Goal: Task Accomplishment & Management: Complete application form

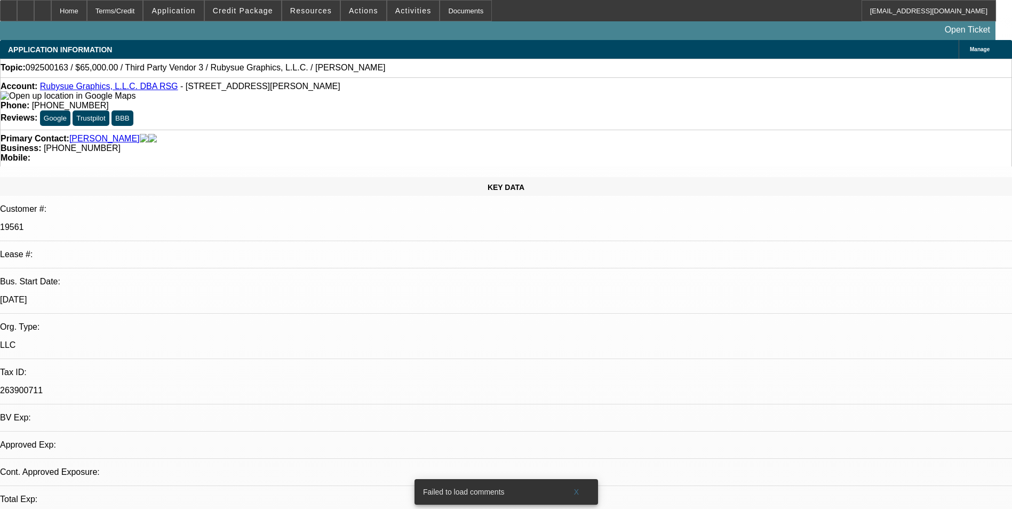
select select "0"
select select "2"
select select "0.1"
select select "4"
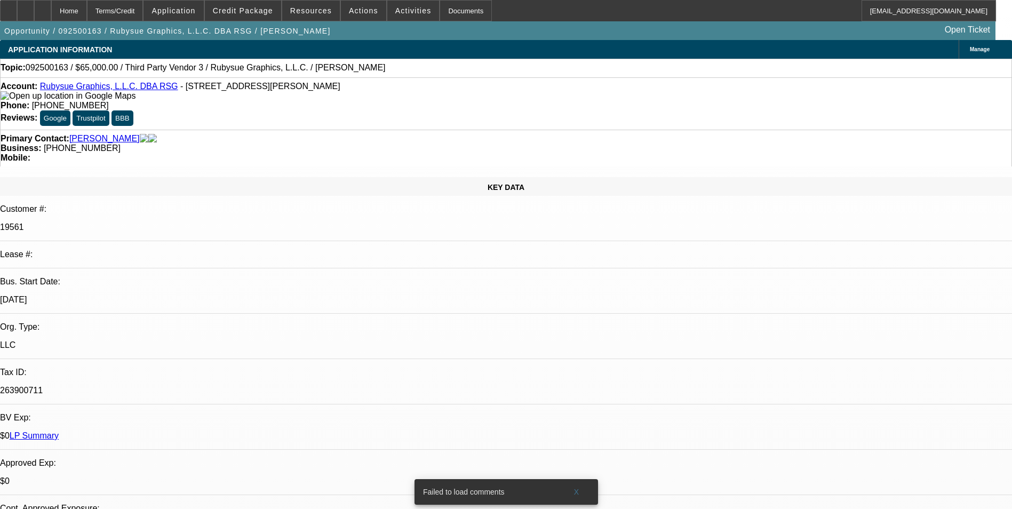
click at [273, 13] on span "Credit Package" at bounding box center [243, 10] width 60 height 9
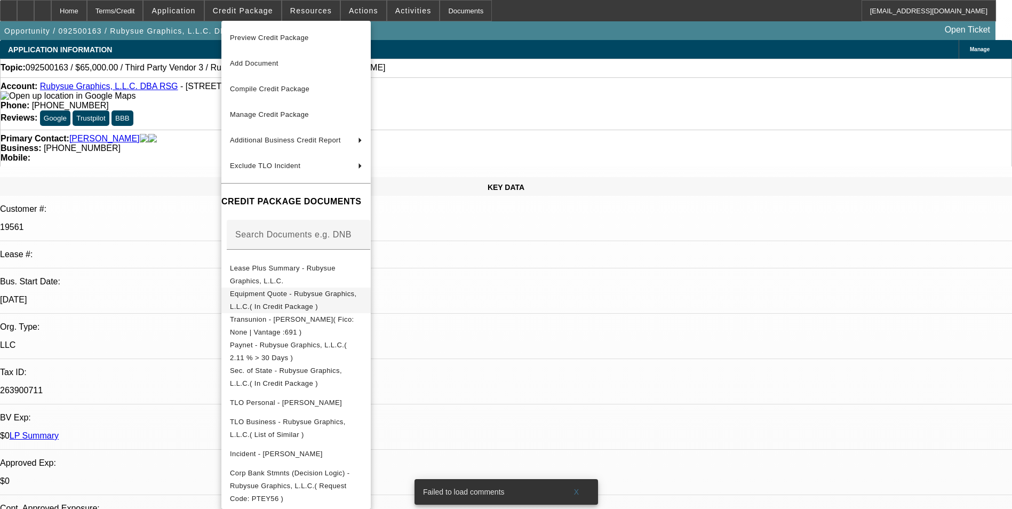
click at [362, 292] on span "Equipment Quote - Rubysue Graphics, L.L.C.( In Credit Package )" at bounding box center [296, 301] width 132 height 26
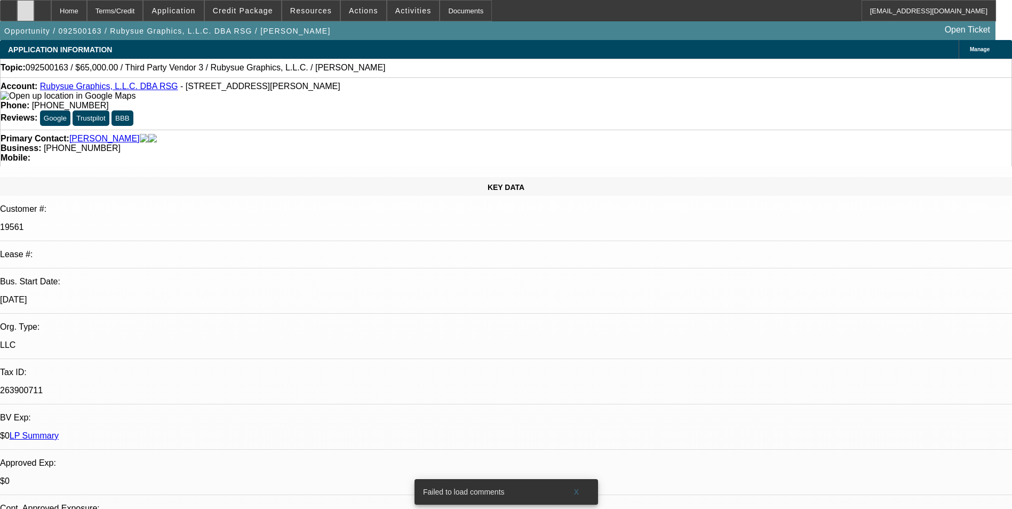
click at [34, 9] on div at bounding box center [25, 10] width 17 height 21
click at [260, 10] on span "Credit Package" at bounding box center [243, 10] width 60 height 9
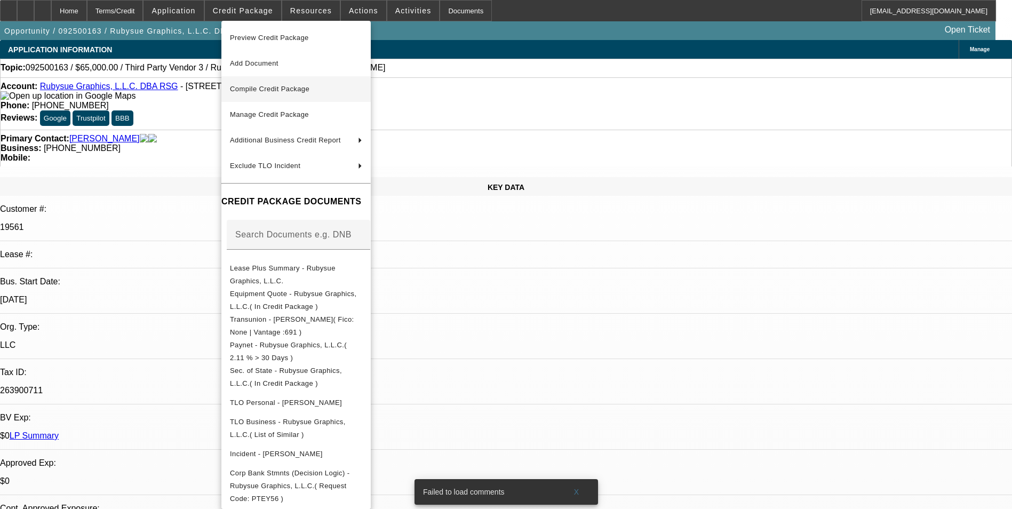
click at [280, 82] on button "Compile Credit Package" at bounding box center [295, 89] width 149 height 26
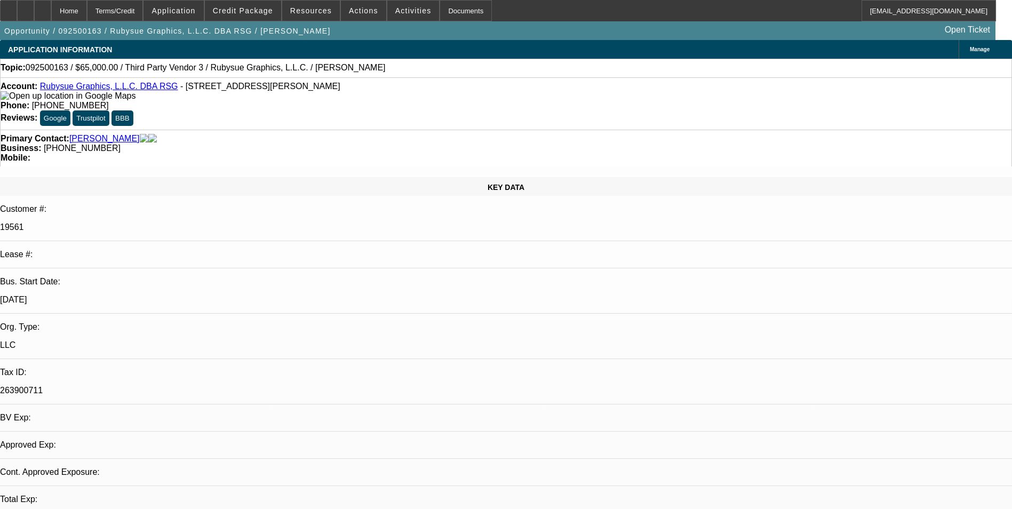
select select "0"
select select "2"
select select "0.1"
select select "4"
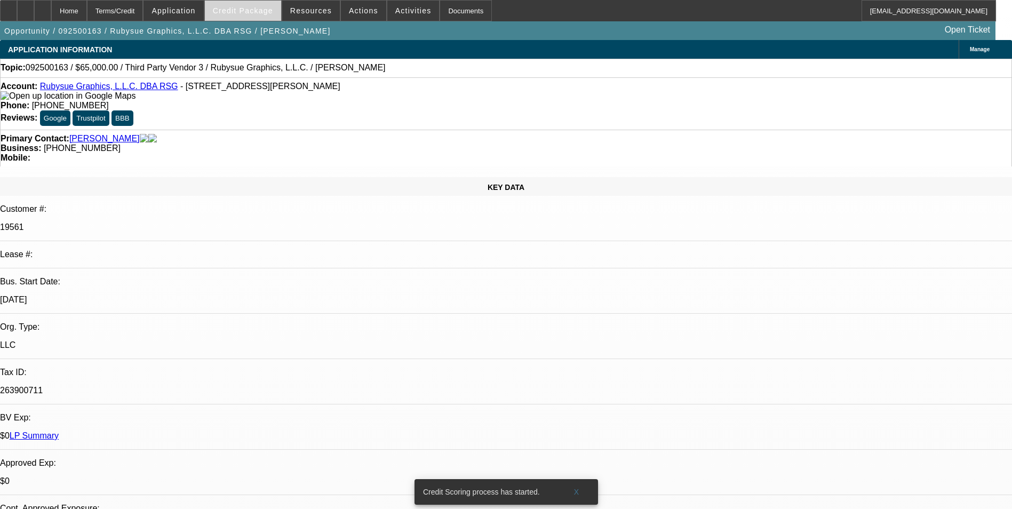
click at [241, 18] on span at bounding box center [243, 11] width 76 height 26
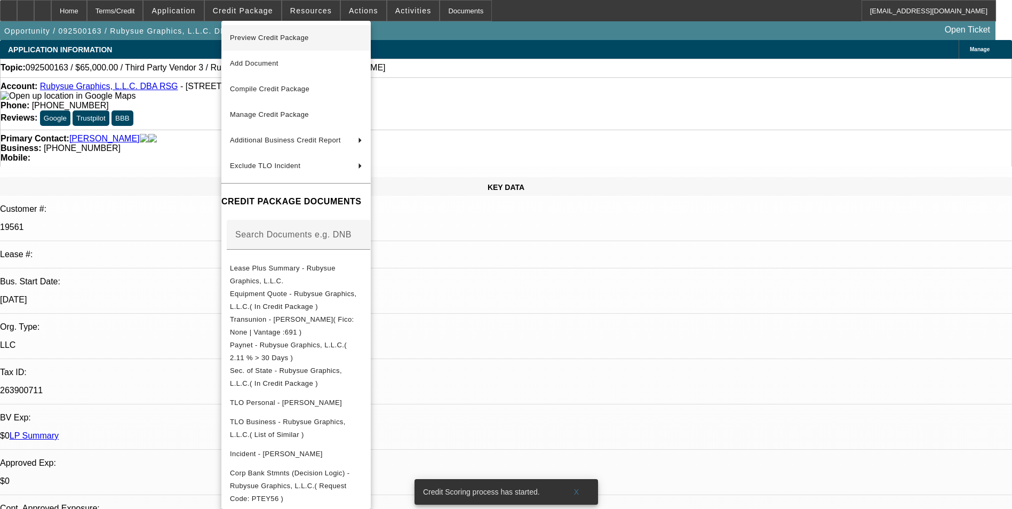
click at [255, 38] on span "Preview Credit Package" at bounding box center [269, 38] width 79 height 8
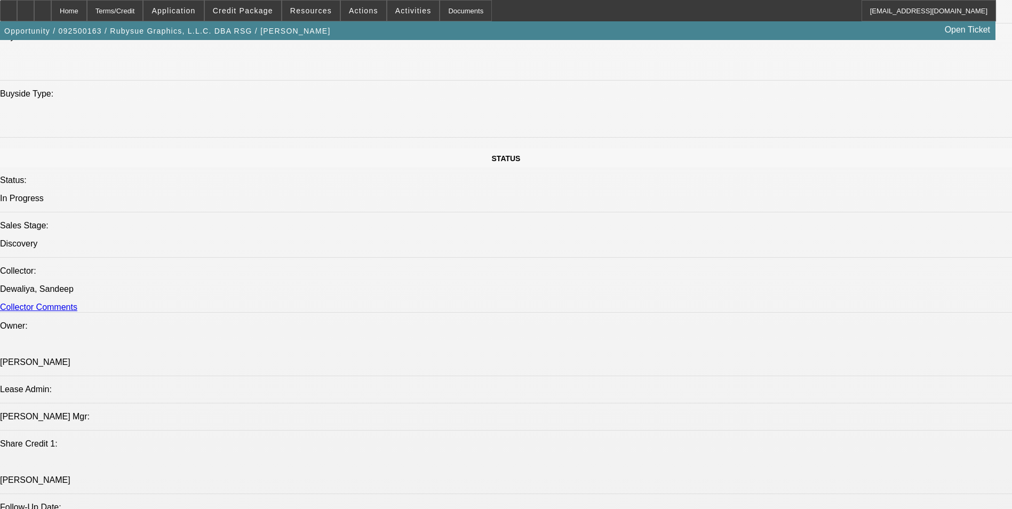
scroll to position [1334, 0]
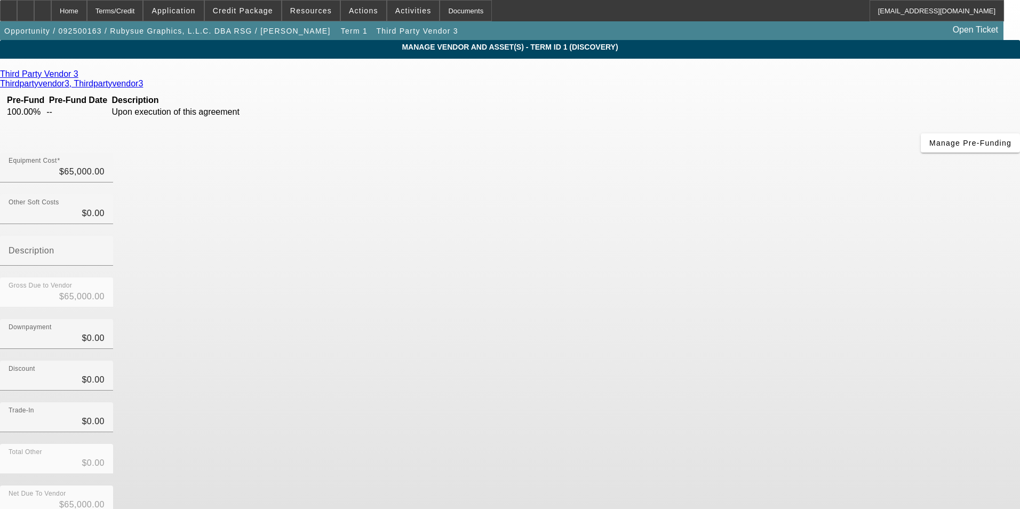
click at [81, 75] on icon at bounding box center [81, 73] width 0 height 9
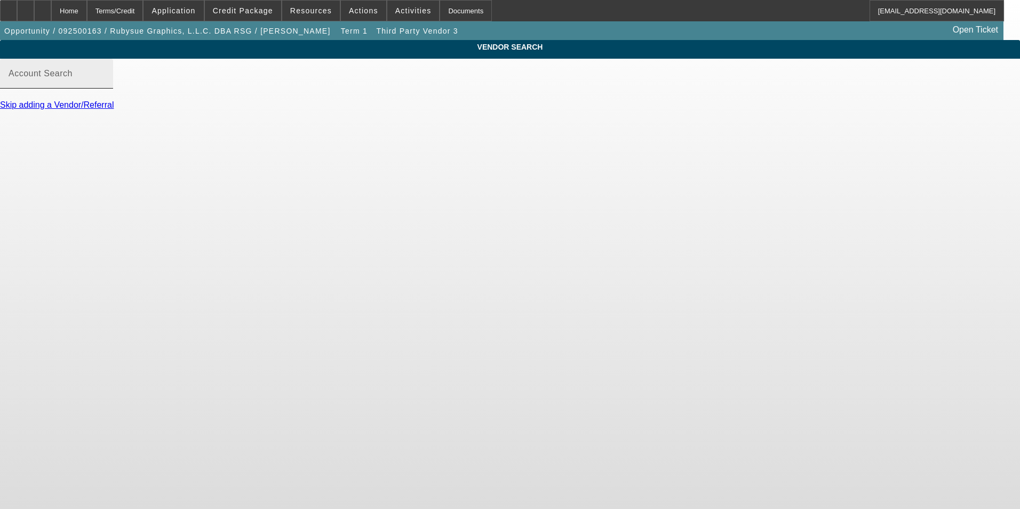
click at [73, 78] on mat-label "Account Search" at bounding box center [41, 73] width 64 height 9
click at [105, 84] on input "Account Search" at bounding box center [57, 77] width 96 height 13
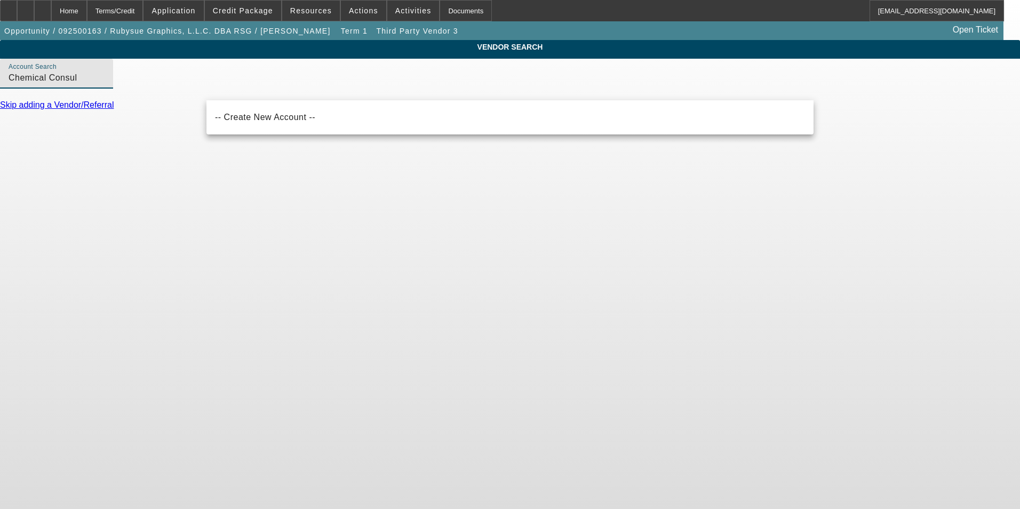
drag, startPoint x: 293, startPoint y: 89, endPoint x: 113, endPoint y: 132, distance: 184.8
click at [114, 119] on div "VENDOR SEARCH Account Search Chemical Consul Skip adding a Vendor/Referral" at bounding box center [510, 79] width 1020 height 79
click at [123, 119] on div "VENDOR SEARCH Account Search CCI Skip adding a Vendor/Referral" at bounding box center [510, 79] width 1020 height 79
drag, startPoint x: 253, startPoint y: 86, endPoint x: 135, endPoint y: 86, distance: 118.4
click at [135, 86] on div "VENDOR SEARCH Account Search CCI Skip adding a Vendor/Referral" at bounding box center [510, 79] width 1020 height 79
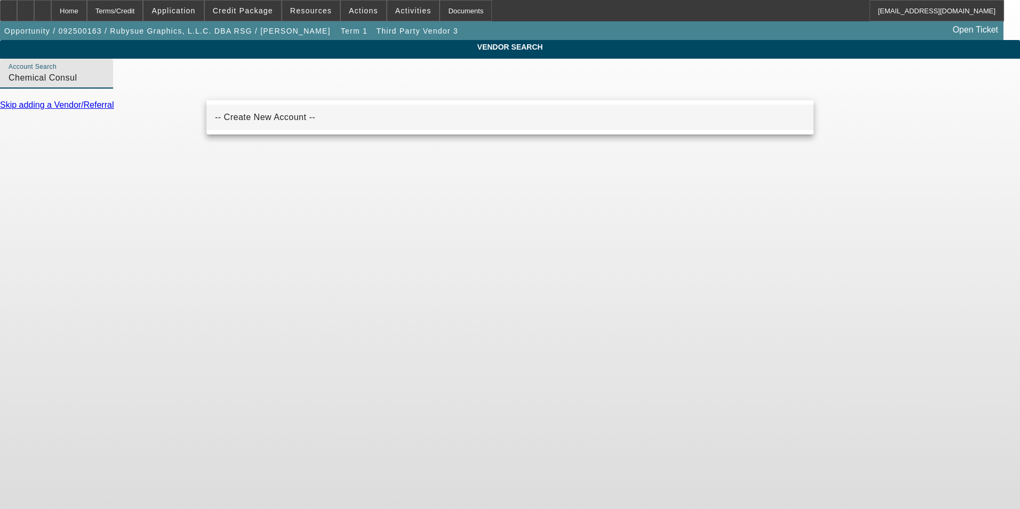
click at [271, 117] on span "-- Create New Account --" at bounding box center [265, 117] width 100 height 9
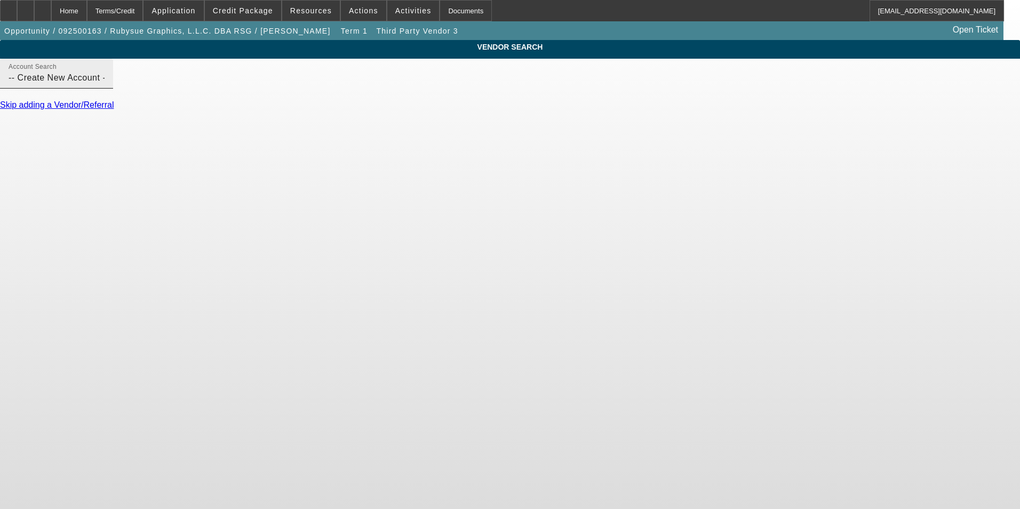
click at [105, 81] on div at bounding box center [105, 81] width 0 height 0
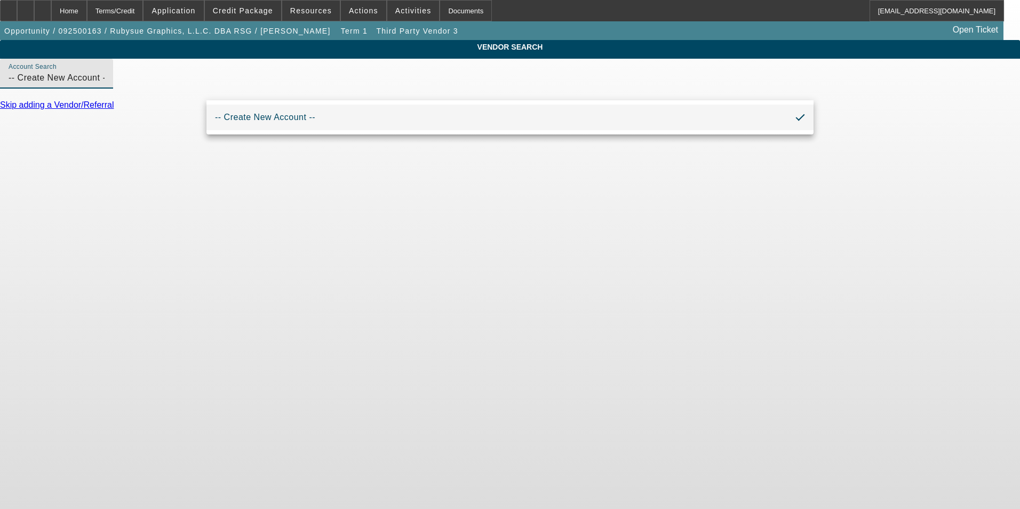
drag, startPoint x: 297, startPoint y: 91, endPoint x: 121, endPoint y: 110, distance: 177.0
click at [121, 110] on div "VENDOR SEARCH Account Search -- Create New Account -- Skip adding a Vendor/Refe…" at bounding box center [510, 79] width 1020 height 79
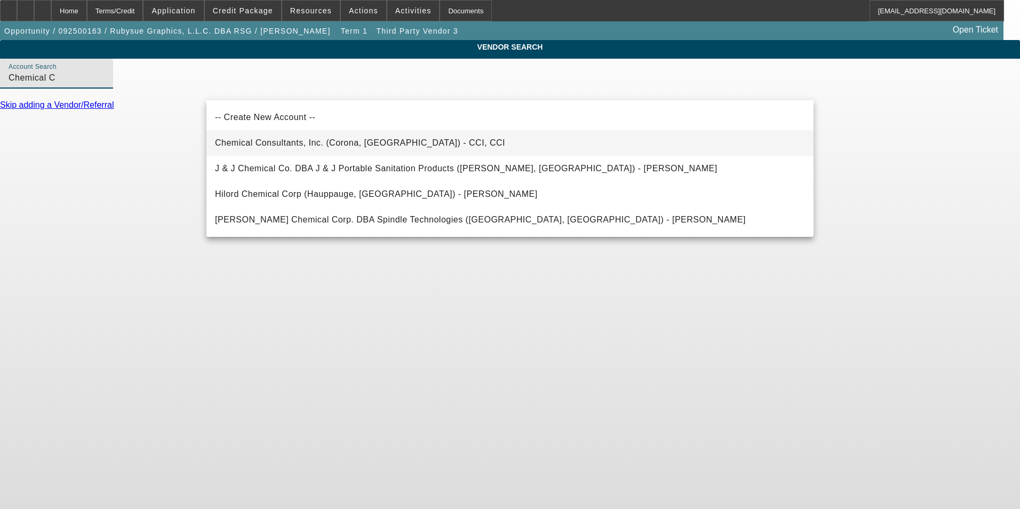
click at [254, 141] on span "Chemical Consultants, Inc. (Corona, CA) - CCI, CCI" at bounding box center [360, 142] width 290 height 9
type input "Chemical Consultants, Inc. (Corona, CA) - CCI, CCI"
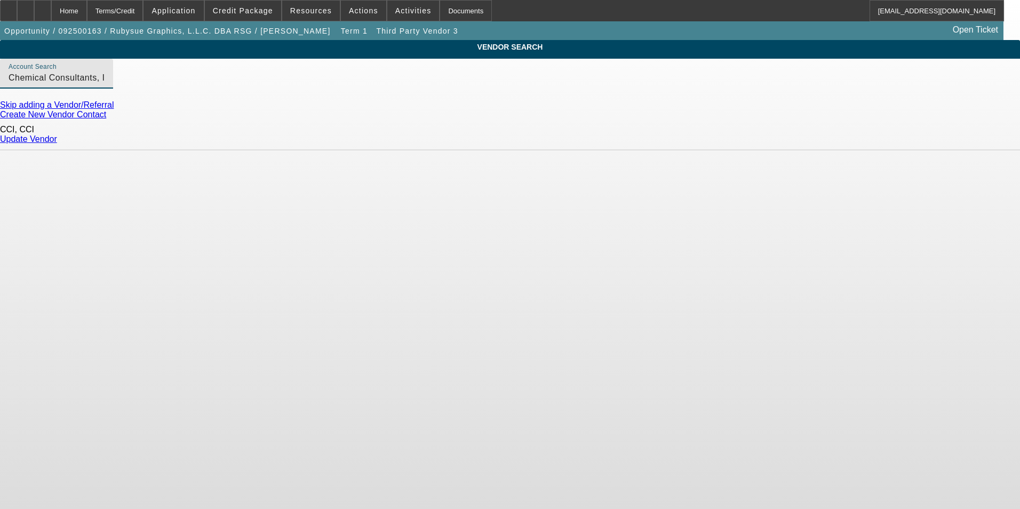
click at [57, 138] on link "Update Vendor" at bounding box center [28, 138] width 57 height 9
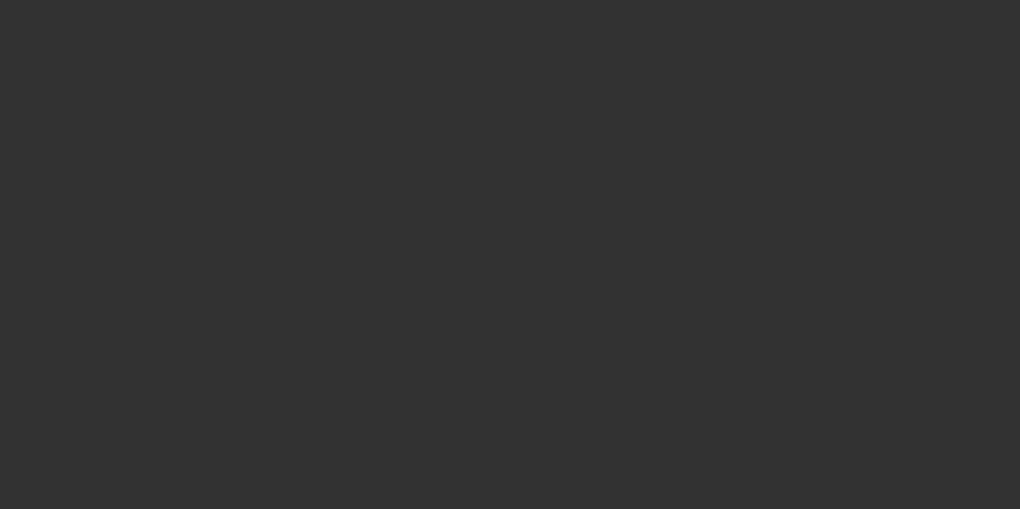
type input "$65,000.00"
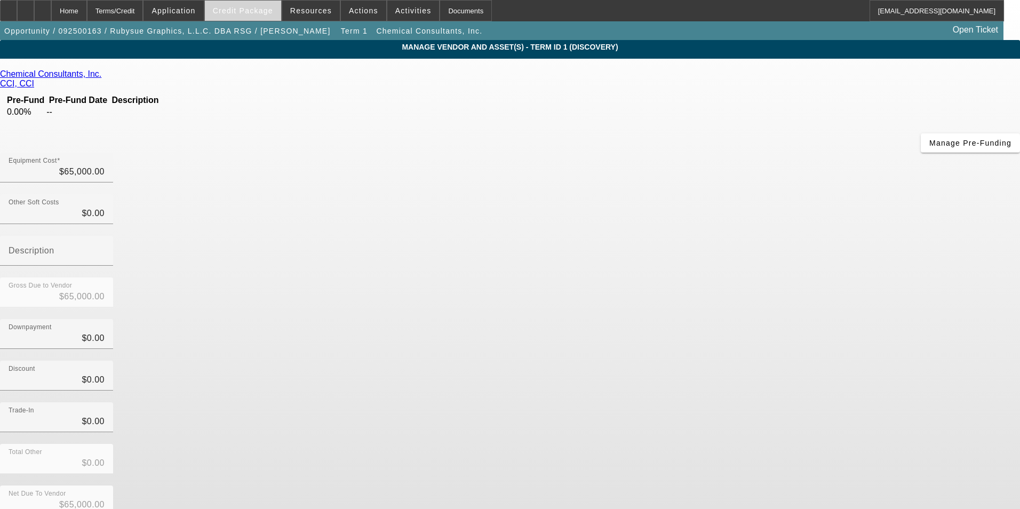
click at [251, 15] on span at bounding box center [243, 11] width 76 height 26
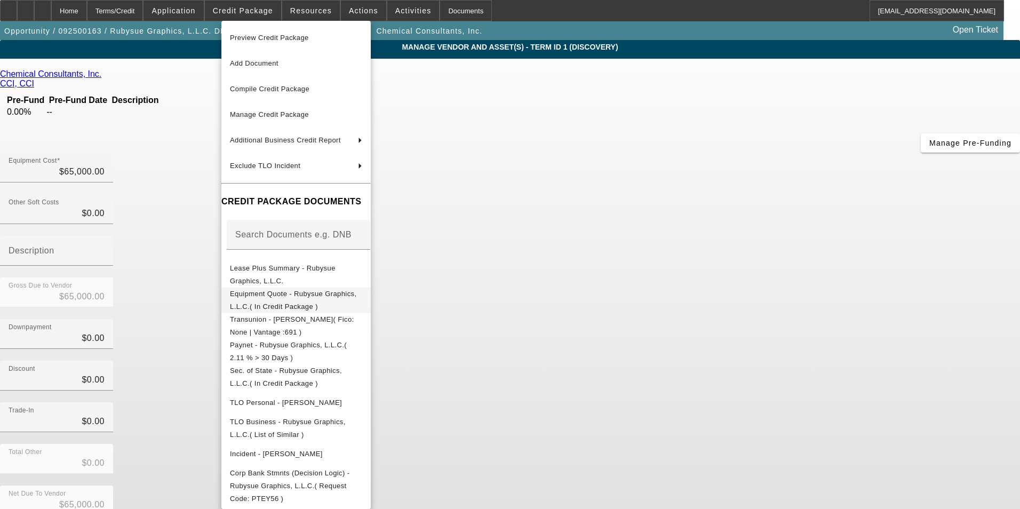
click at [312, 296] on span "Equipment Quote - Rubysue Graphics, L.L.C.( In Credit Package )" at bounding box center [293, 300] width 127 height 21
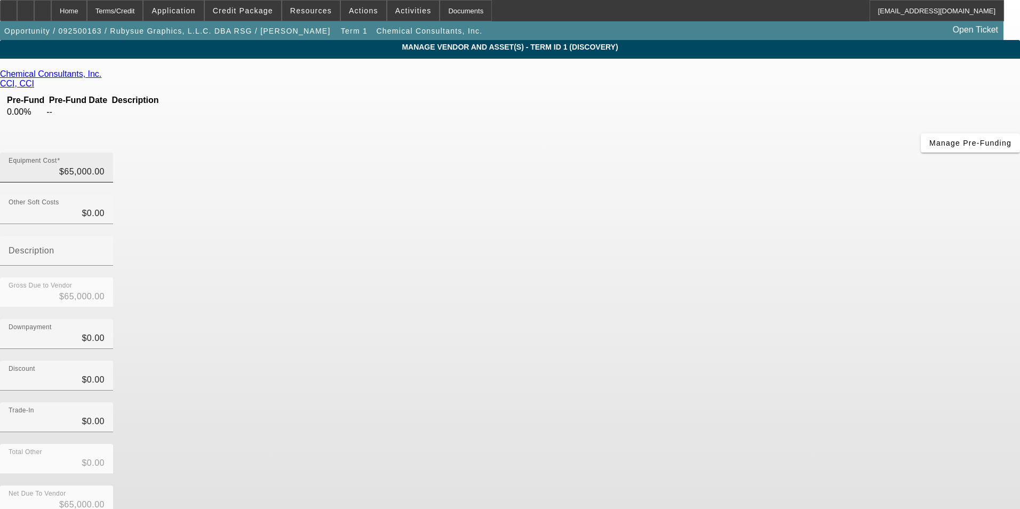
drag, startPoint x: 653, startPoint y: 89, endPoint x: 596, endPoint y: 92, distance: 57.2
click at [113, 153] on div "Equipment Cost $65,000.00" at bounding box center [56, 168] width 113 height 30
type input "650006"
type input "$650,006.00"
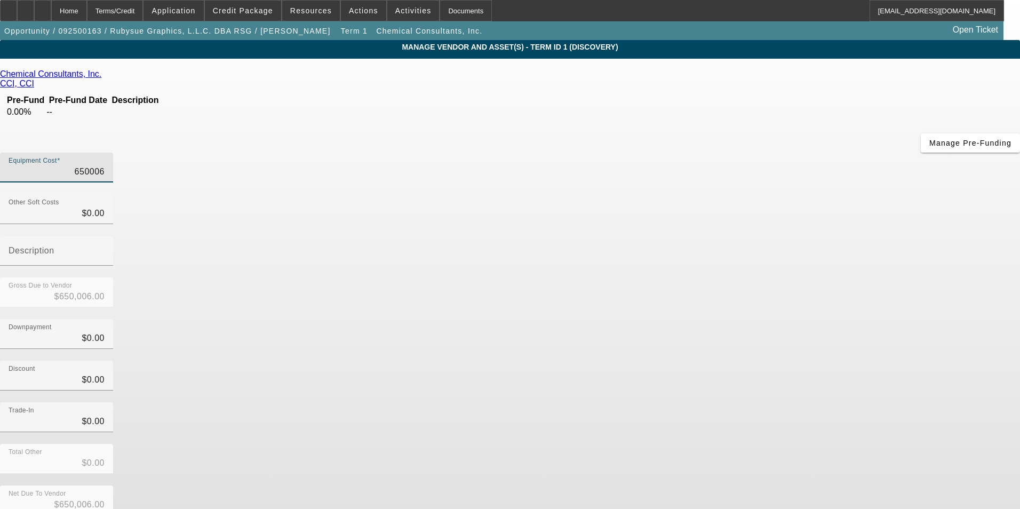
type input "6500064"
type input "$6,500,064.00"
type input "65000640"
type input "$65,000,640.00"
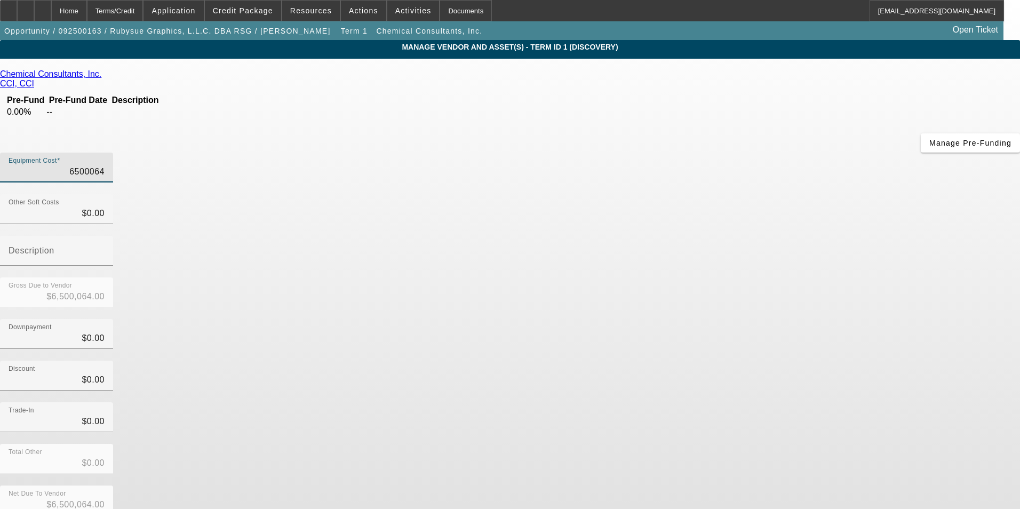
type input "$65,000,640.00"
type input "650006407"
type input "$650,006,407.00"
type input "6500064078"
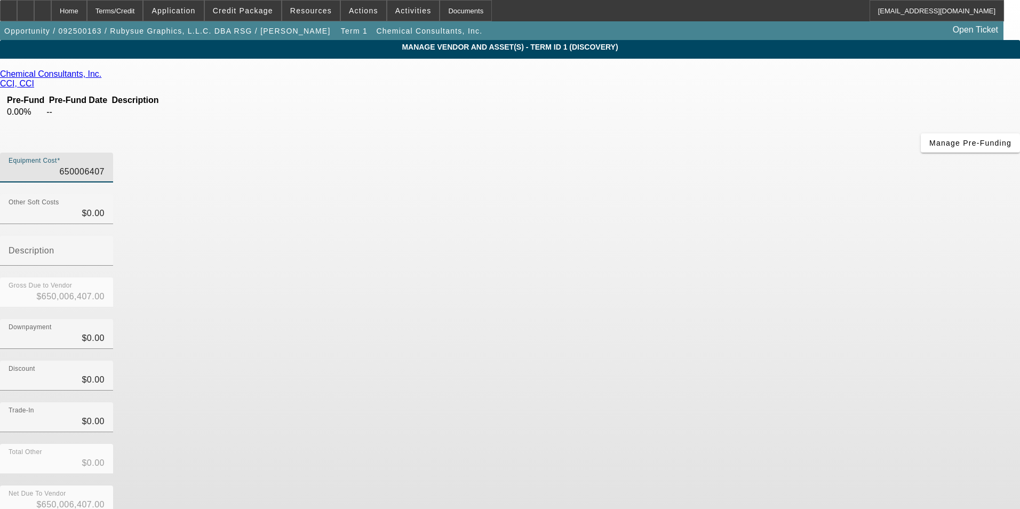
type input "$6,500,064,078.00"
drag, startPoint x: 610, startPoint y: 89, endPoint x: 699, endPoint y: 83, distance: 89.3
click at [693, 153] on div "Equipment Cost 6500064078" at bounding box center [510, 174] width 1020 height 42
type input "6"
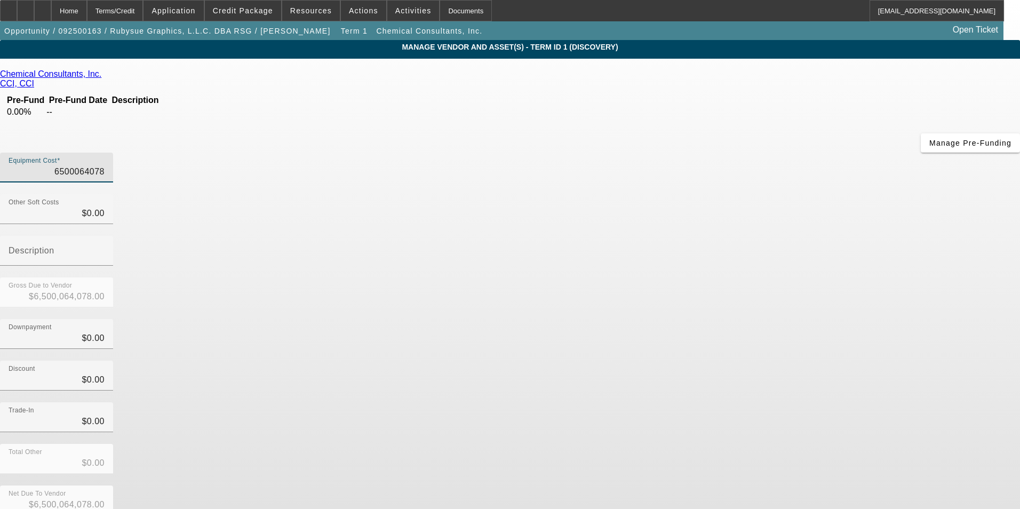
type input "$6.00"
type input "64"
type input "$64.00"
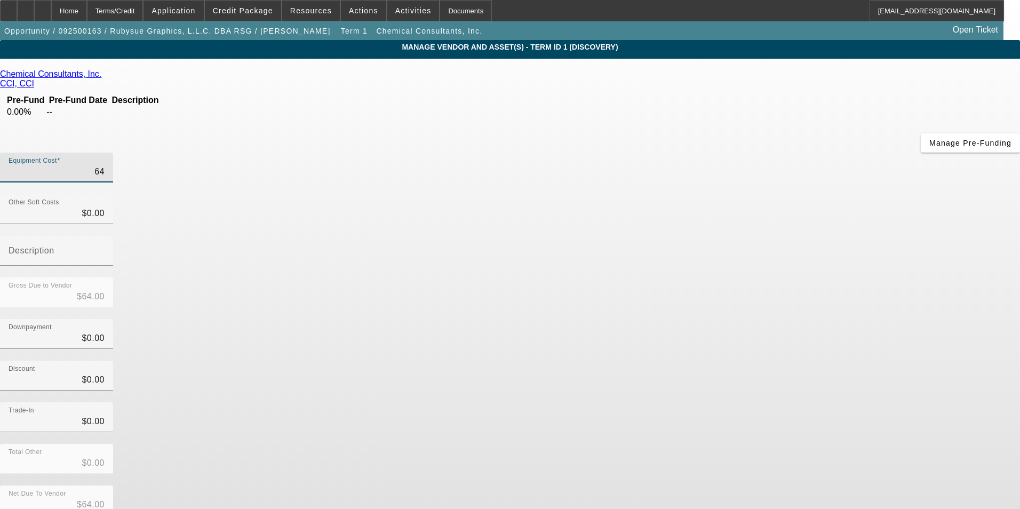
type input "640"
type input "$640.00"
type input "6407"
type input "$6,407.00"
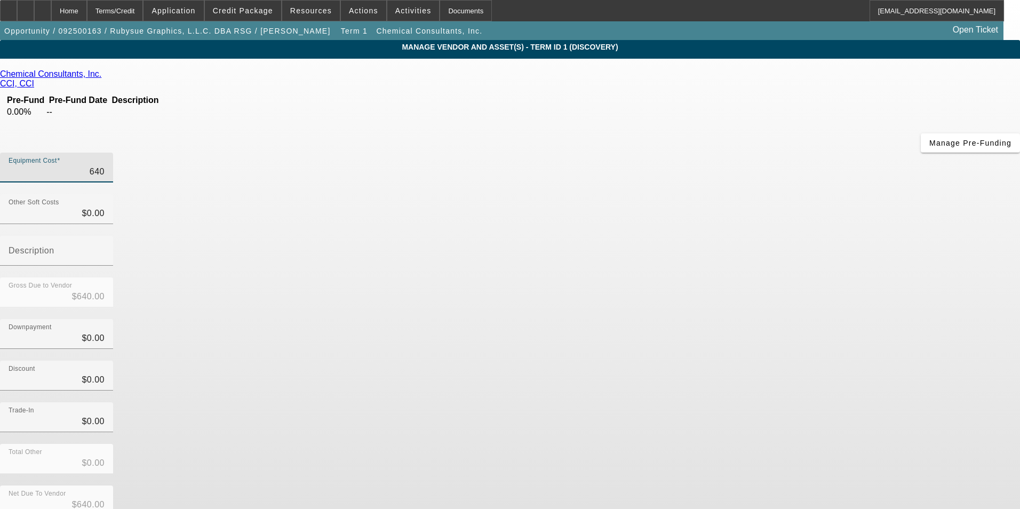
type input "$6,407.00"
type input "64078"
type input "$64,078.00"
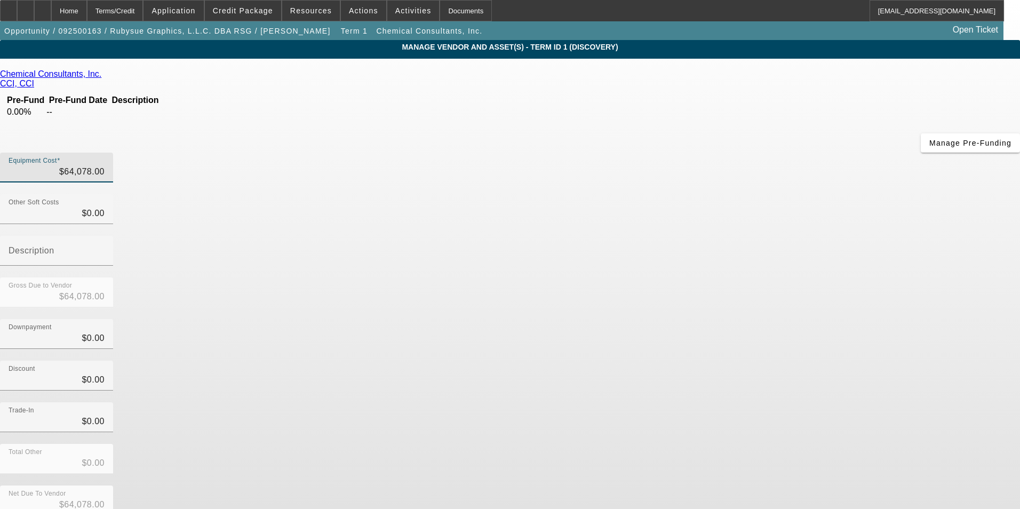
click at [720, 319] on div "Downpayment $0.00" at bounding box center [510, 340] width 1020 height 42
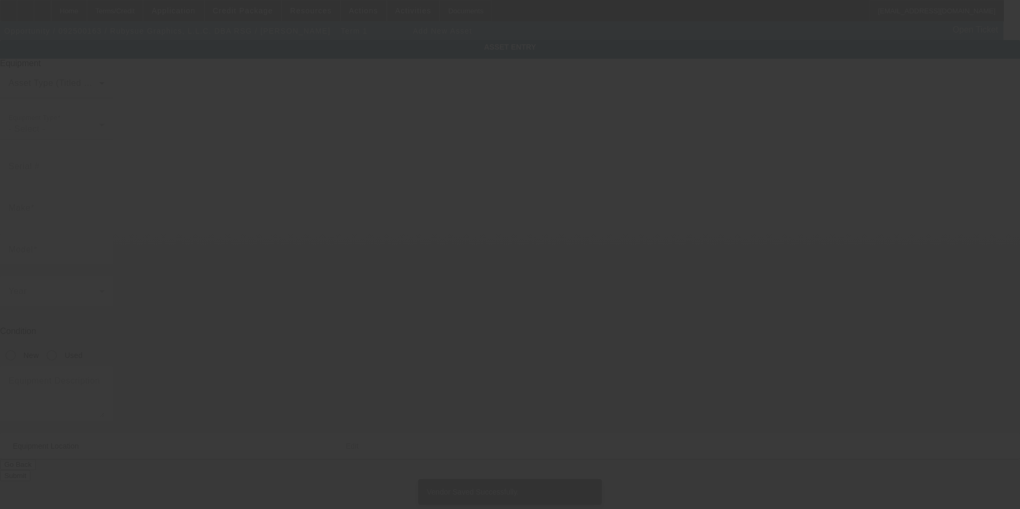
type input "532 Newton Bridge Rd"
type input "Athens"
type input "30607"
type input "Clarke"
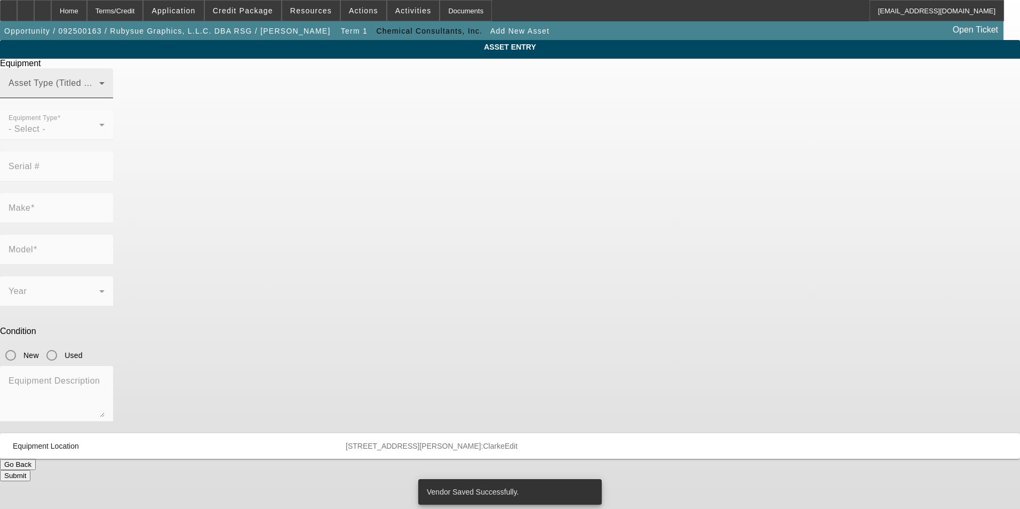
click at [99, 94] on span at bounding box center [54, 87] width 91 height 13
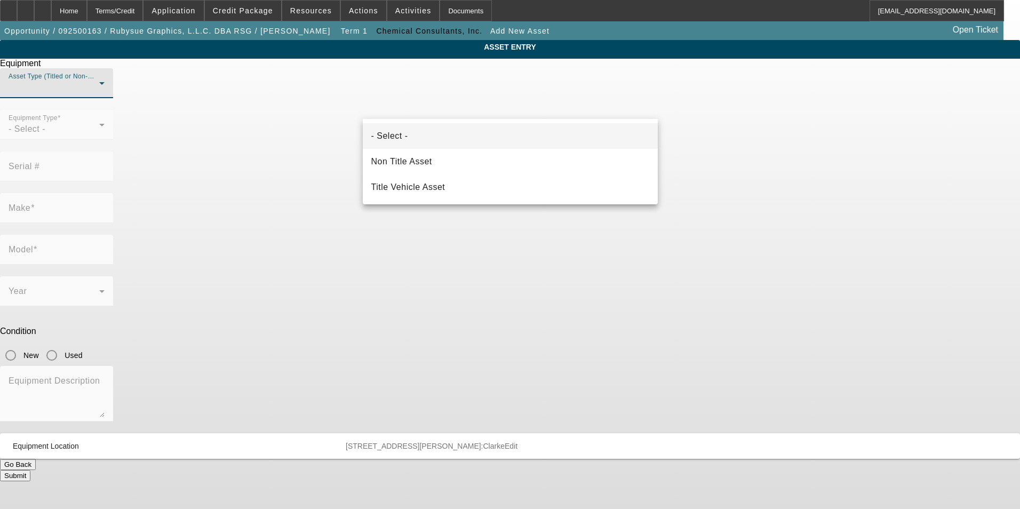
click at [415, 108] on div at bounding box center [510, 254] width 1020 height 509
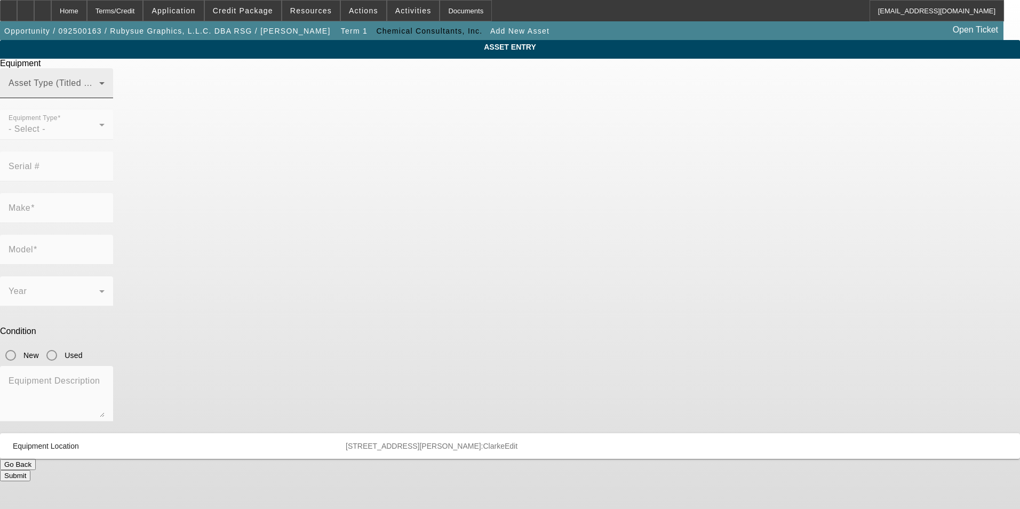
click at [99, 94] on span at bounding box center [54, 87] width 91 height 13
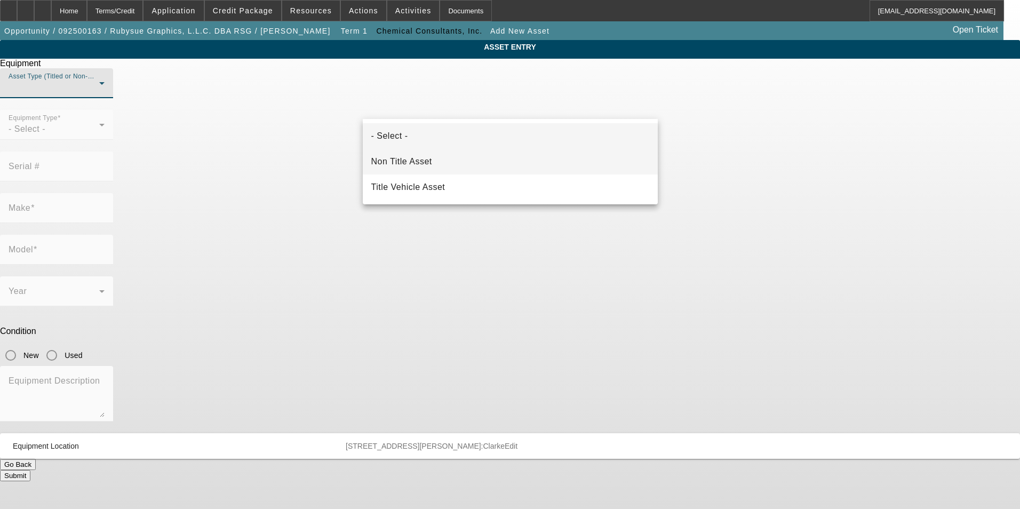
click at [420, 162] on span "Non Title Asset" at bounding box center [401, 161] width 61 height 13
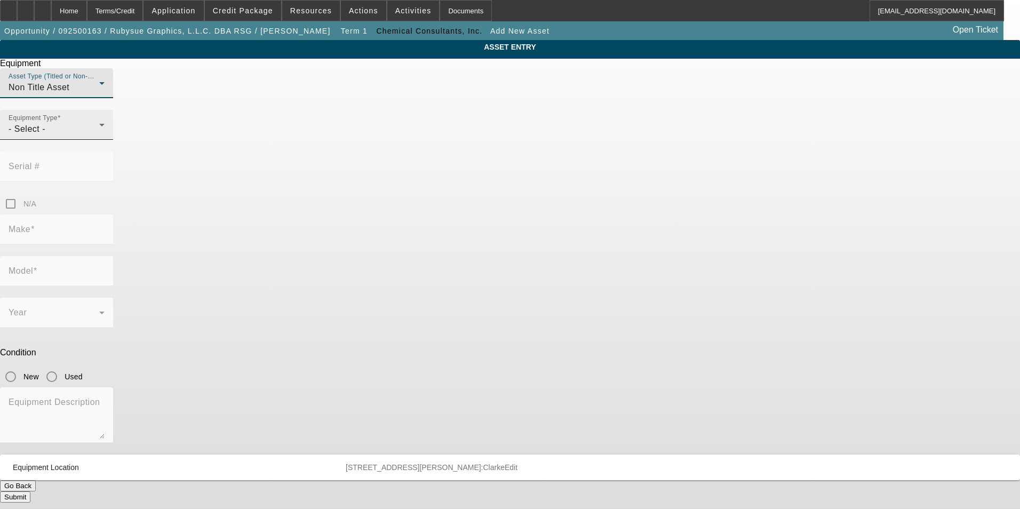
click at [99, 135] on div "- Select -" at bounding box center [54, 129] width 91 height 13
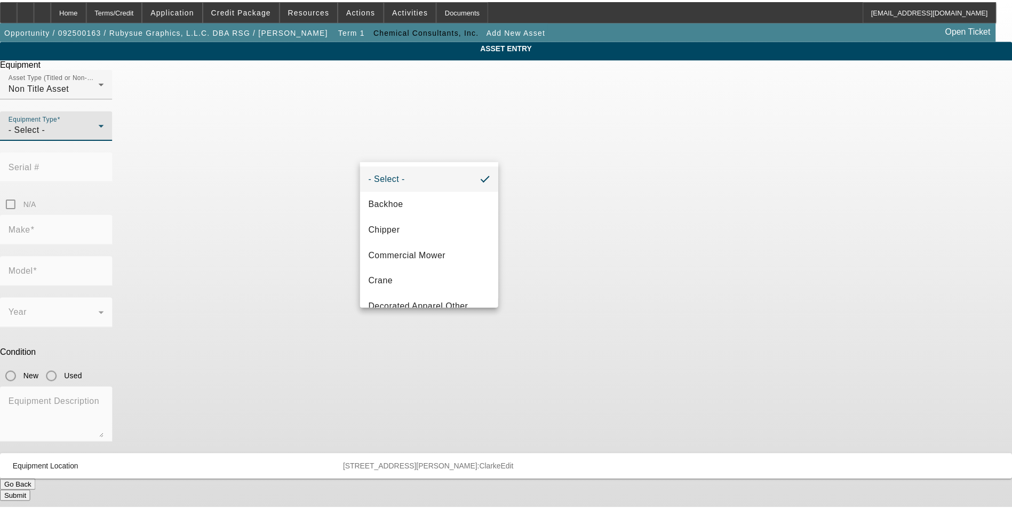
scroll to position [139, 0]
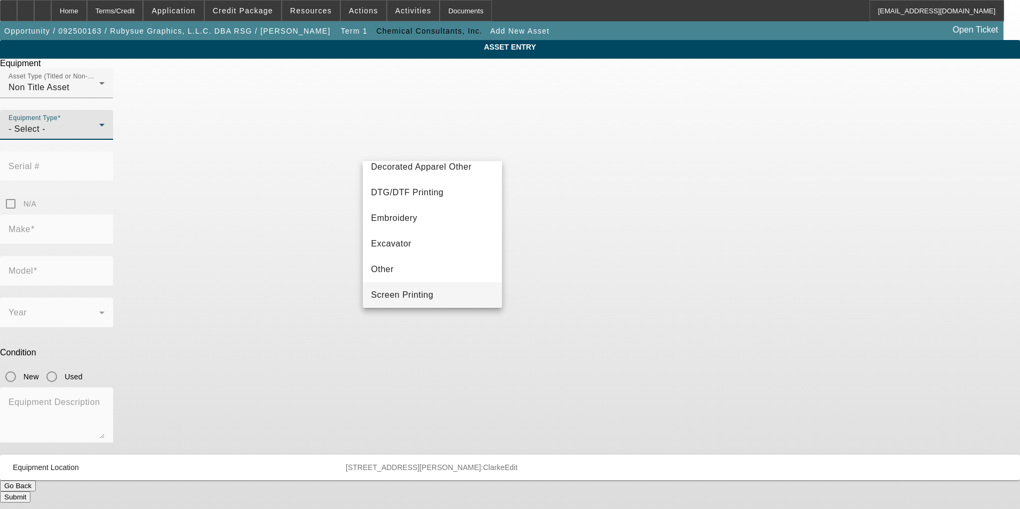
click at [415, 292] on span "Screen Printing" at bounding box center [402, 295] width 62 height 13
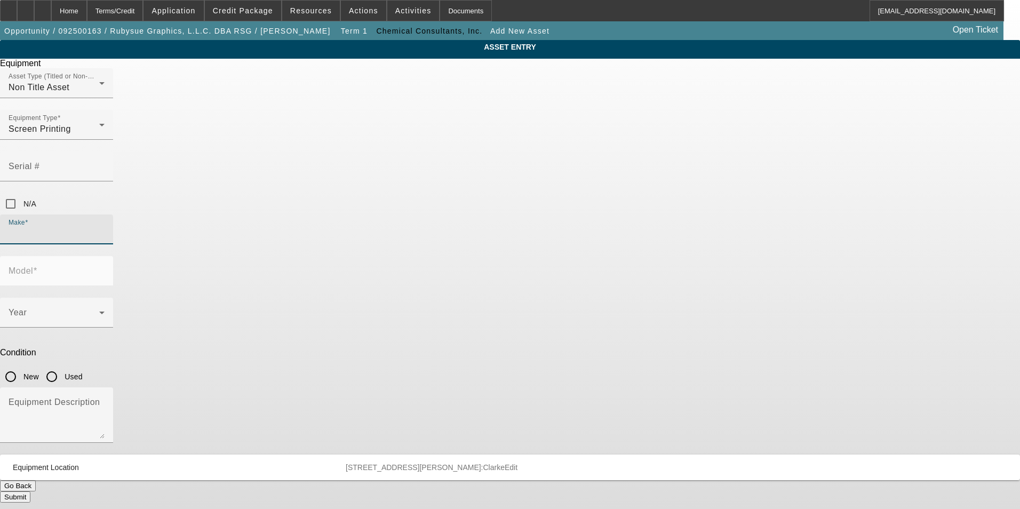
click at [105, 227] on input "Make" at bounding box center [57, 233] width 96 height 13
click at [424, 246] on span "Chemical Consultants" at bounding box center [415, 245] width 89 height 9
type input "Chemical Consultants"
click at [33, 266] on mat-label "Model" at bounding box center [21, 270] width 25 height 9
click at [105, 269] on input "Model" at bounding box center [57, 275] width 96 height 13
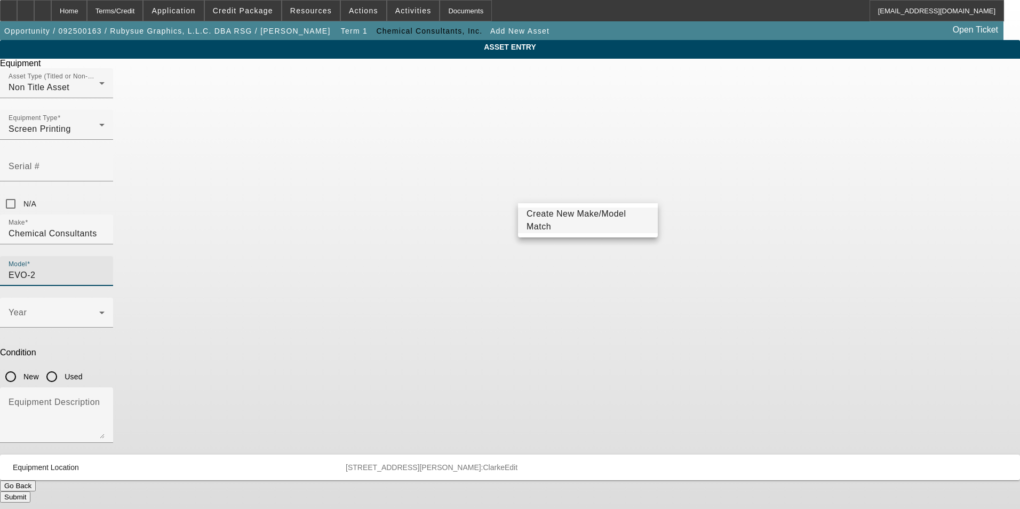
type input "EVO-2"
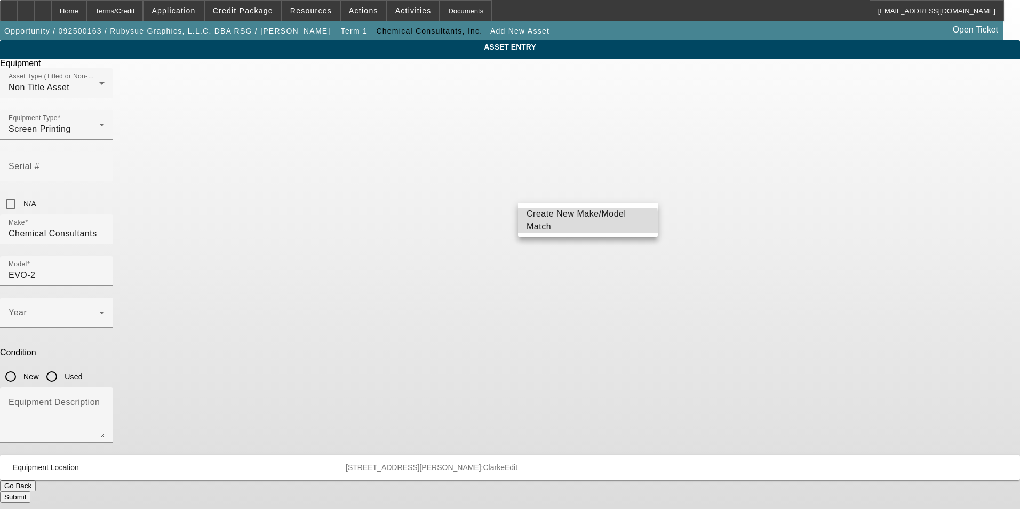
click at [552, 222] on span "Create New Make/Model Match" at bounding box center [576, 220] width 100 height 22
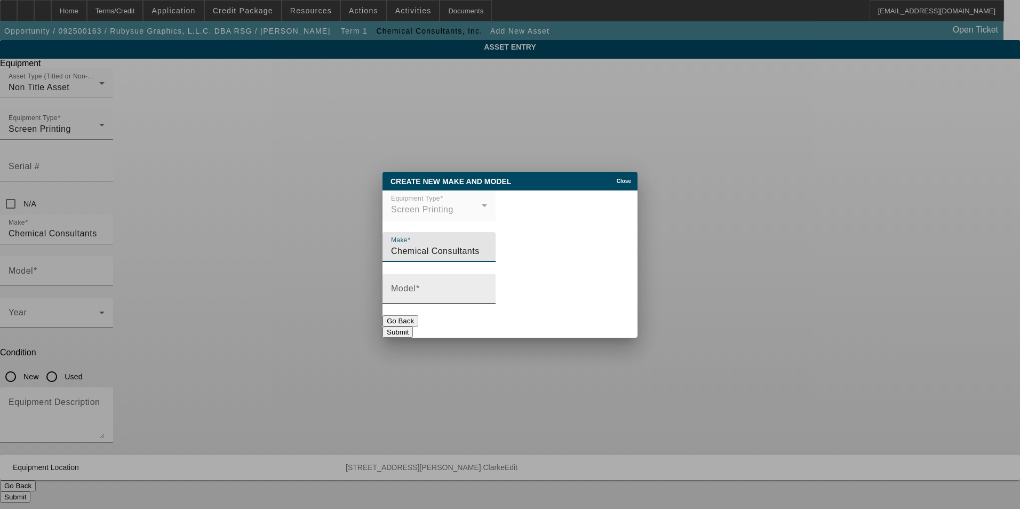
click at [451, 288] on div "Model" at bounding box center [439, 289] width 96 height 30
type input "EVO-2000"
click at [413, 326] on button "Submit" at bounding box center [397, 331] width 30 height 11
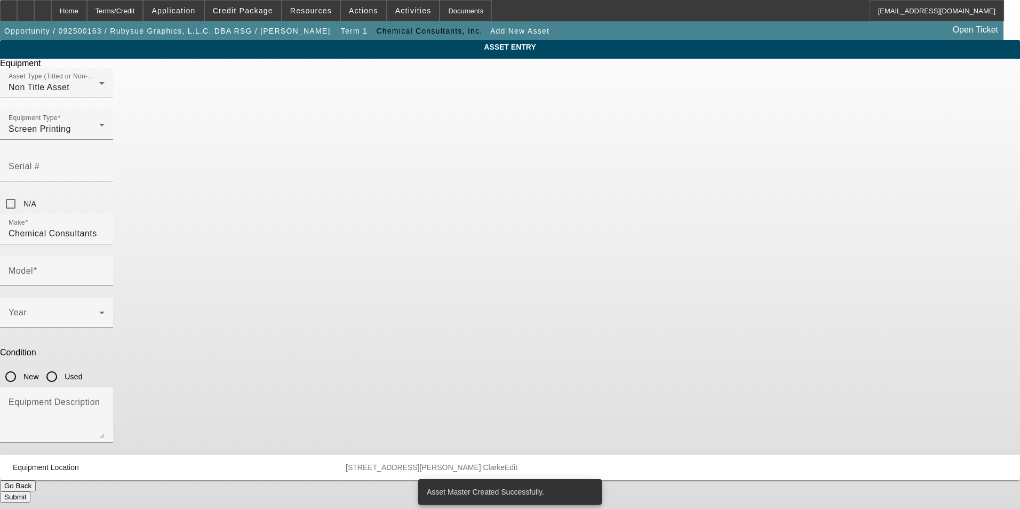
type input "EVO-2000"
click at [99, 310] on span at bounding box center [54, 316] width 91 height 13
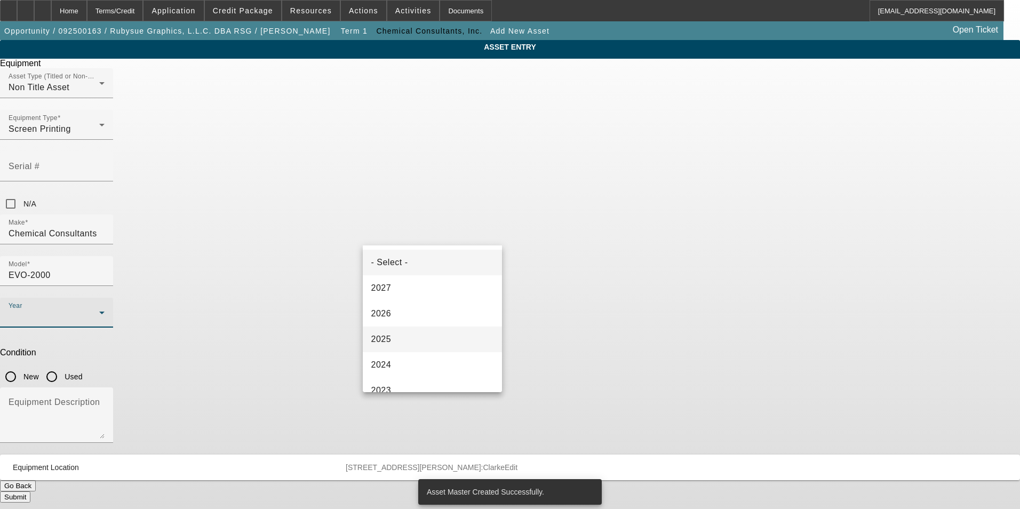
click at [400, 338] on mat-option "2025" at bounding box center [433, 339] width 140 height 26
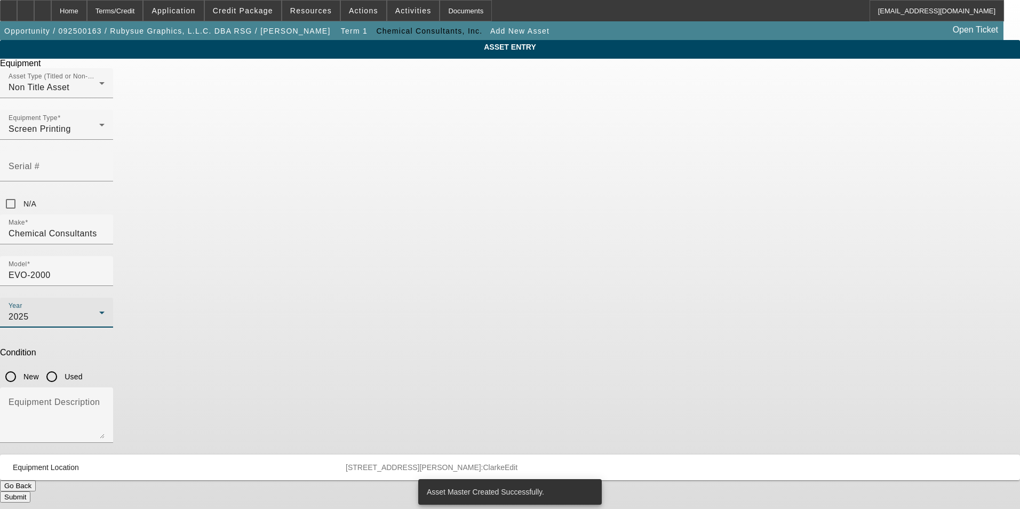
click at [21, 366] on input "New" at bounding box center [10, 376] width 21 height 21
radio input "true"
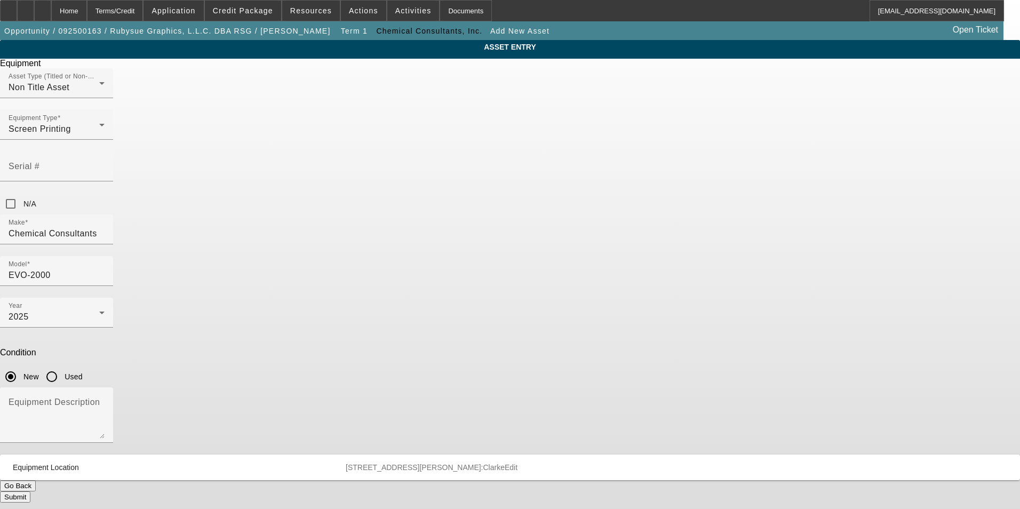
click at [30, 491] on button "Submit" at bounding box center [15, 496] width 30 height 11
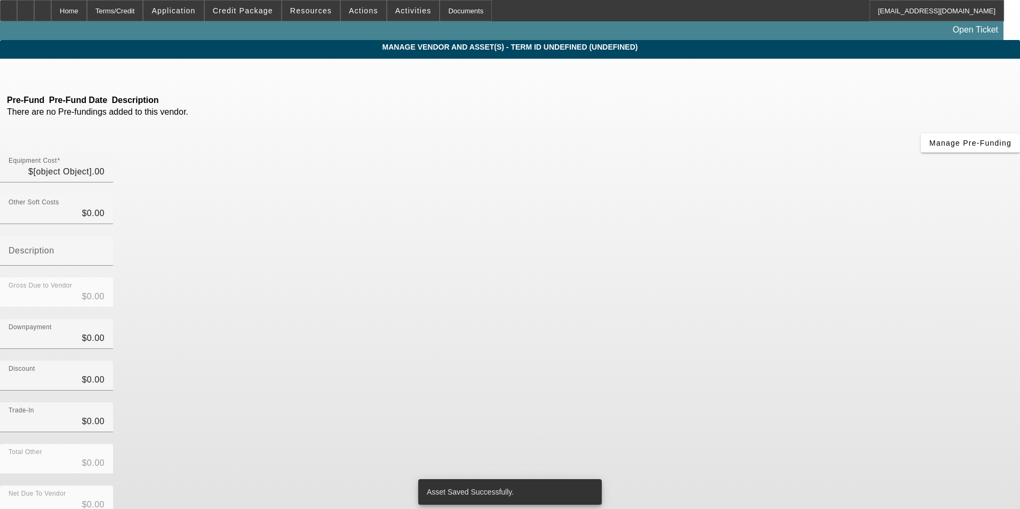
type input "$64,078.00"
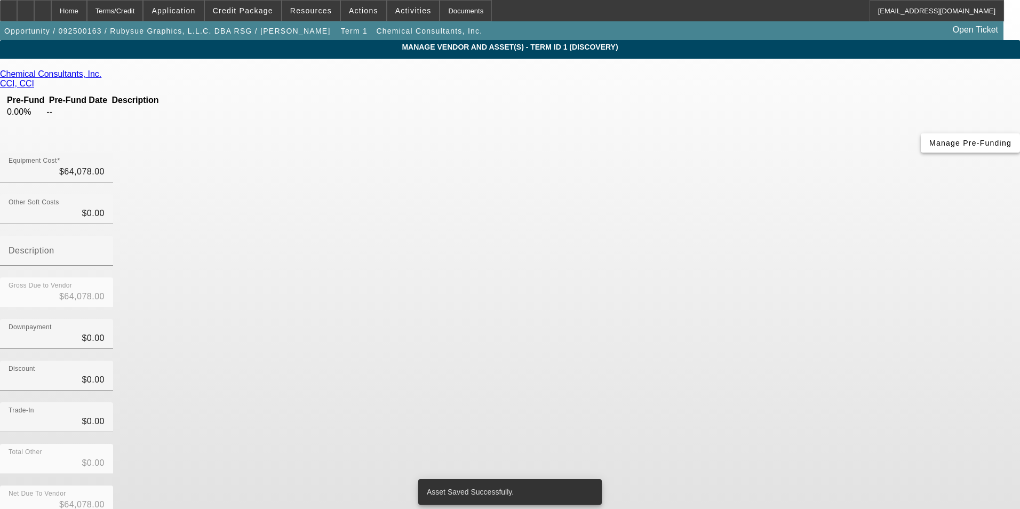
click at [929, 147] on span "Manage Pre-Funding" at bounding box center [970, 143] width 82 height 9
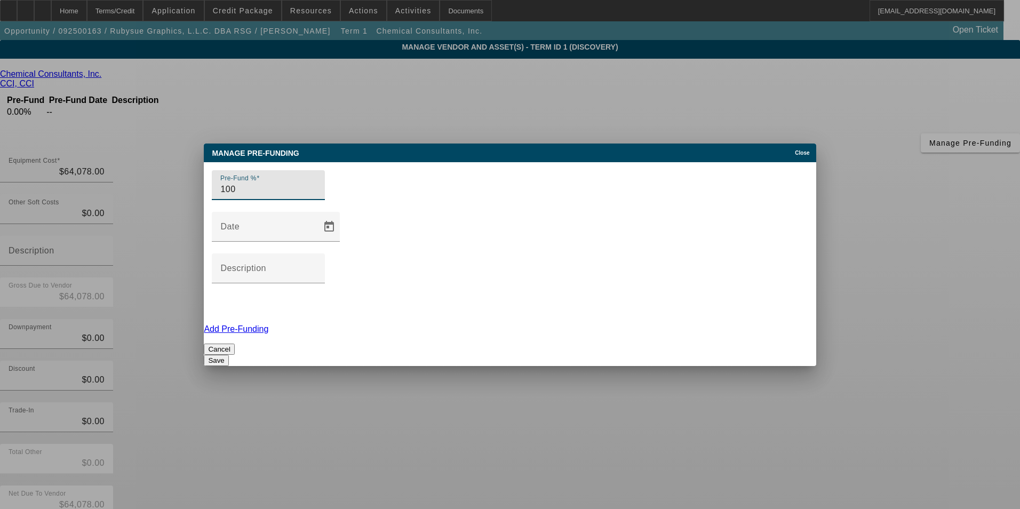
type input "100"
click at [228, 355] on button "Save" at bounding box center [216, 360] width 25 height 11
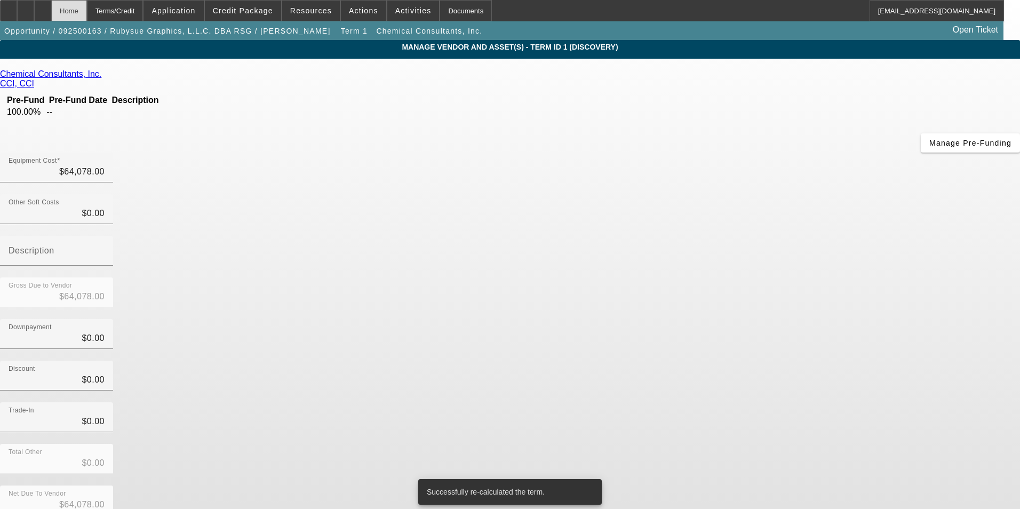
click at [87, 10] on div "Home" at bounding box center [69, 10] width 36 height 21
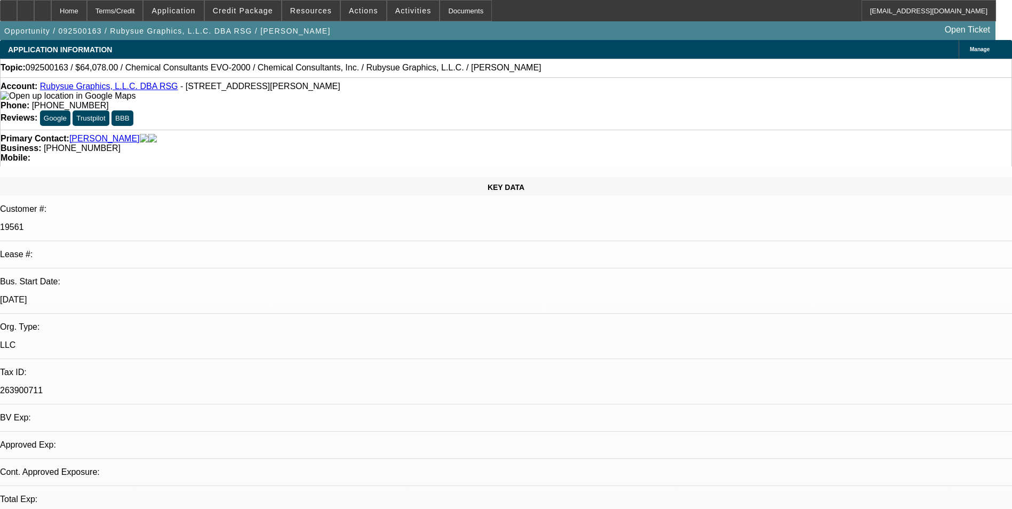
select select "0"
select select "2"
select select "0.1"
select select "4"
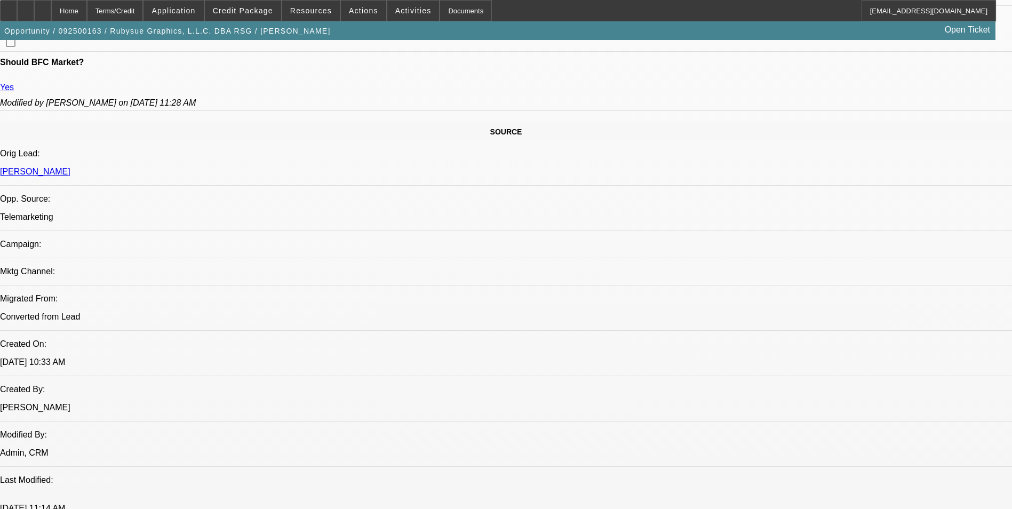
scroll to position [587, 0]
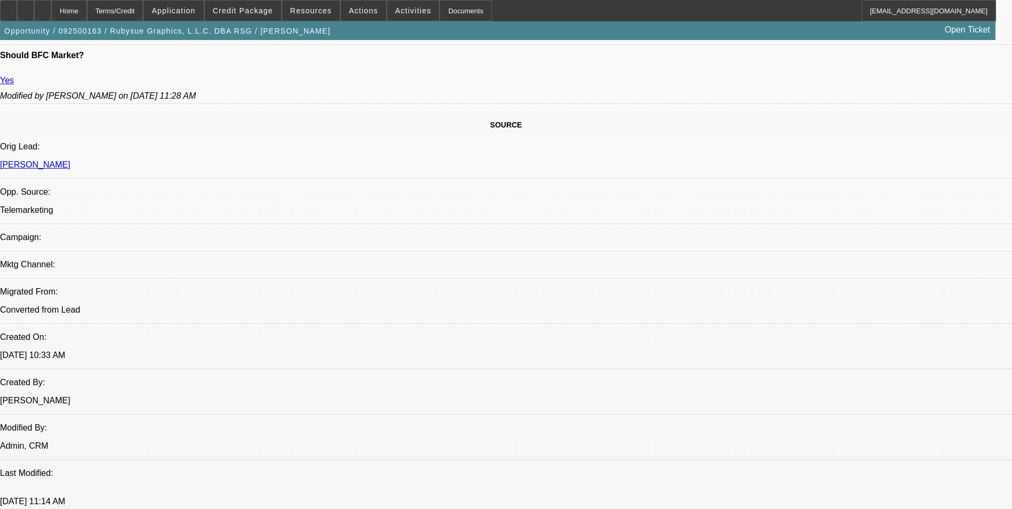
click at [249, 13] on span "Credit Package" at bounding box center [243, 10] width 60 height 9
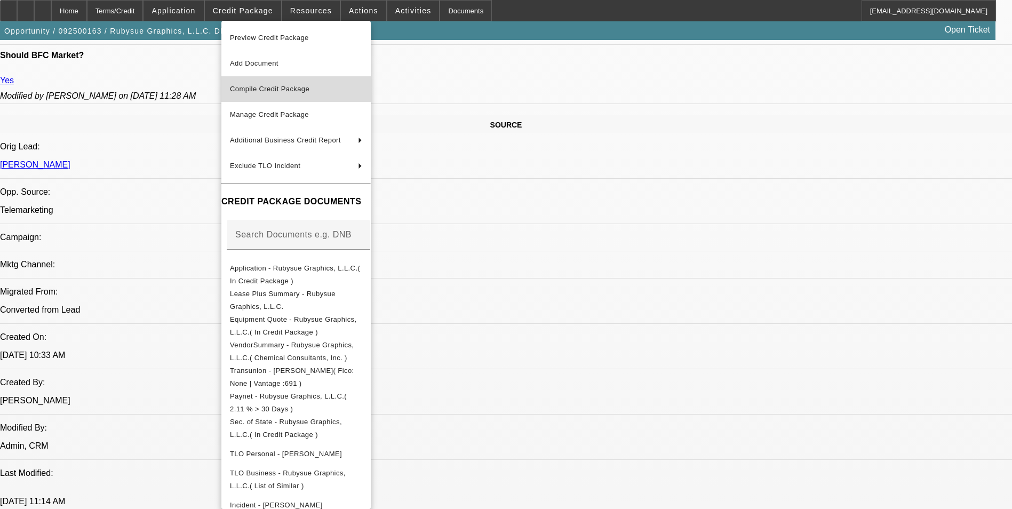
click at [276, 87] on span "Compile Credit Package" at bounding box center [269, 89] width 79 height 8
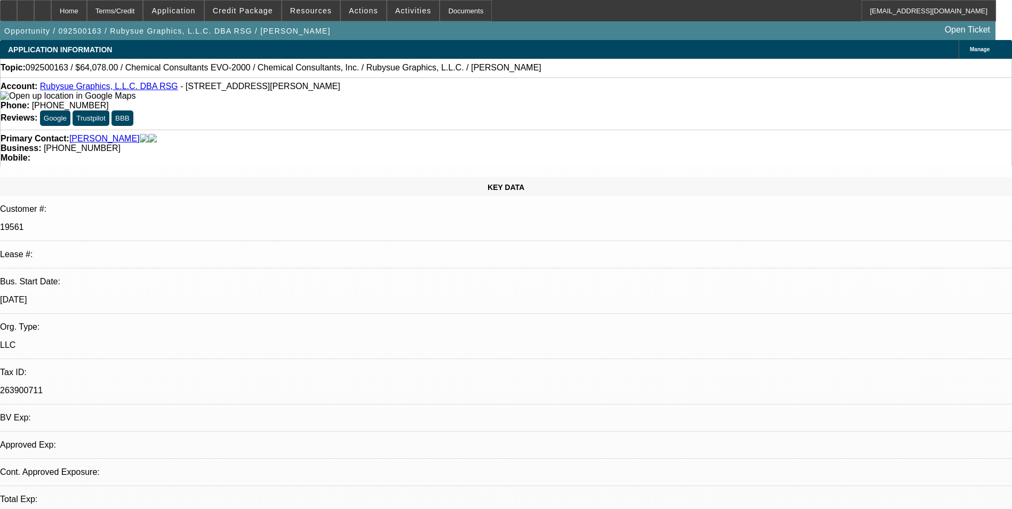
select select "0"
select select "2"
select select "0.1"
select select "4"
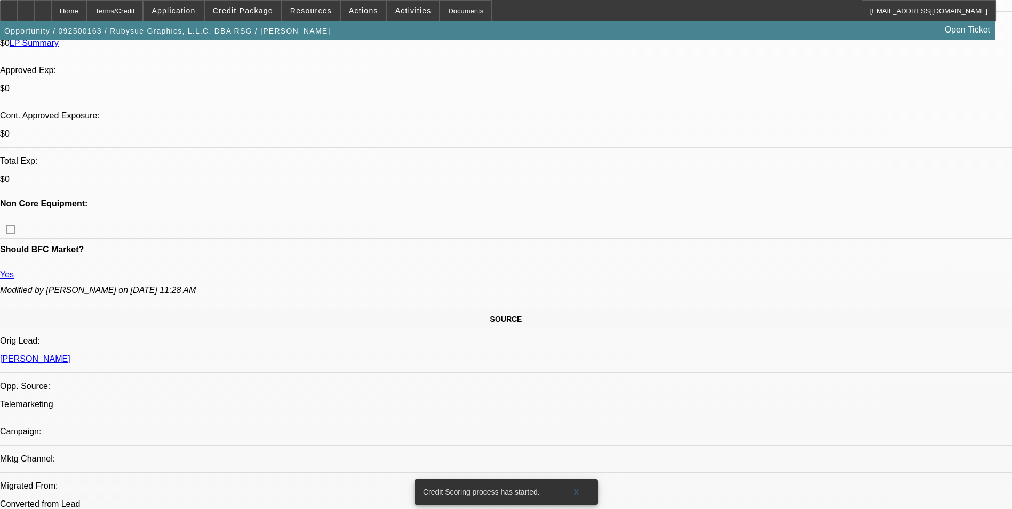
scroll to position [480, 0]
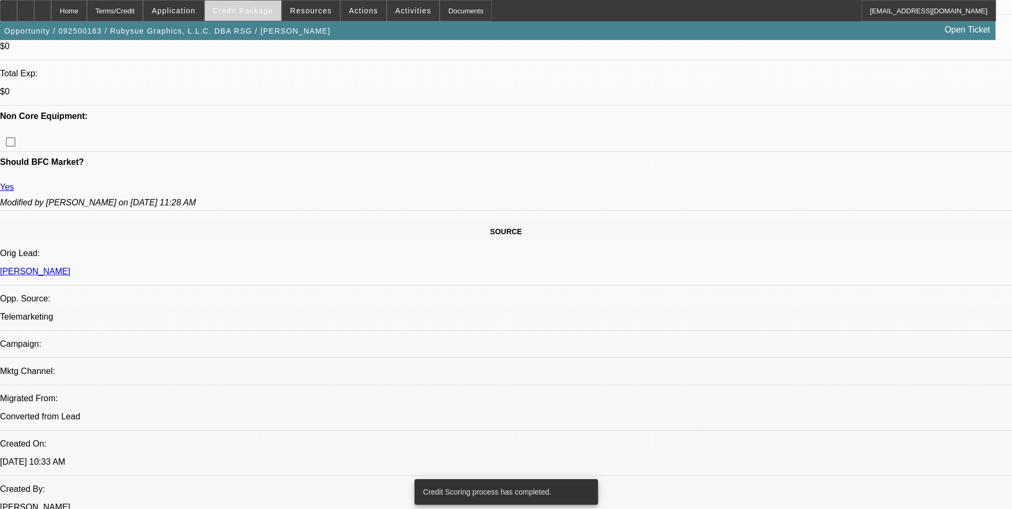
click at [244, 6] on span "Credit Package" at bounding box center [243, 10] width 60 height 9
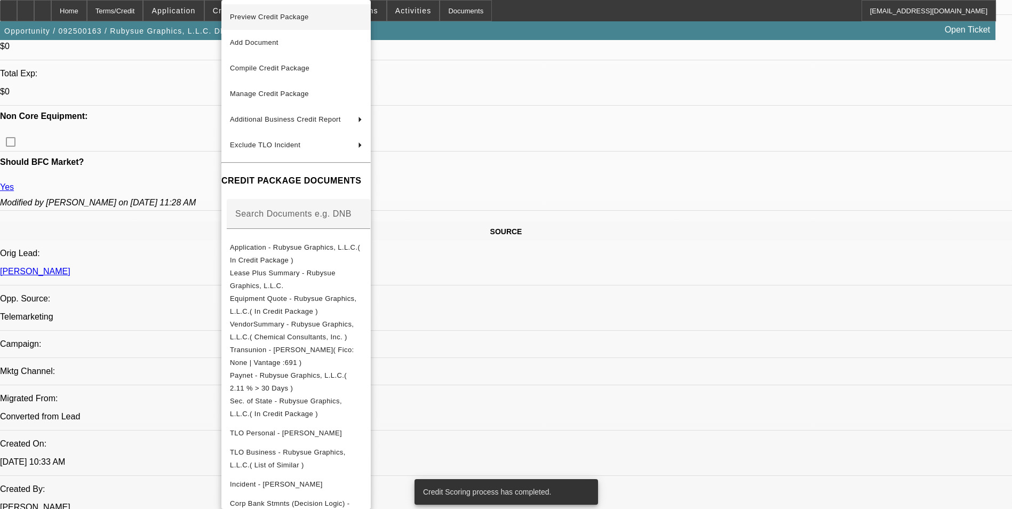
click at [249, 17] on span "Preview Credit Package" at bounding box center [269, 17] width 79 height 8
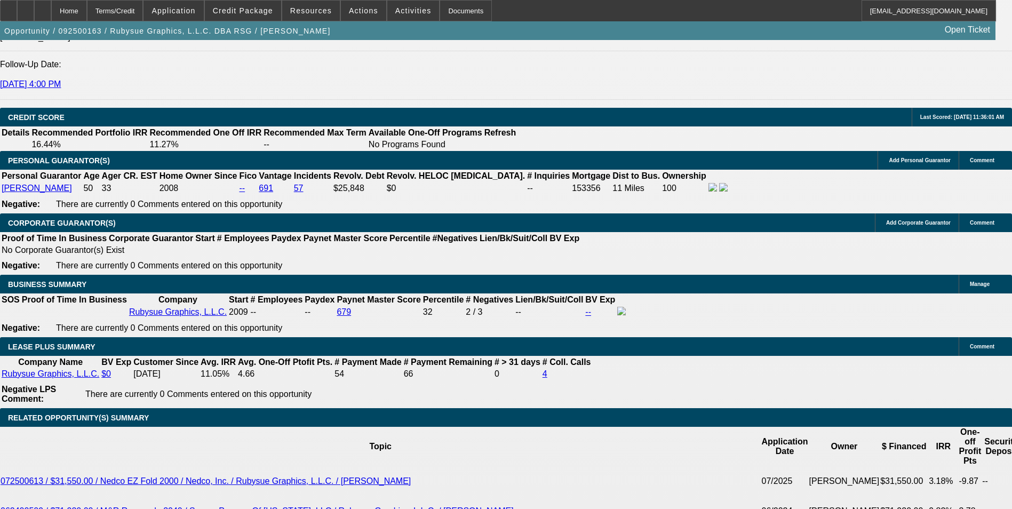
scroll to position [1542, 0]
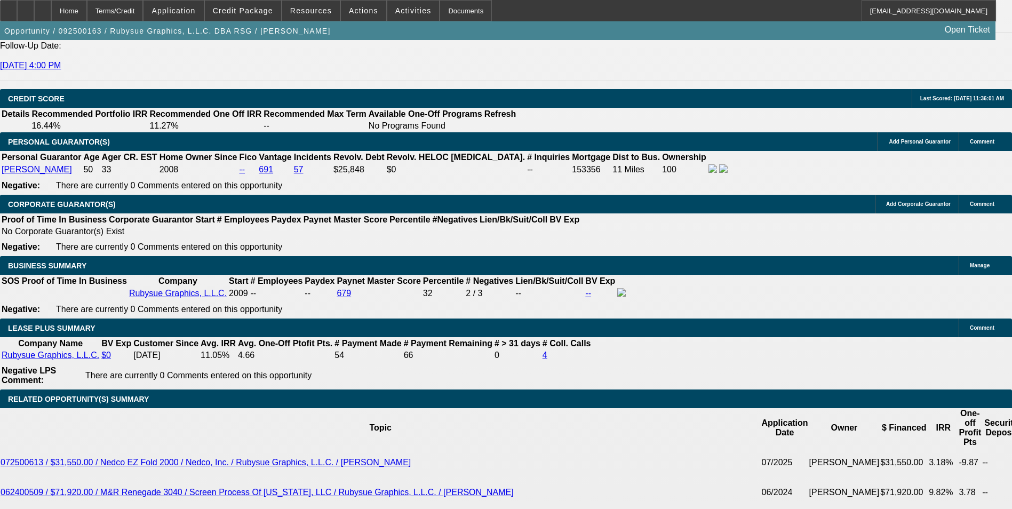
type input "$0.00"
type input "60"
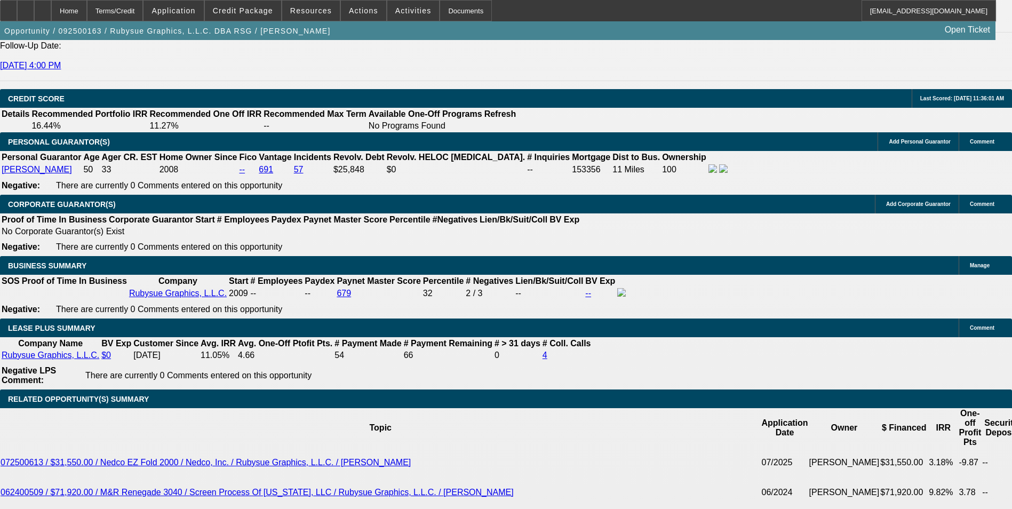
type input "1"
type input "$2,190.66"
type input "$1,095.33"
type input "12"
type input "$2,850.76"
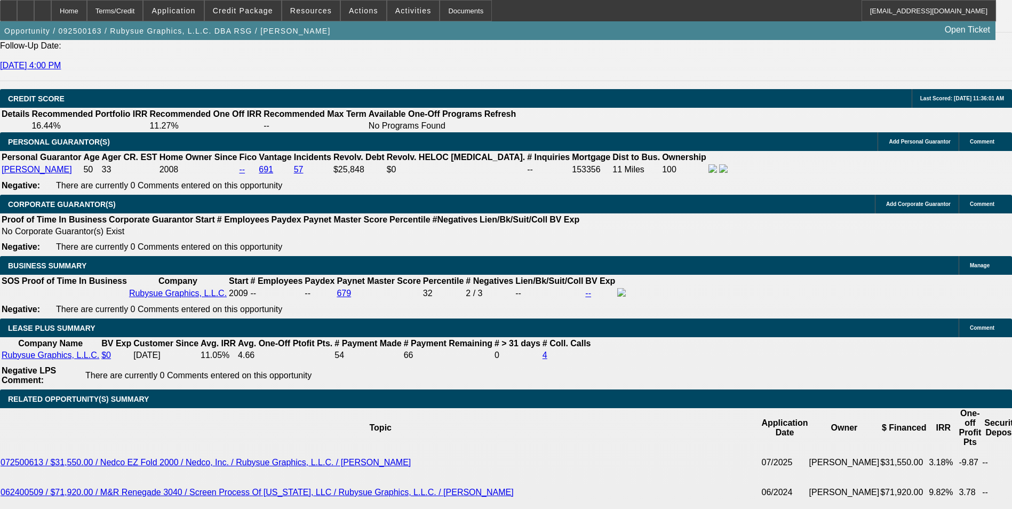
type input "$1,425.38"
type input "12"
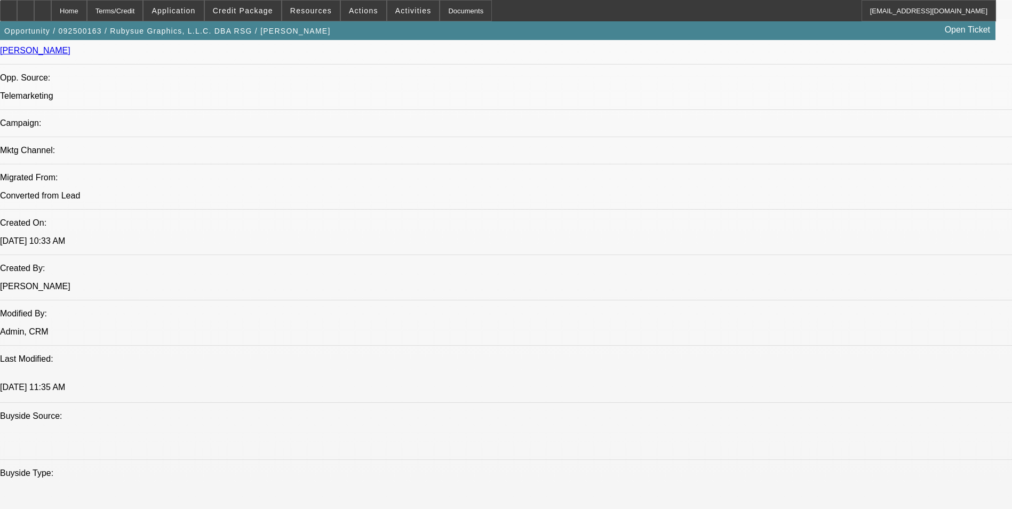
scroll to position [581, 0]
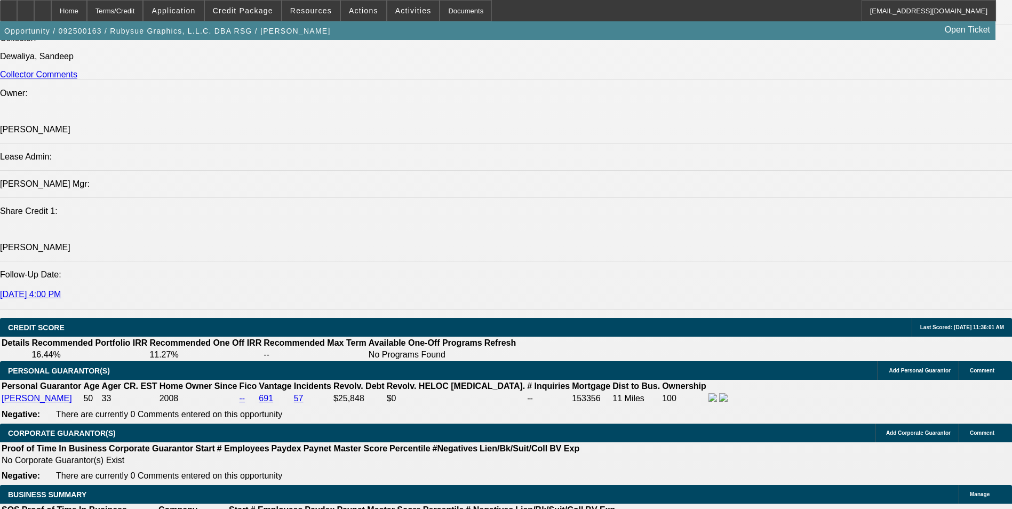
scroll to position [1542, 0]
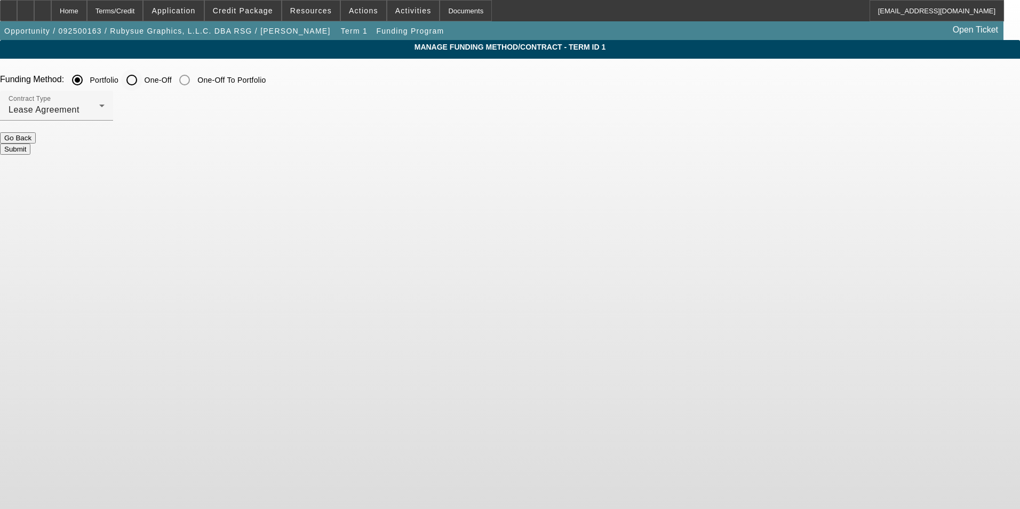
click at [142, 76] on input "One-Off" at bounding box center [131, 79] width 21 height 21
radio input "true"
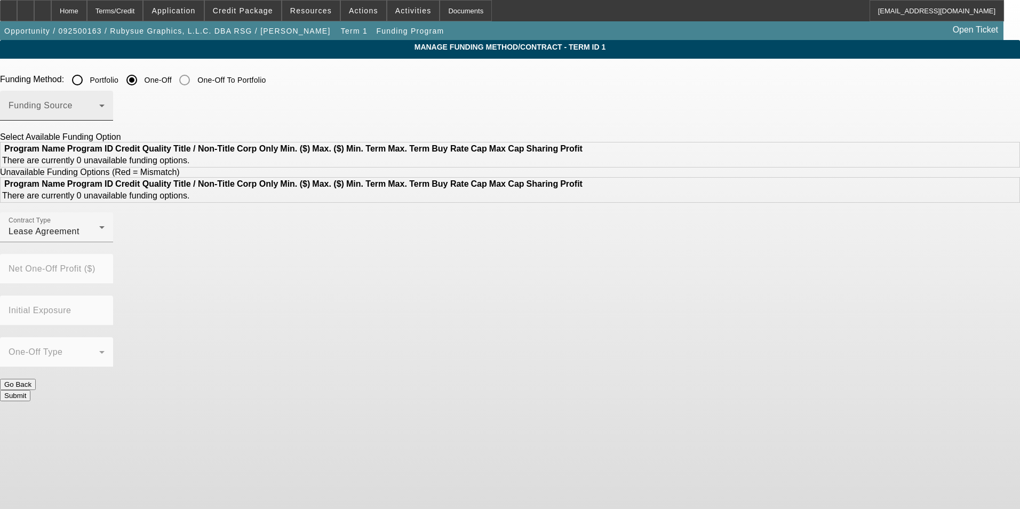
click at [99, 107] on span at bounding box center [54, 109] width 91 height 13
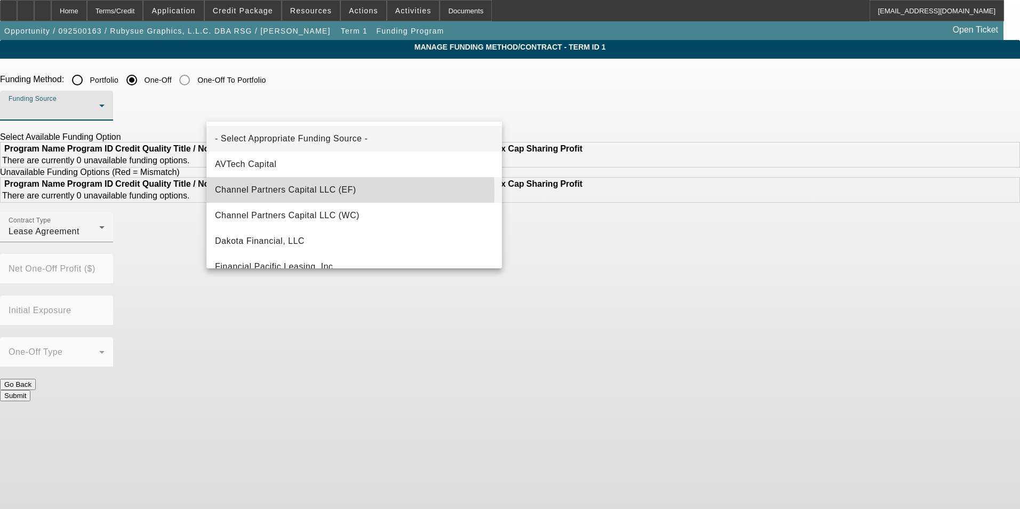
click at [314, 191] on span "Channel Partners Capital LLC (EF)" at bounding box center [285, 190] width 141 height 13
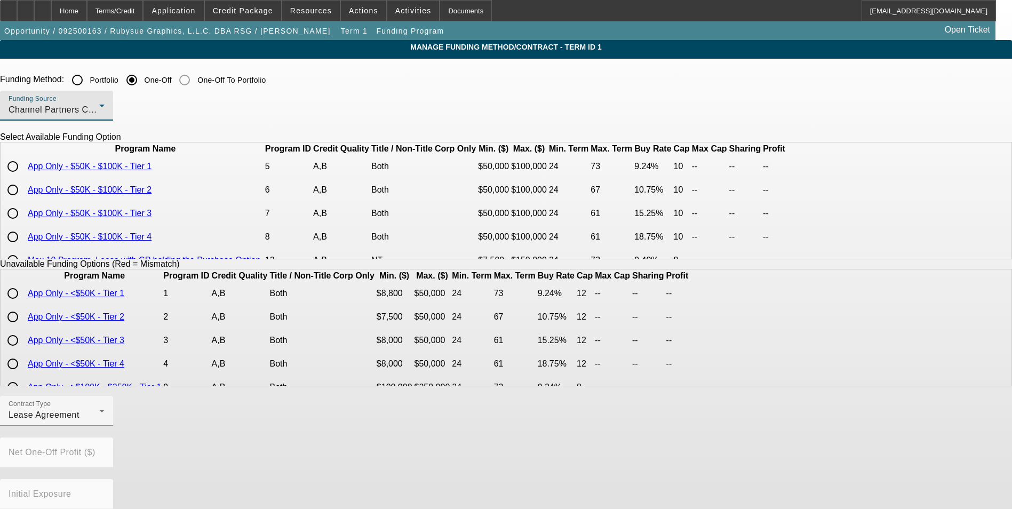
click at [23, 177] on input "radio" at bounding box center [12, 166] width 21 height 21
radio input "true"
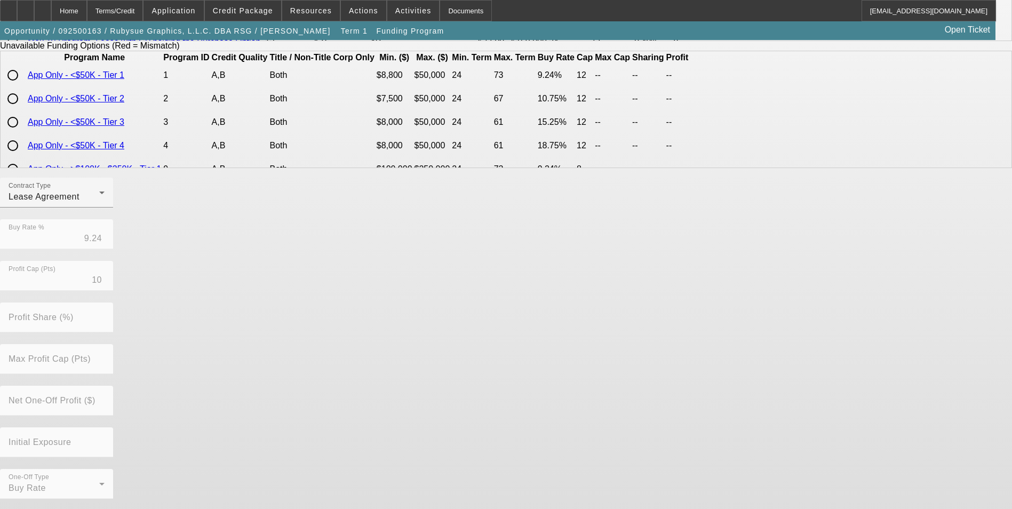
scroll to position [219, 0]
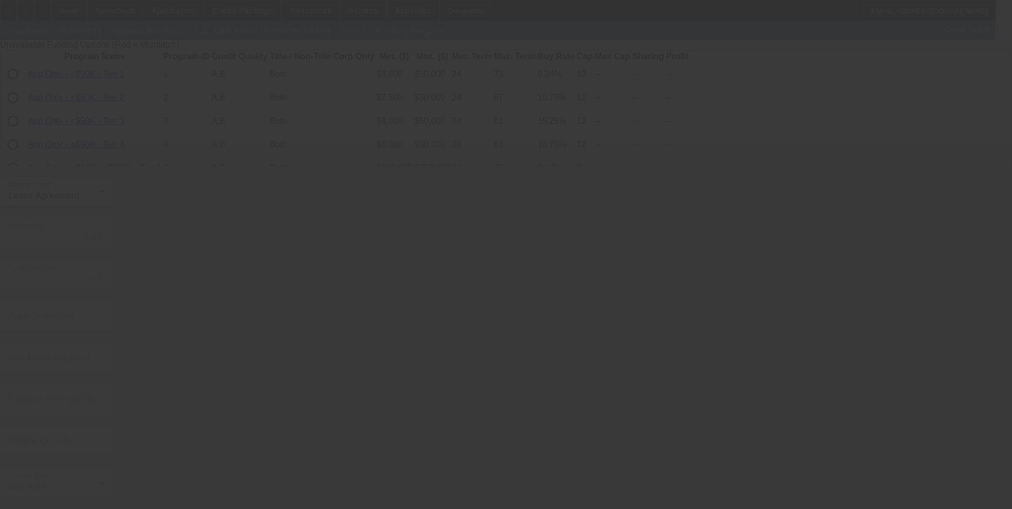
radio input "true"
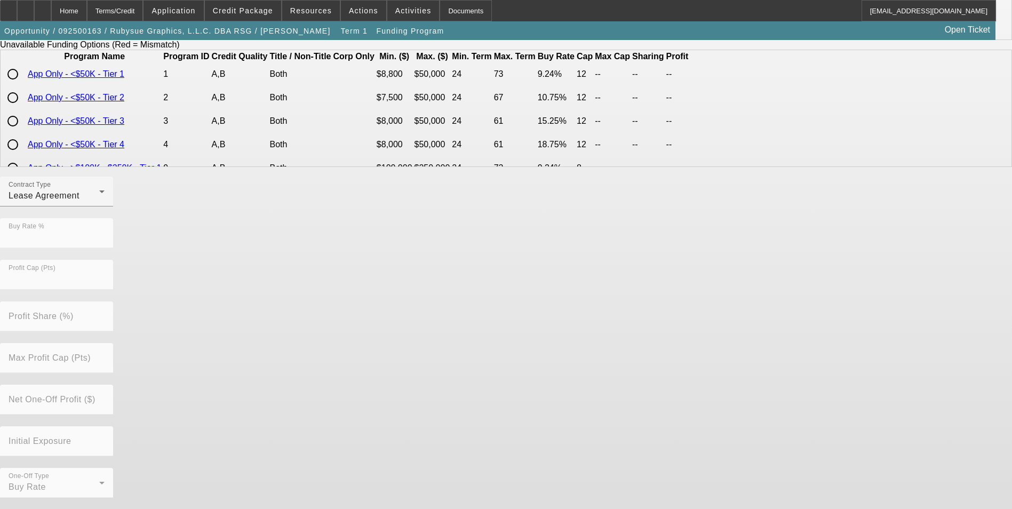
scroll to position [0, 0]
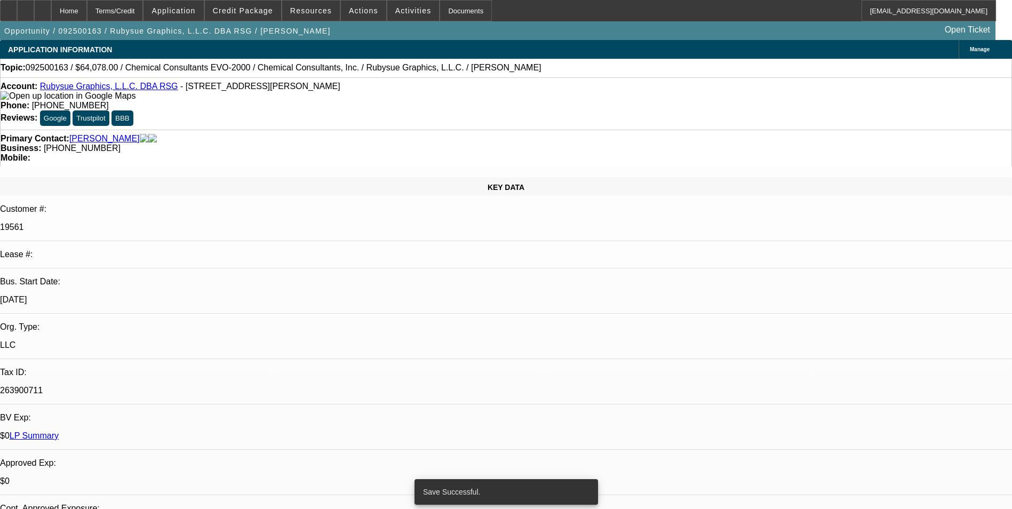
select select "0"
select select "2"
select select "0.1"
select select "4"
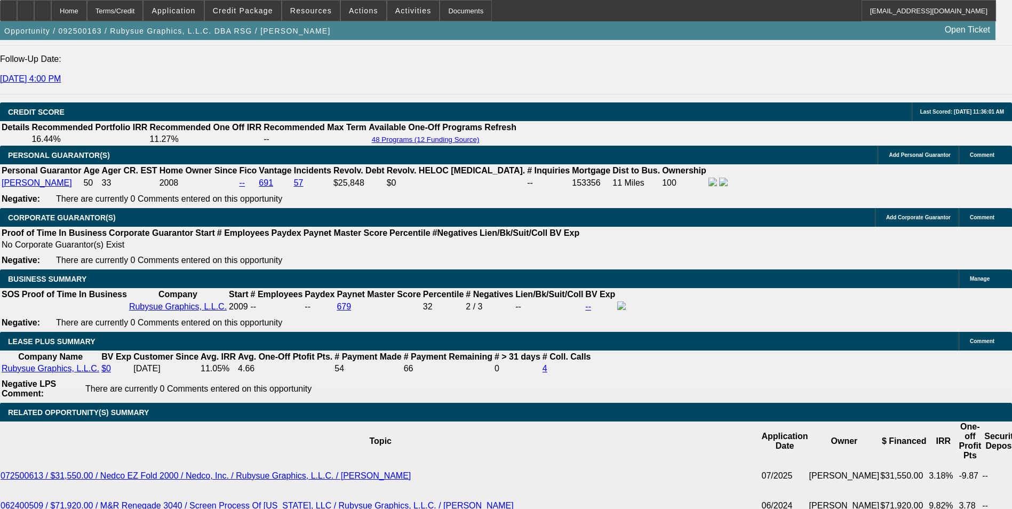
scroll to position [1547, 0]
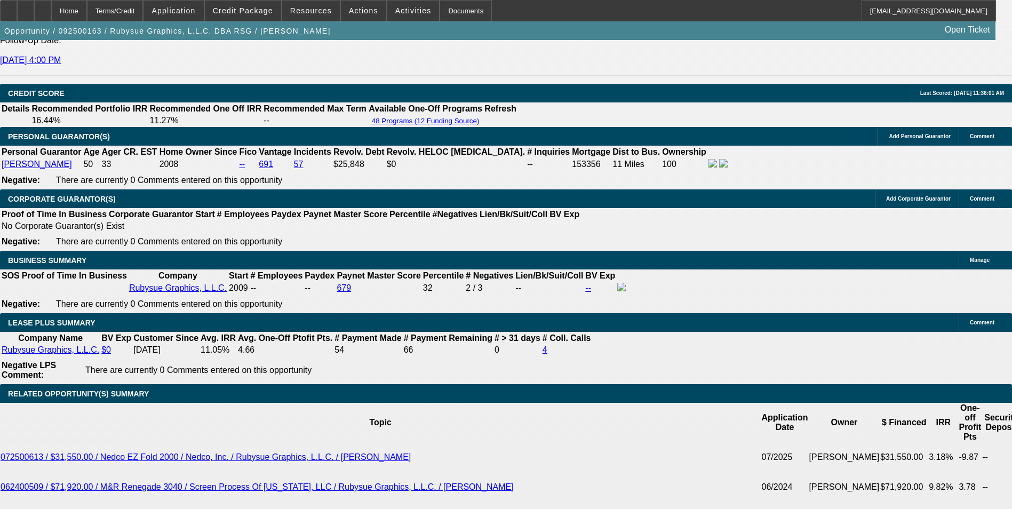
drag, startPoint x: 235, startPoint y: 362, endPoint x: 276, endPoint y: 352, distance: 42.3
type input "UNKNOWN"
type input "1"
type input "$2,190.66"
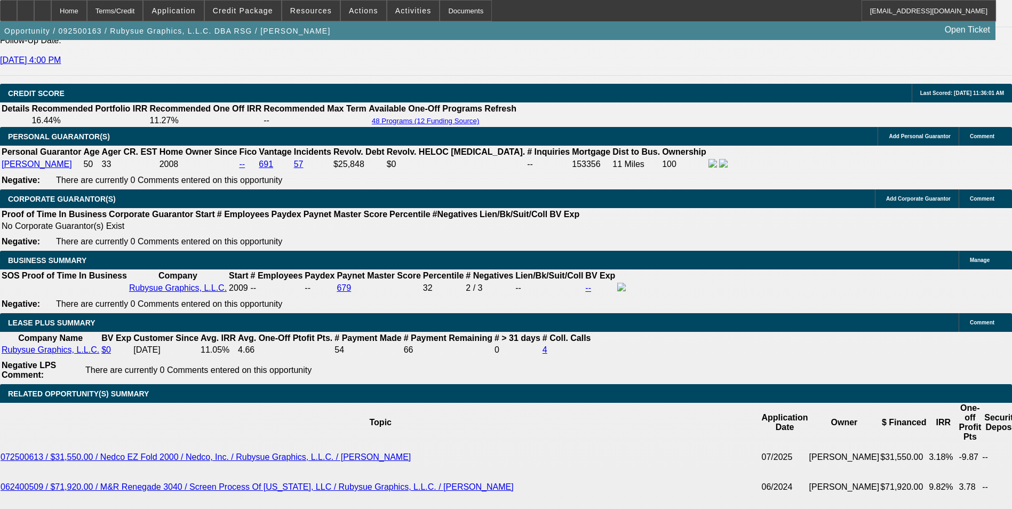
type input "$1,095.33"
type input "10"
type input "$2,722.94"
type input "$1,361.47"
type input "10"
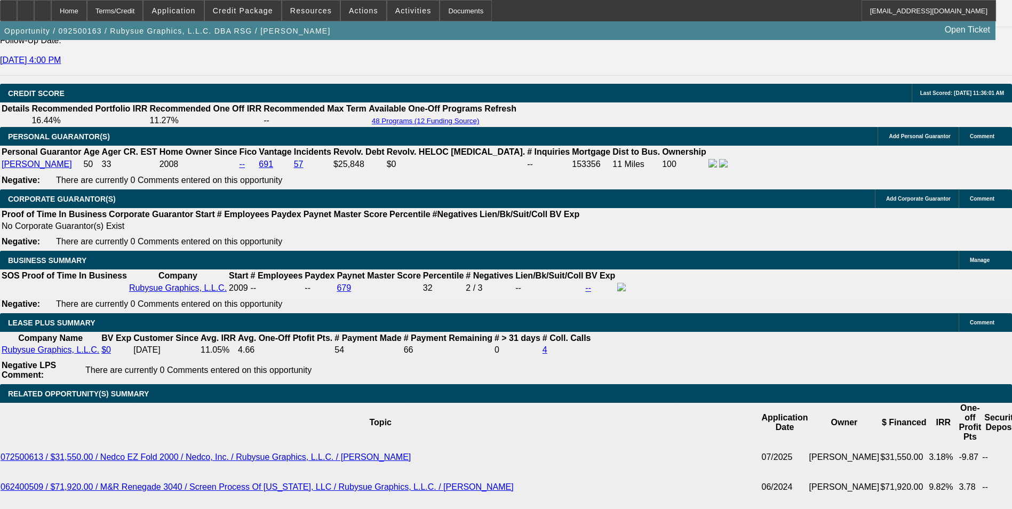
select select "0"
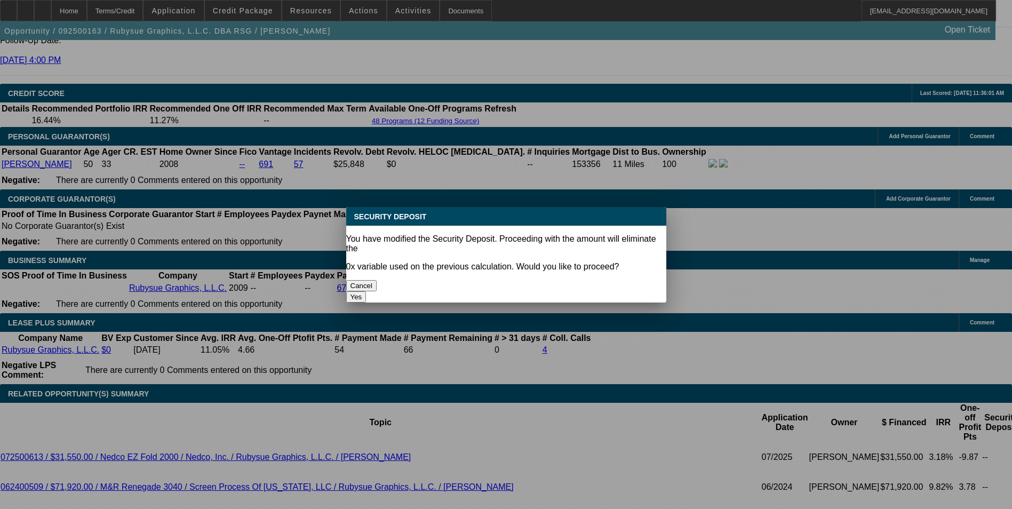
scroll to position [0, 0]
click at [366, 291] on button "Yes" at bounding box center [356, 296] width 20 height 11
type input "$0.00"
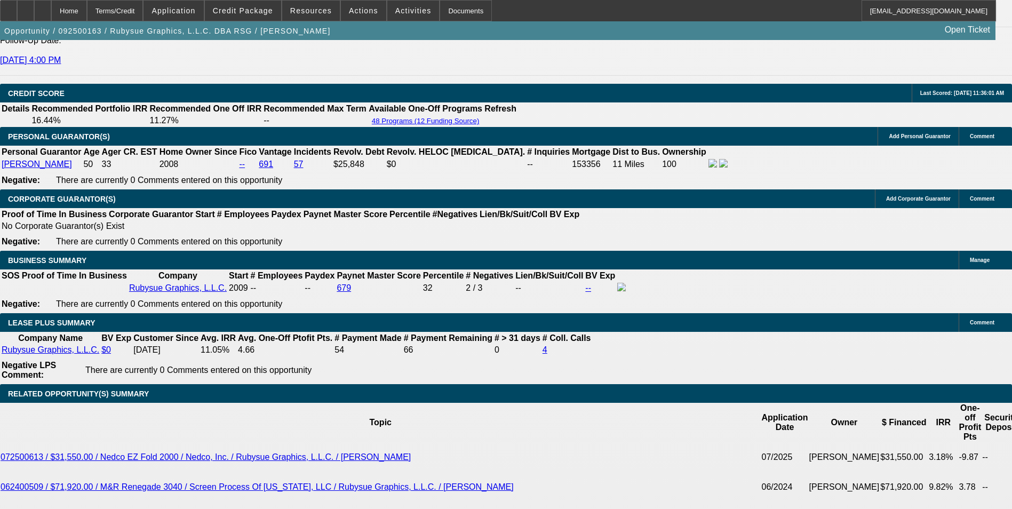
select select "1"
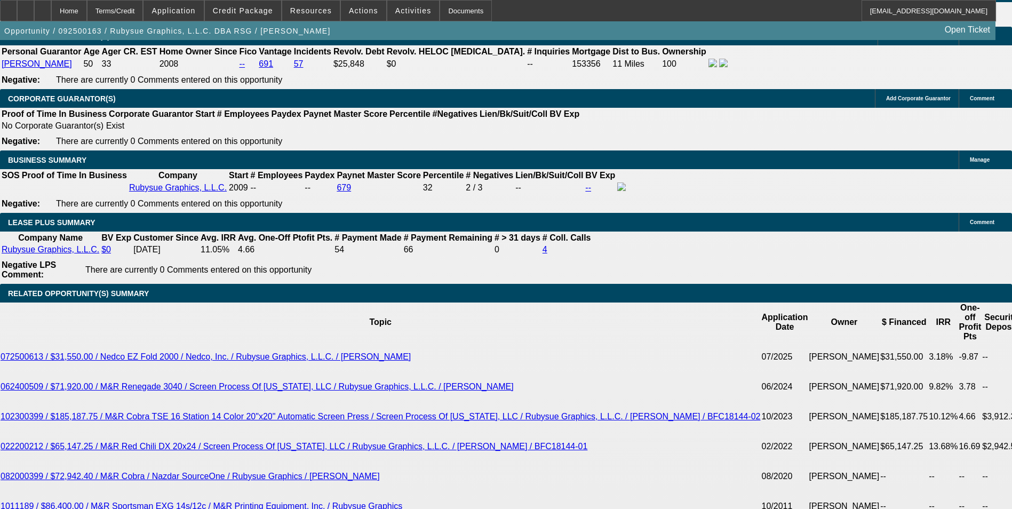
scroll to position [1654, 0]
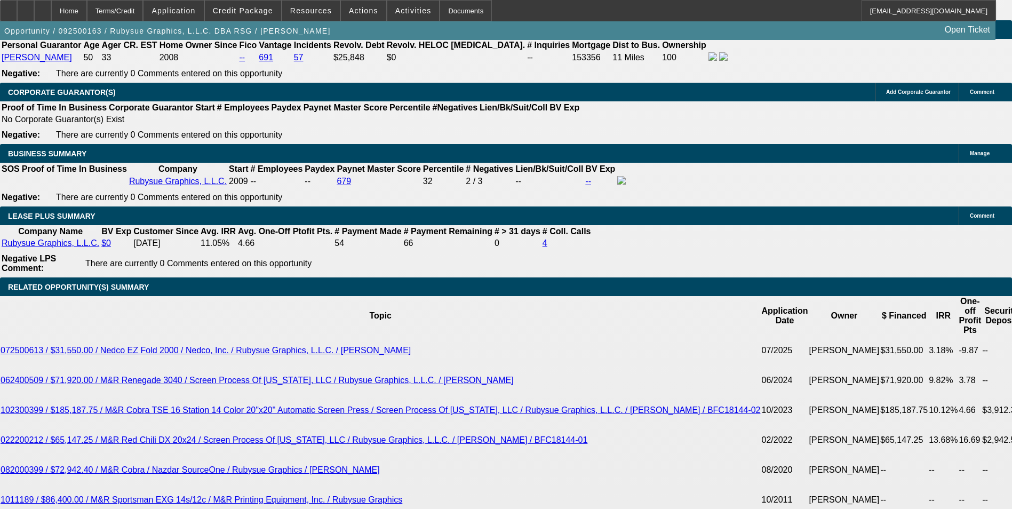
select select "0"
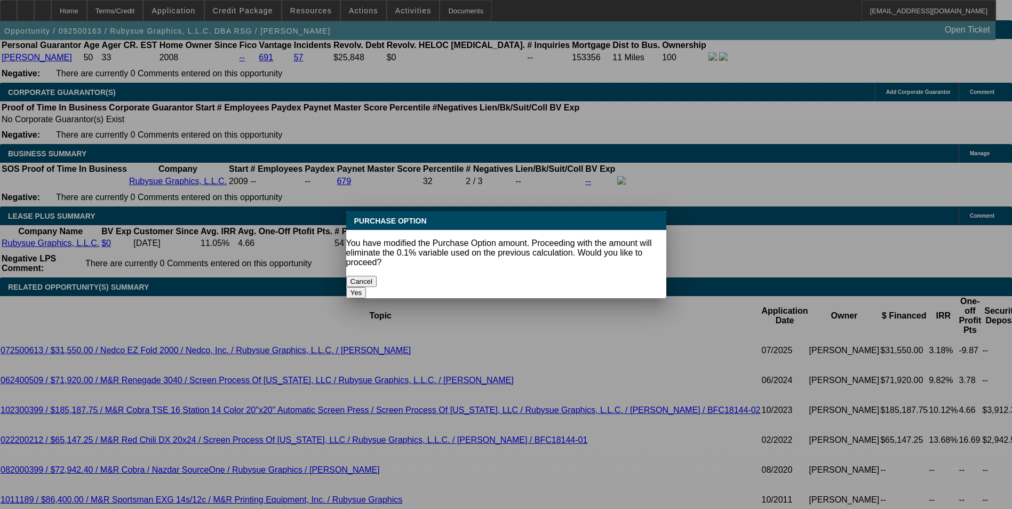
scroll to position [0, 0]
click at [366, 287] on button "Yes" at bounding box center [356, 292] width 20 height 11
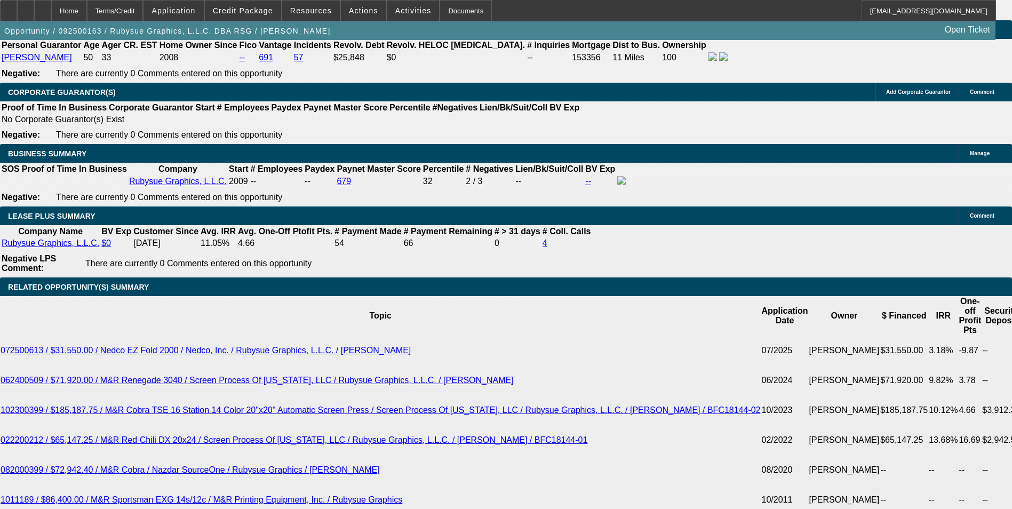
scroll to position [1654, 0]
drag, startPoint x: 172, startPoint y: 328, endPoint x: 252, endPoint y: 328, distance: 80.0
type input "$1.00"
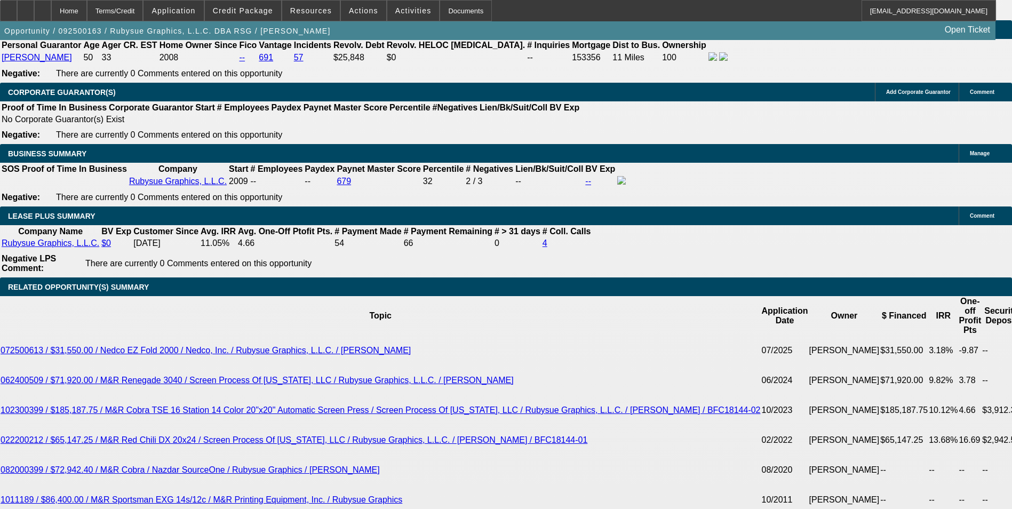
select select "2"
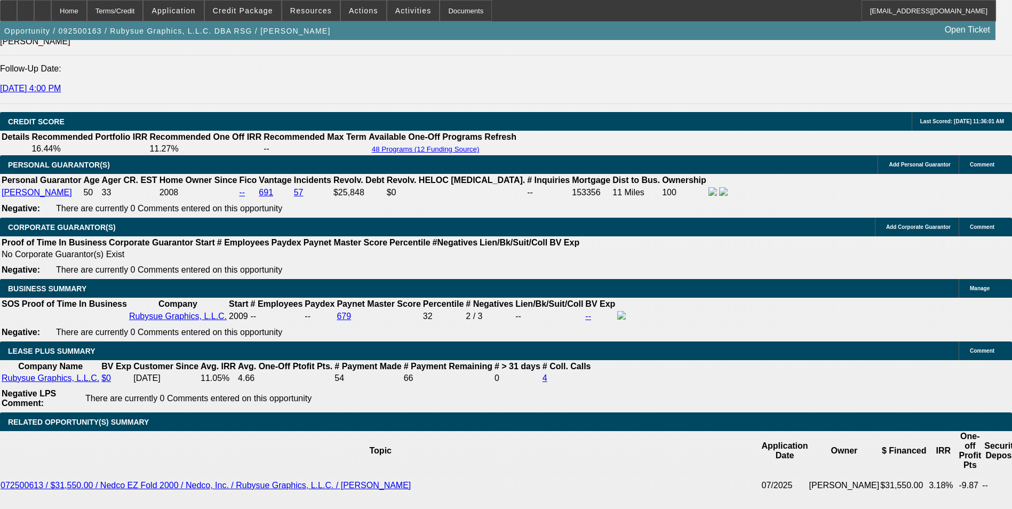
scroll to position [1387, 0]
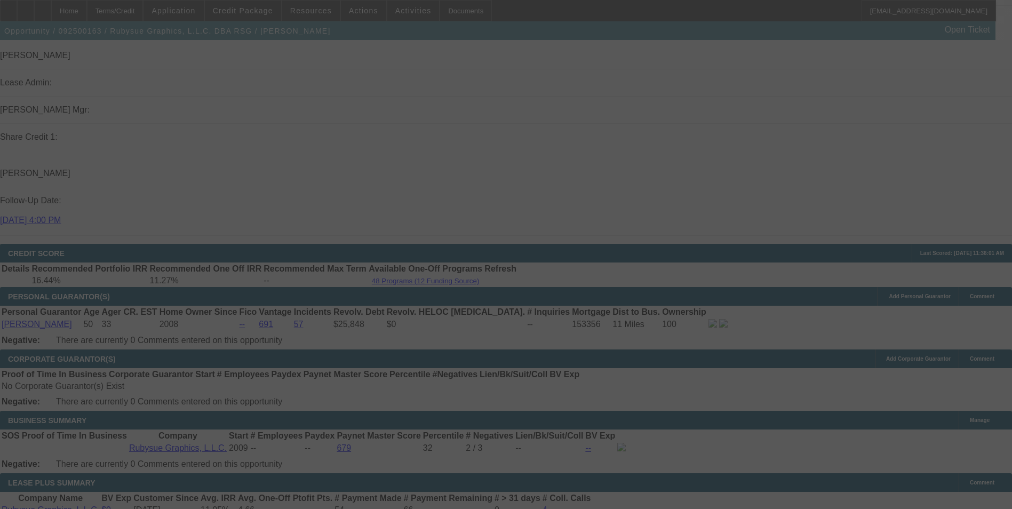
select select "0"
select select "2"
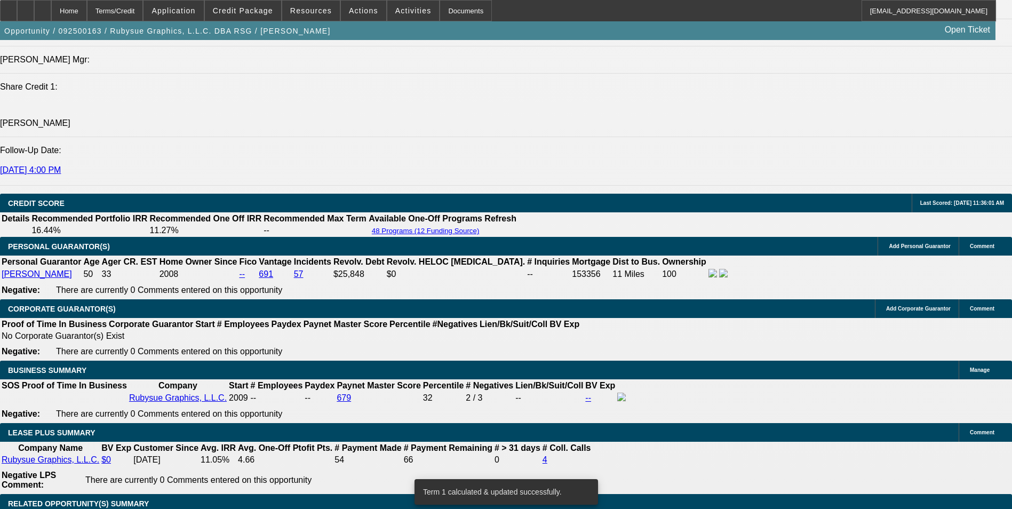
scroll to position [1654, 0]
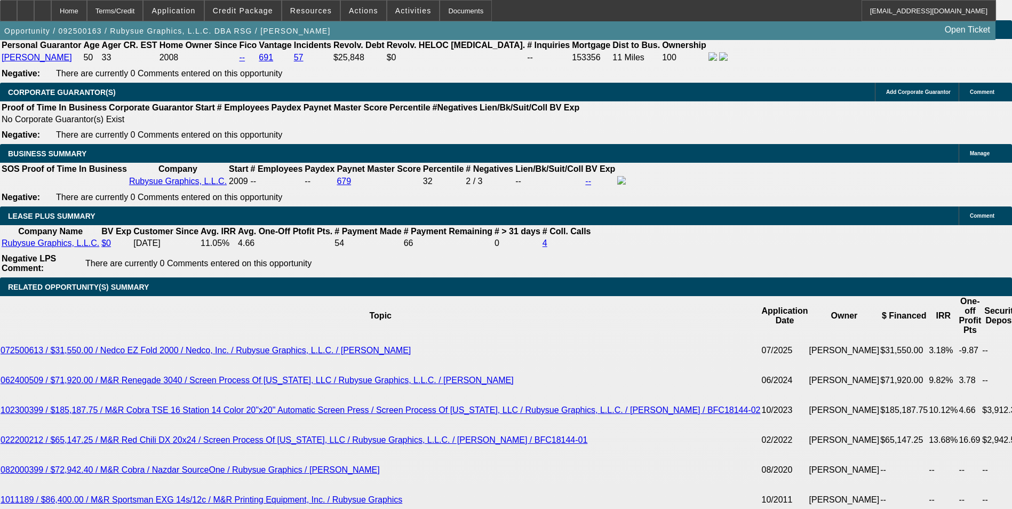
drag, startPoint x: 234, startPoint y: 255, endPoint x: 314, endPoint y: 237, distance: 82.4
type input "UNKNOWN"
type input "1"
type input "$1,095.33"
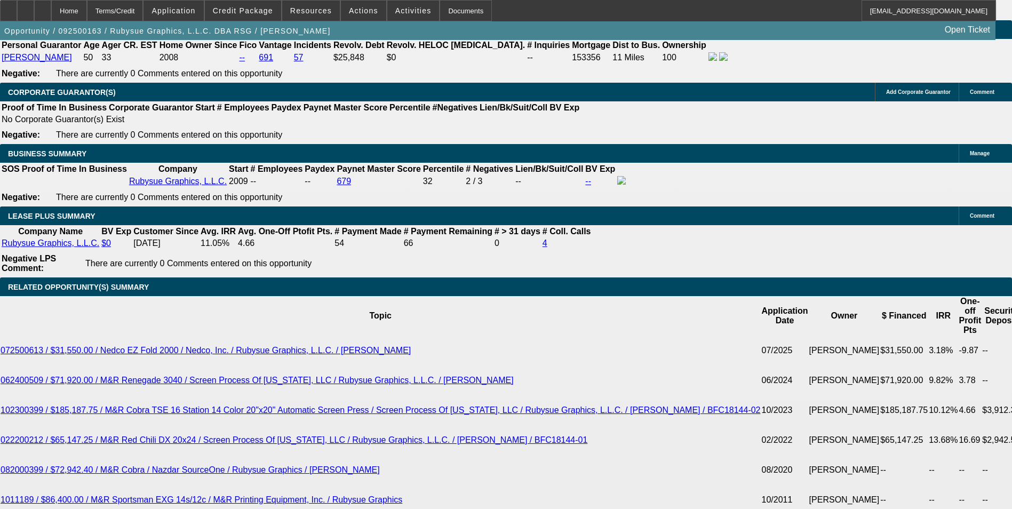
type input "10"
type input "$1,361.47"
type input "10.5"
type input "$1,377.29"
type input "10.5"
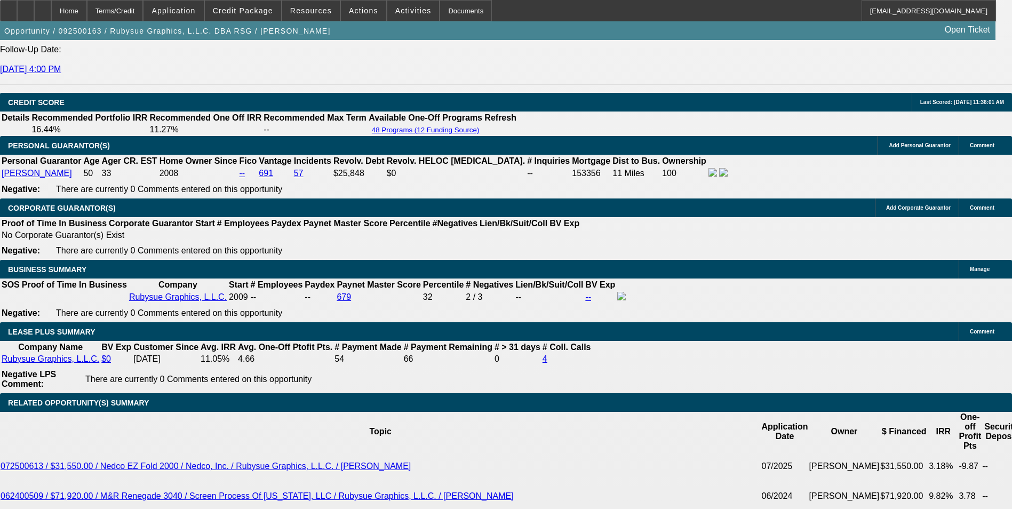
scroll to position [1440, 0]
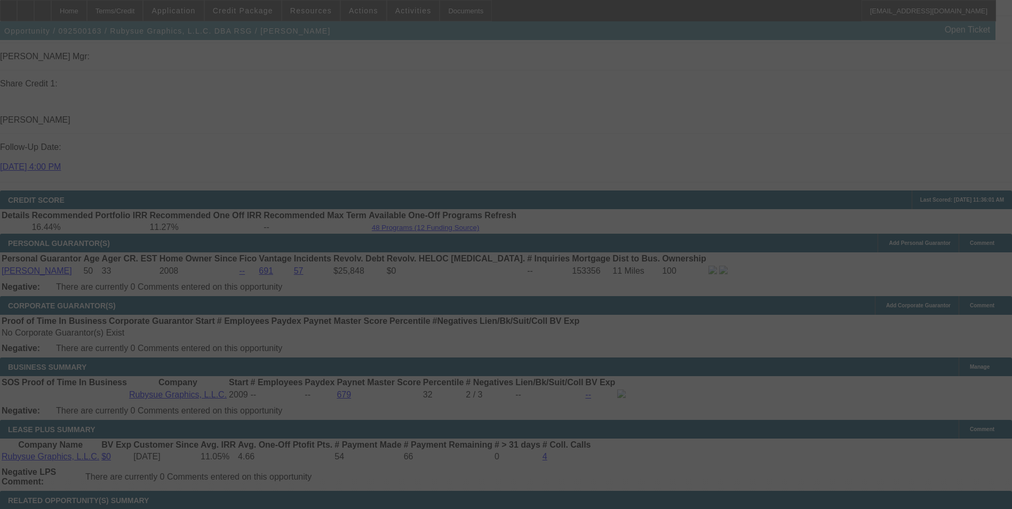
select select "0"
select select "2"
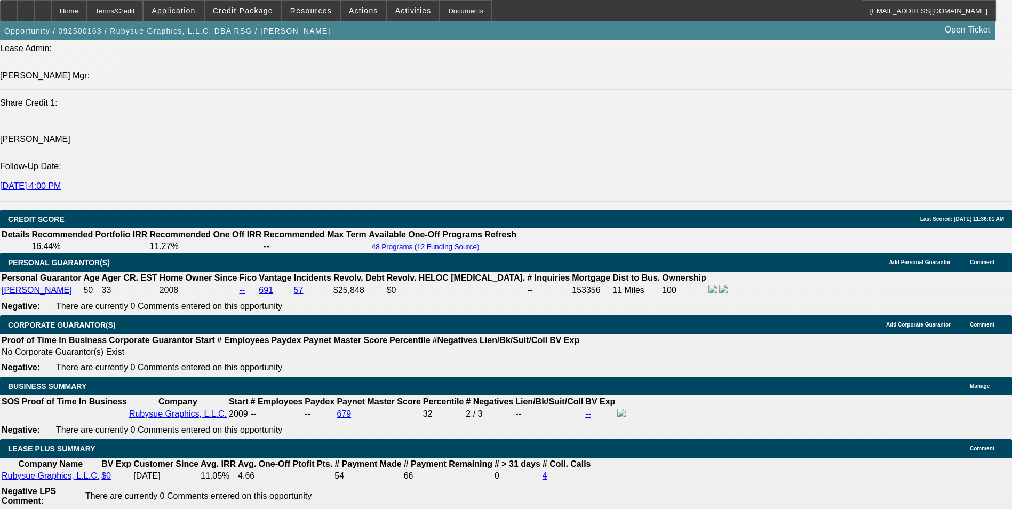
scroll to position [1334, 0]
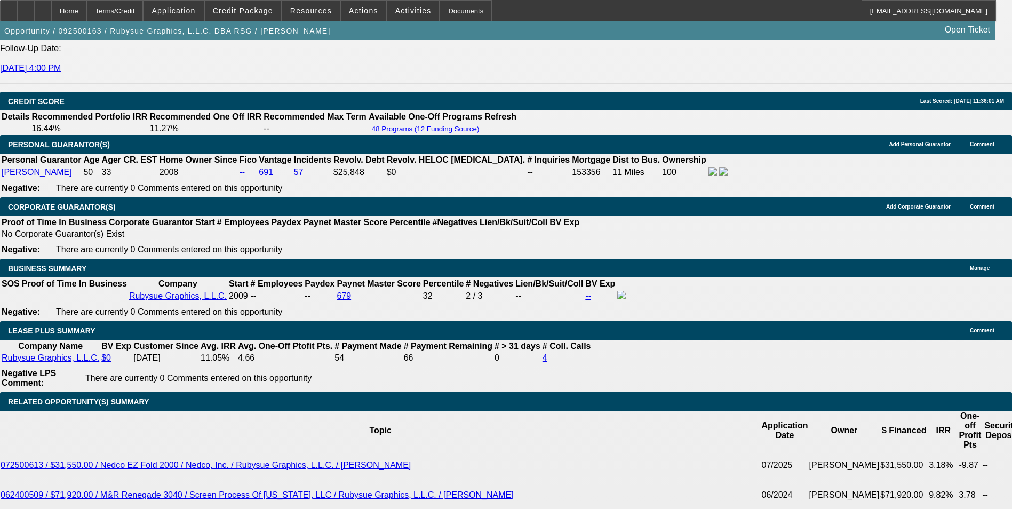
scroll to position [1600, 0]
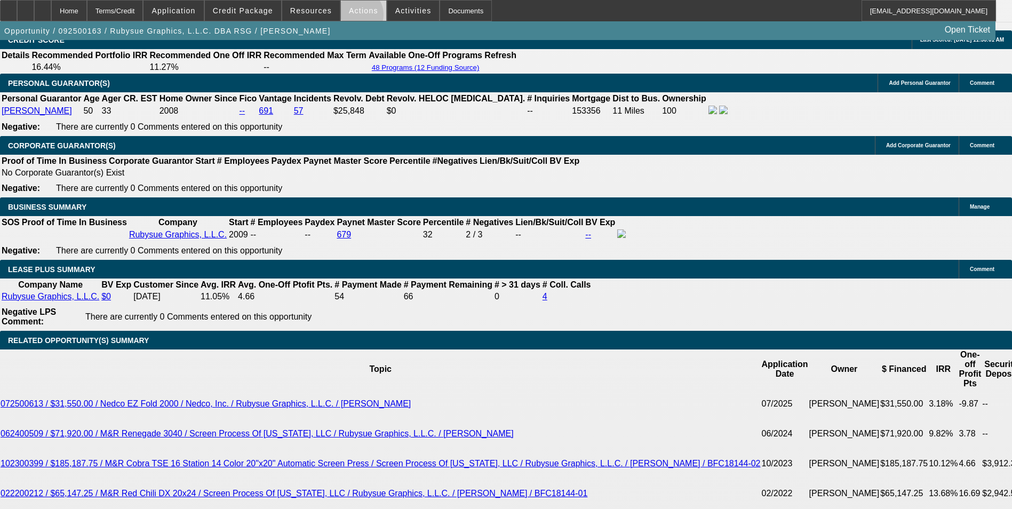
click at [351, 17] on span at bounding box center [363, 11] width 45 height 26
click at [351, 17] on div at bounding box center [506, 254] width 1012 height 509
drag, startPoint x: 234, startPoint y: 310, endPoint x: 294, endPoint y: 304, distance: 60.6
type input "UNKNOWN"
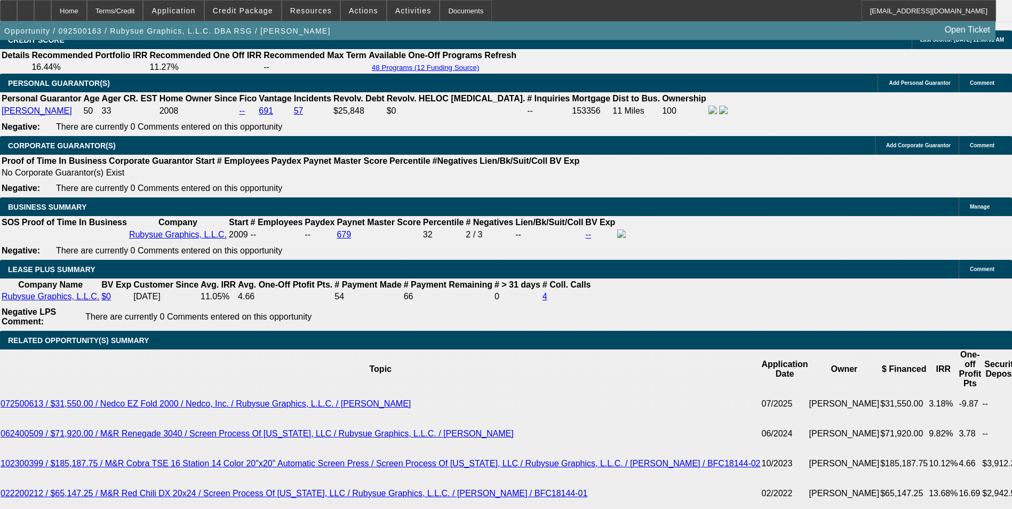
type input "10"
type input "$1,361.47"
type input "10.9"
type input "$1,390.02"
type input "10.9"
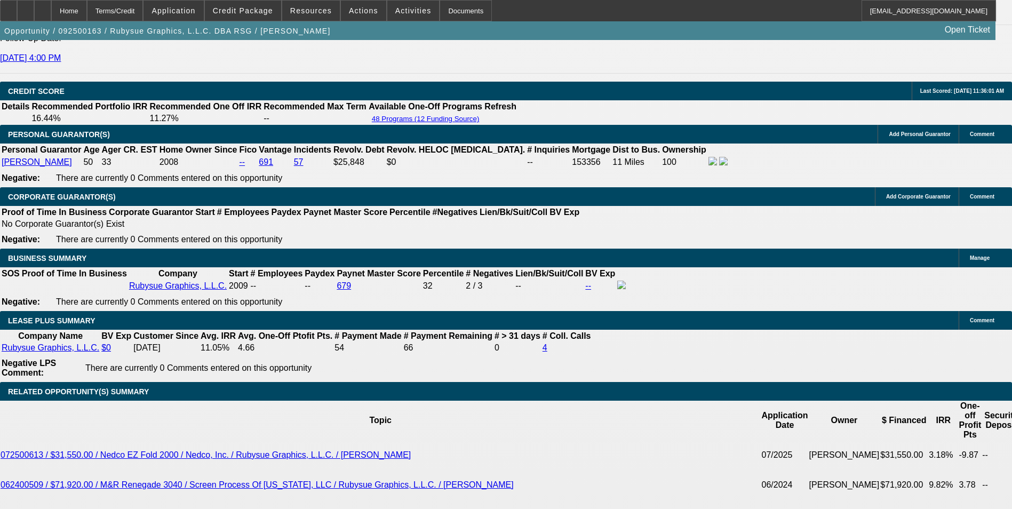
scroll to position [1494, 0]
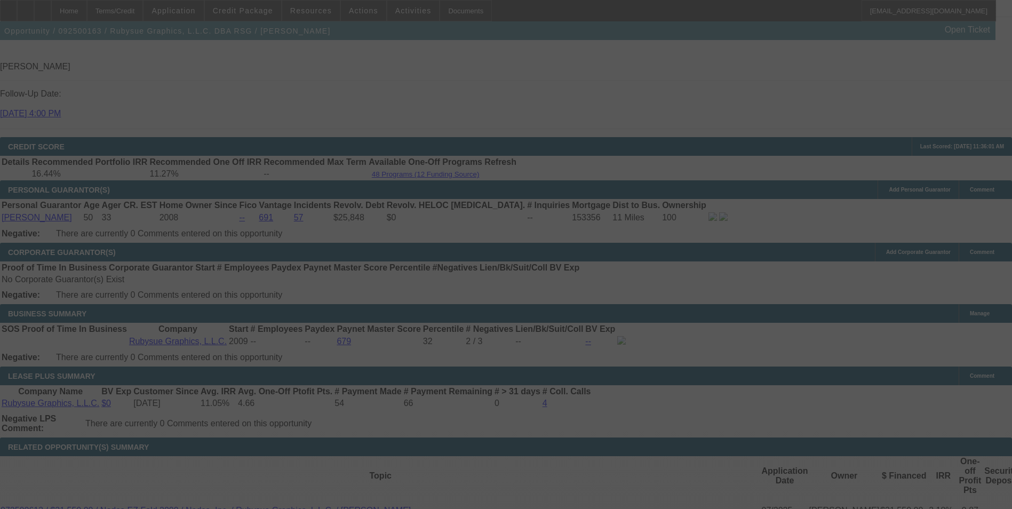
select select "0"
select select "2"
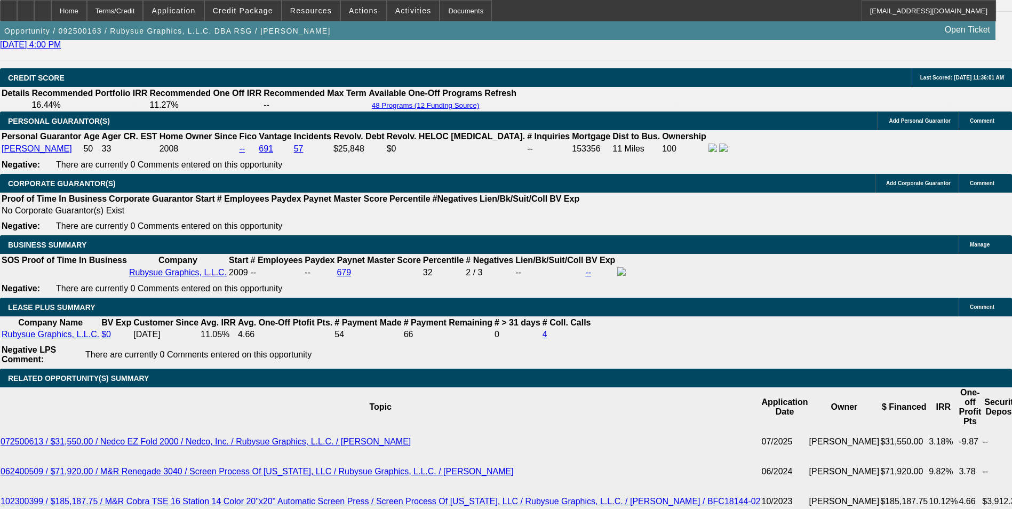
scroll to position [1654, 0]
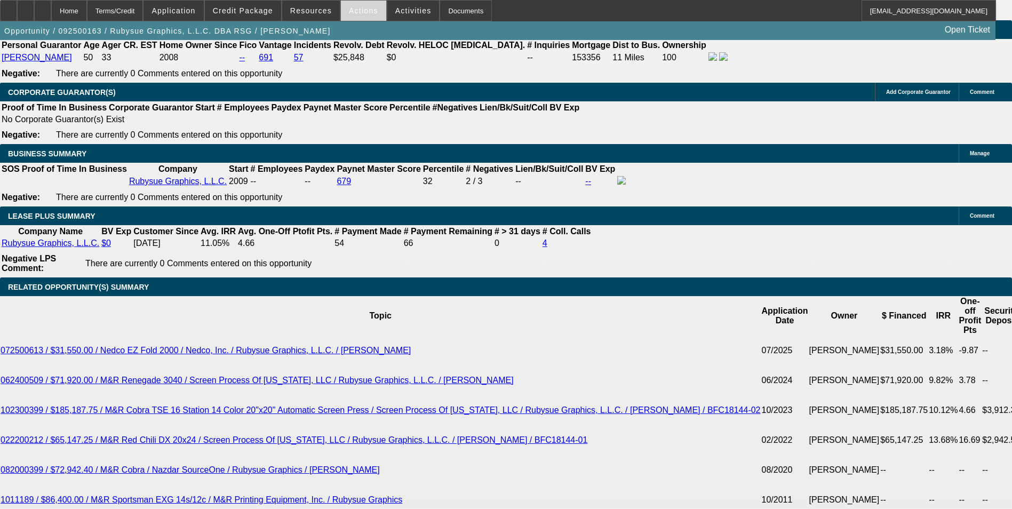
click at [352, 15] on span at bounding box center [363, 11] width 45 height 26
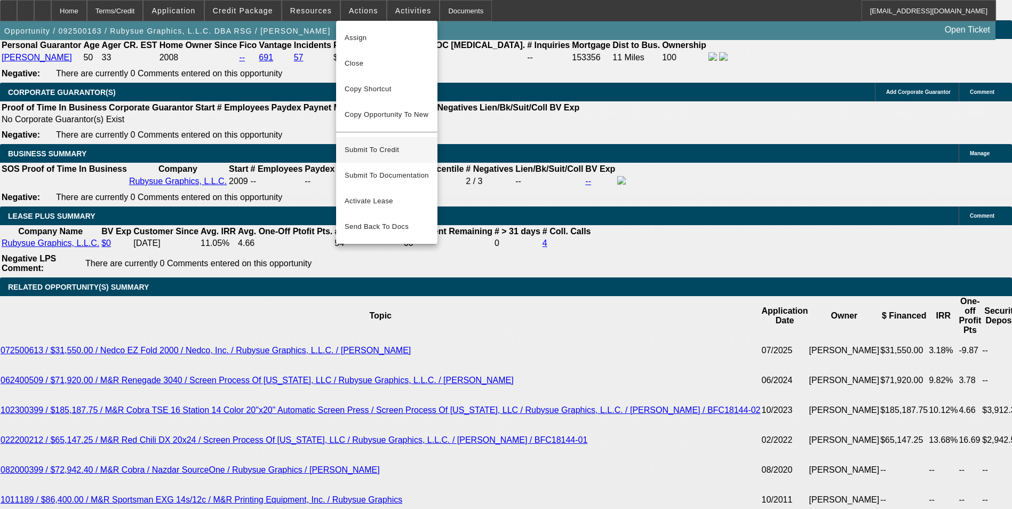
click at [381, 143] on span "Submit To Credit" at bounding box center [387, 149] width 84 height 13
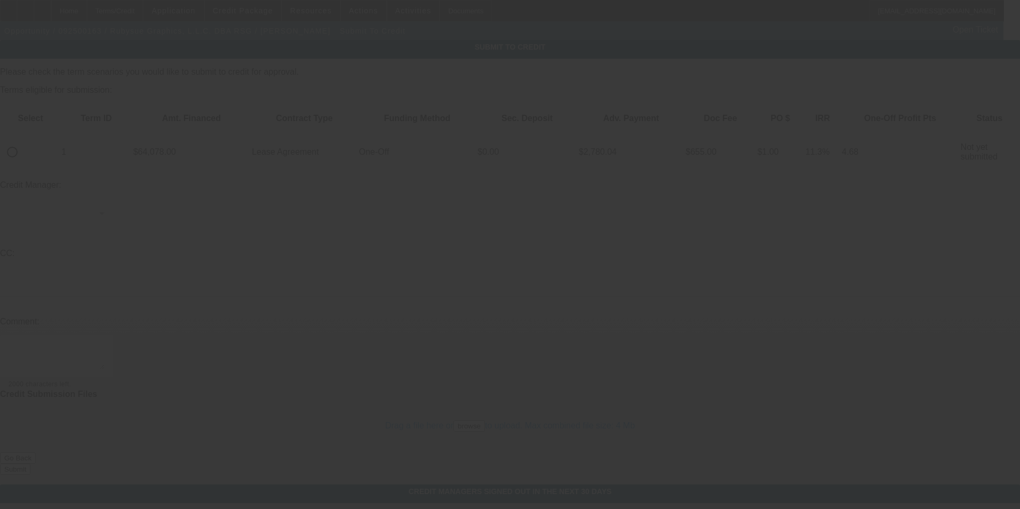
click at [42, 114] on div at bounding box center [510, 254] width 1020 height 509
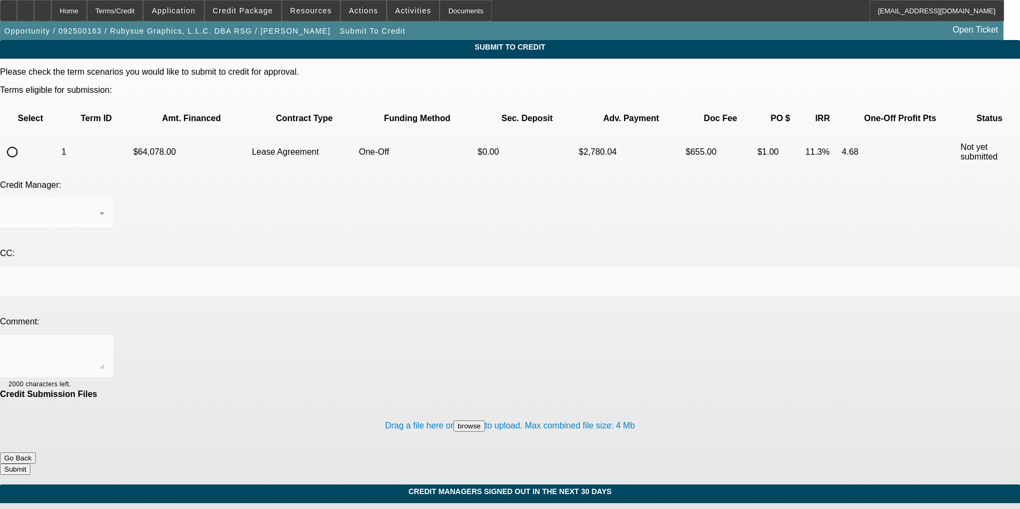
click at [23, 141] on input "radio" at bounding box center [12, 151] width 21 height 21
radio input "true"
click at [105, 344] on textarea at bounding box center [57, 357] width 96 height 26
type textarea "please forward to CPEF"
click at [30, 464] on button "Submit" at bounding box center [15, 469] width 30 height 11
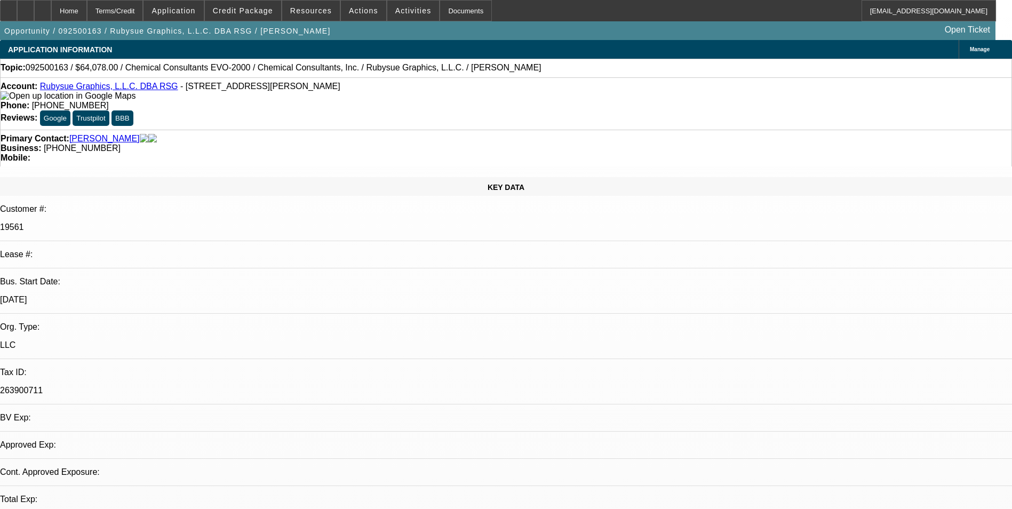
select select "0"
select select "2"
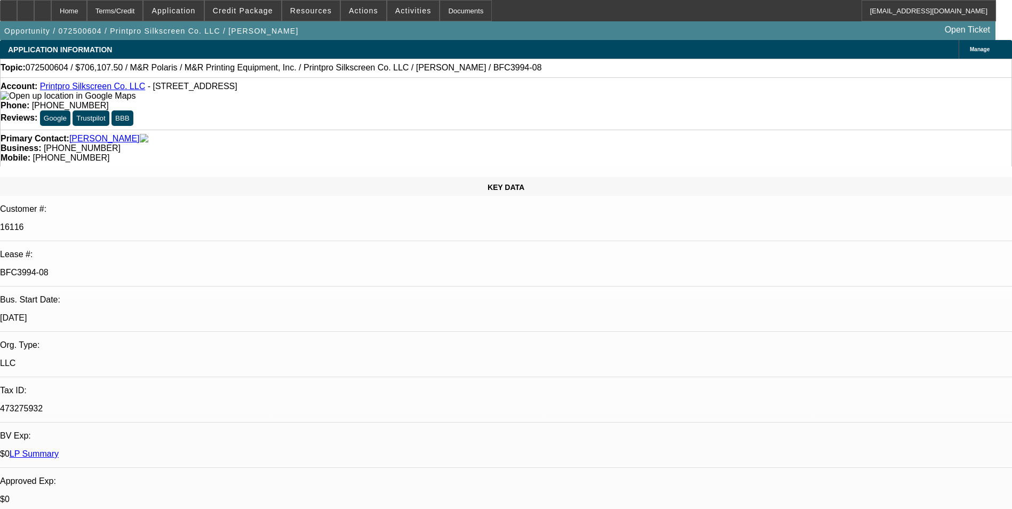
select select "0"
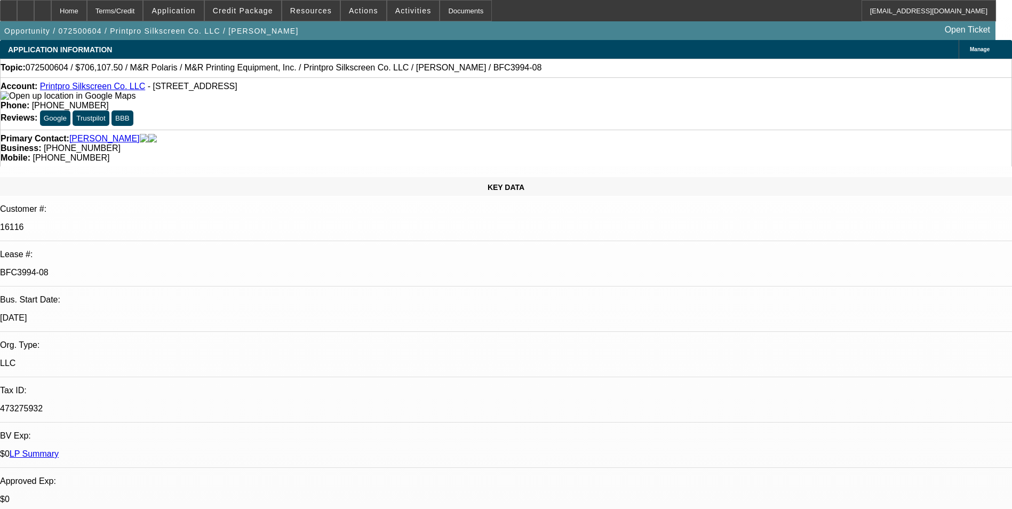
select select "0"
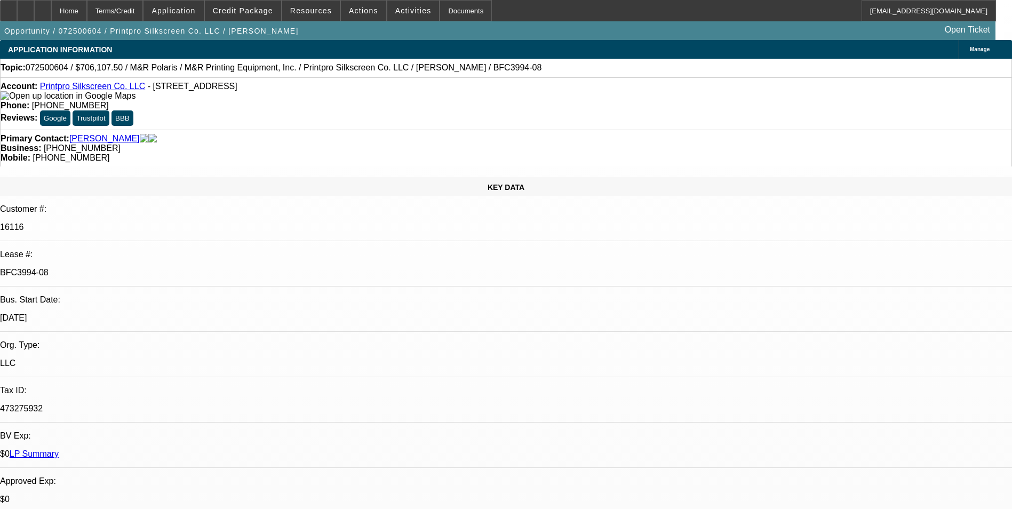
select select "0"
select select "1"
select select "6"
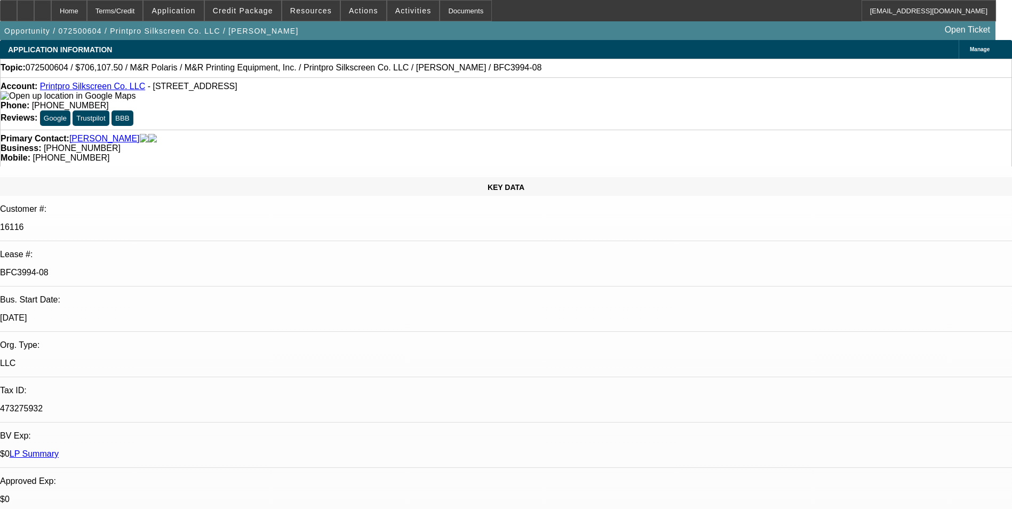
select select "1"
select select "6"
select select "1"
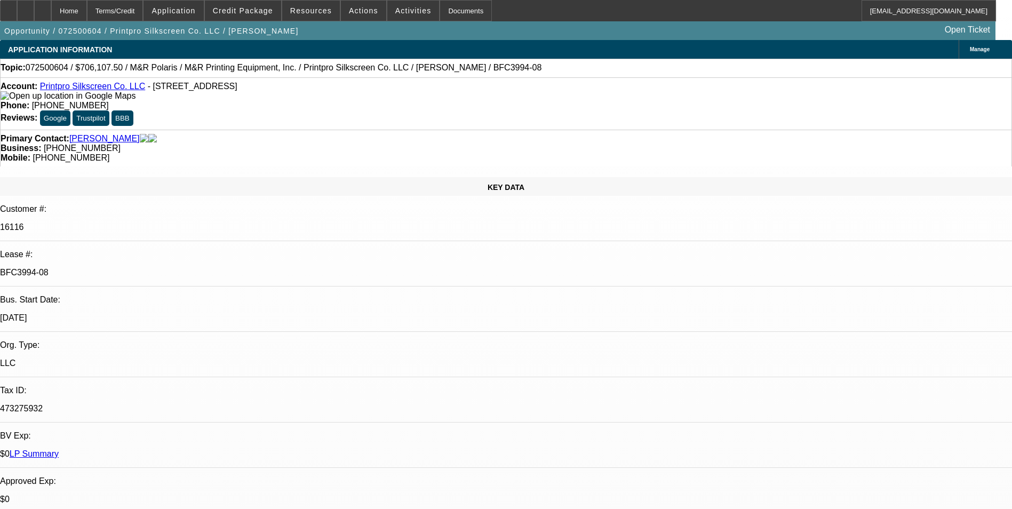
select select "6"
select select "1"
select select "6"
click at [252, 12] on span "Credit Package" at bounding box center [243, 10] width 60 height 9
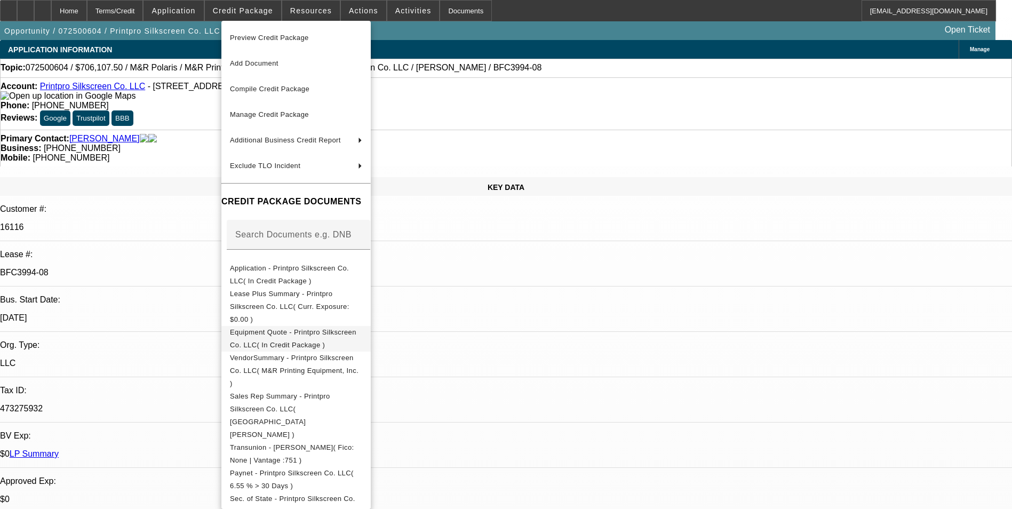
click at [310, 328] on span "Equipment Quote - Printpro Silkscreen Co. LLC( In Credit Package )" at bounding box center [293, 338] width 126 height 21
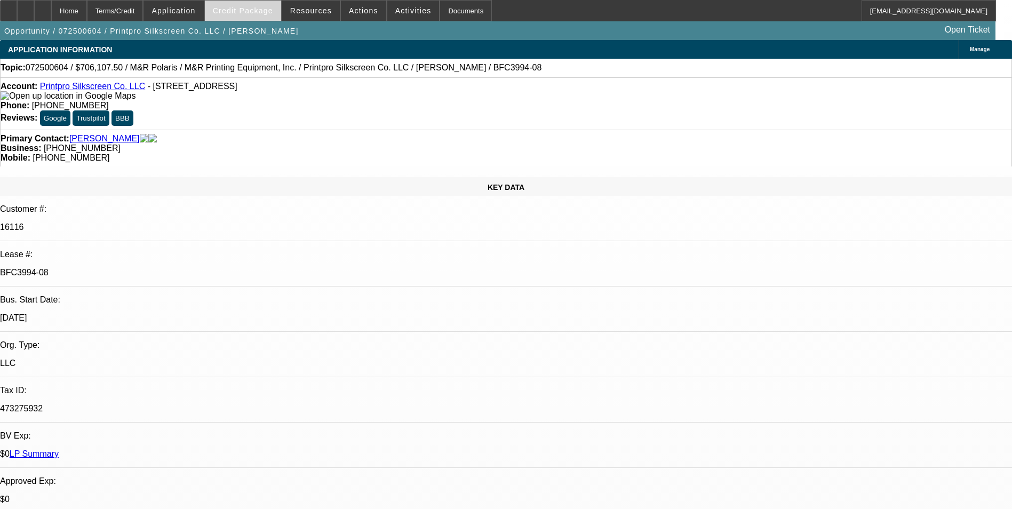
click at [251, 11] on span "Credit Package" at bounding box center [243, 10] width 60 height 9
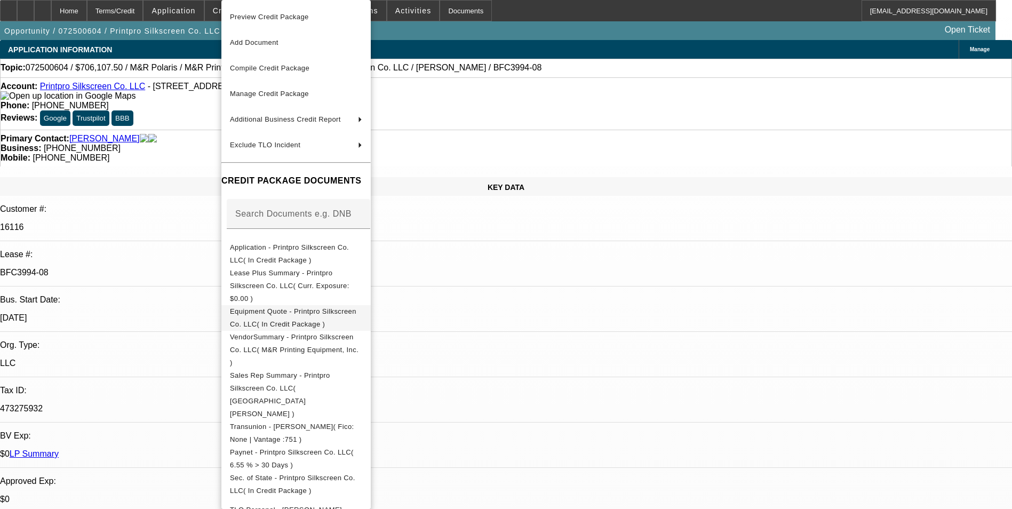
click at [326, 305] on span "Equipment Quote - Printpro Silkscreen Co. LLC( In Credit Package )" at bounding box center [296, 318] width 132 height 26
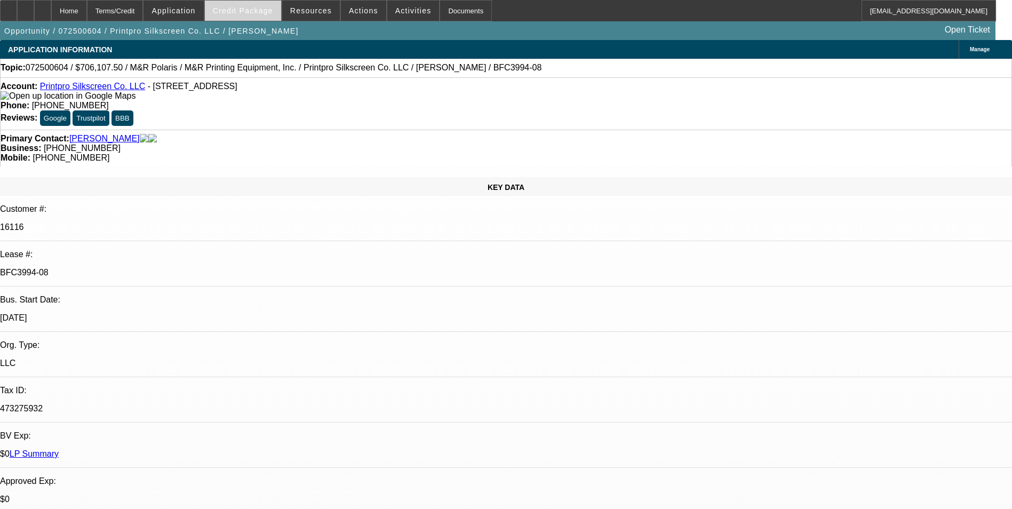
click at [249, 14] on span "Credit Package" at bounding box center [243, 10] width 60 height 9
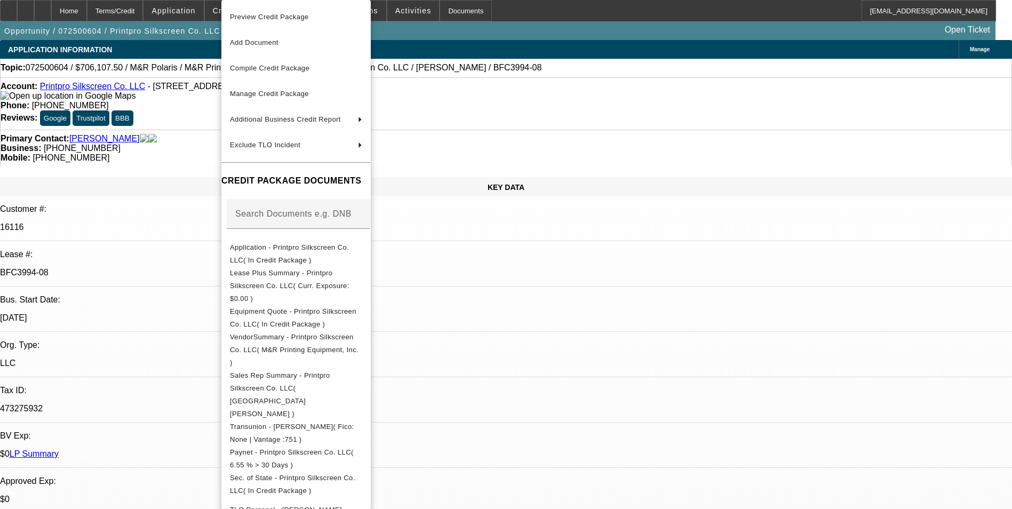
click at [208, 172] on div at bounding box center [506, 254] width 1012 height 509
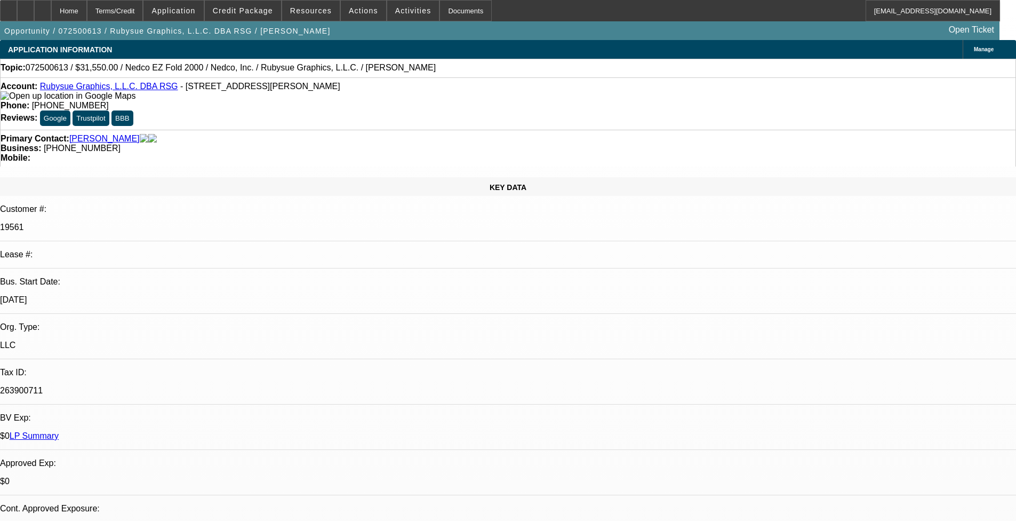
select select "0"
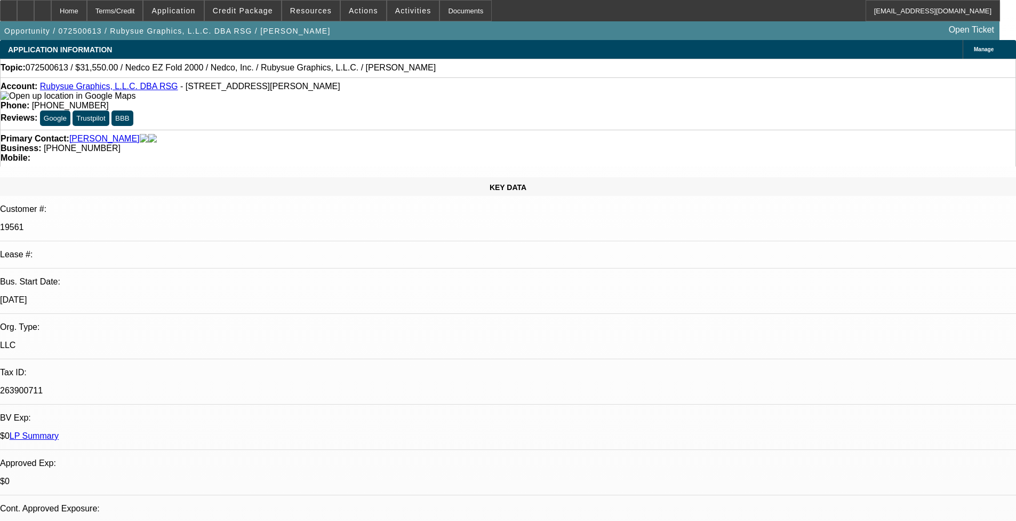
select select "0"
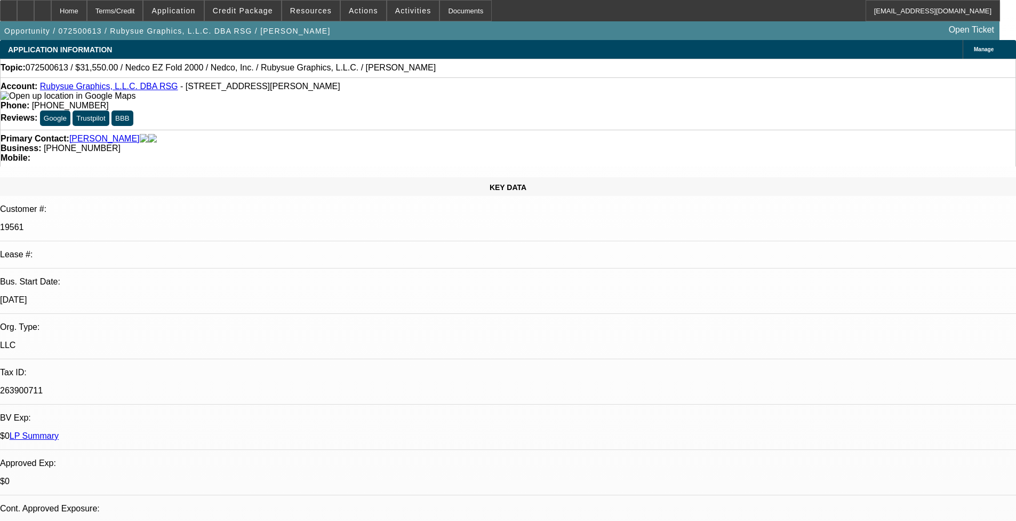
select select "0"
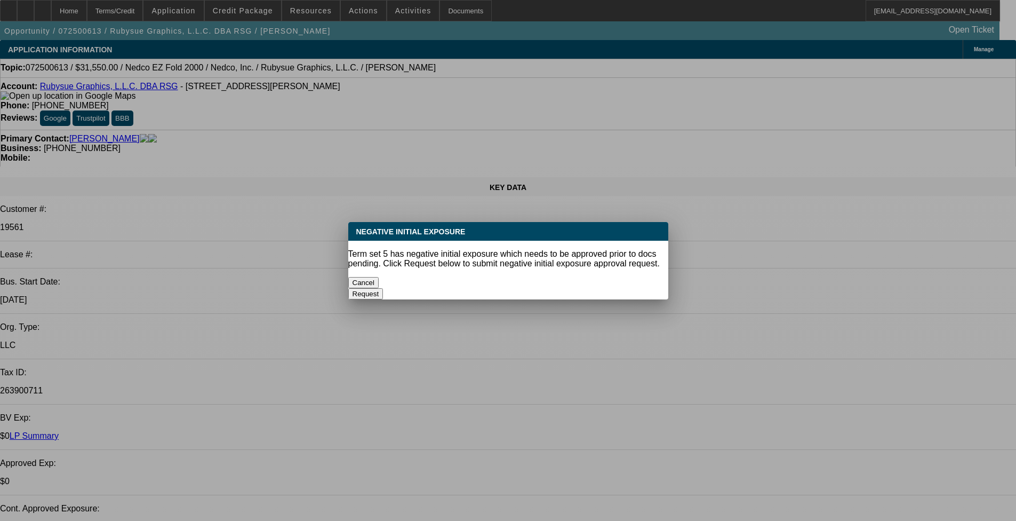
select select "1"
select select "2"
select select "1"
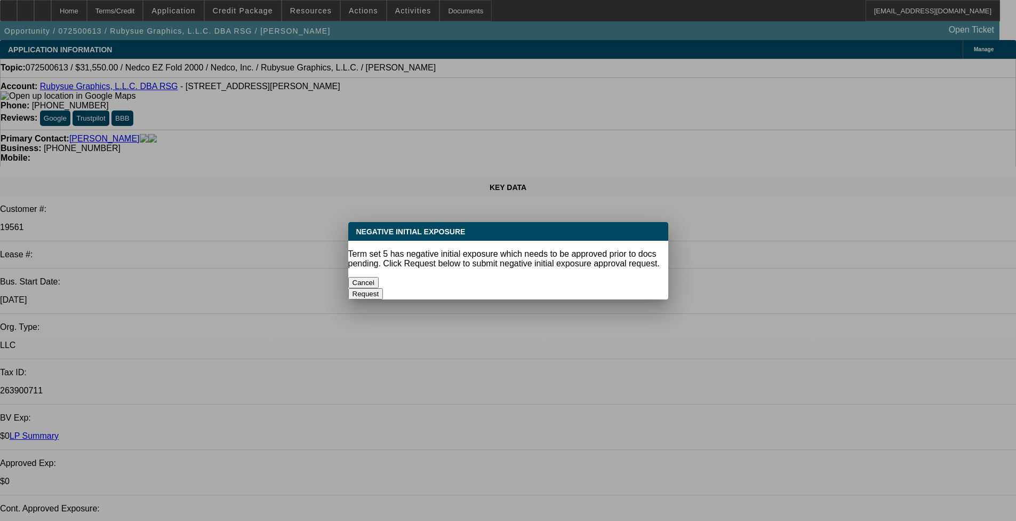
select select "2"
select select "1"
select select "2"
select select "1"
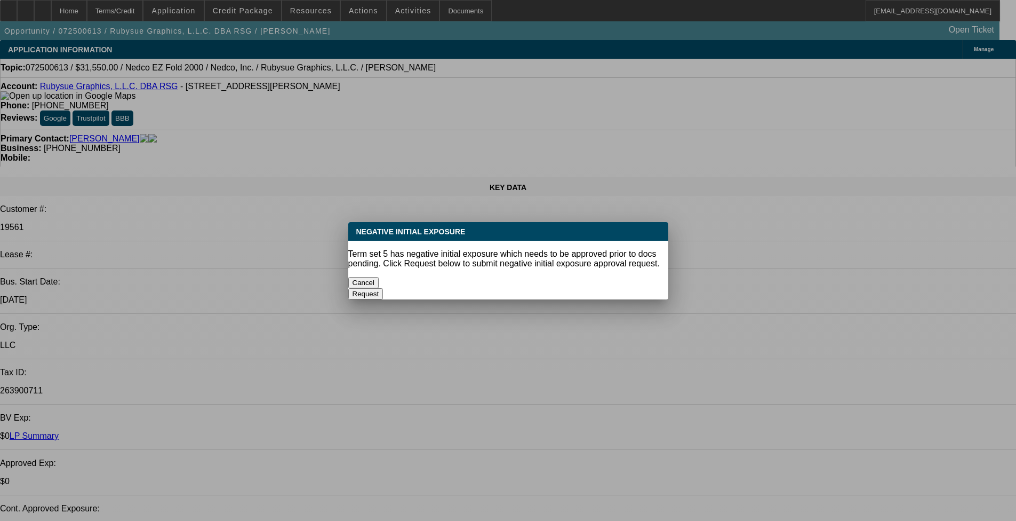
select select "1"
select select "2"
click at [379, 281] on button "Cancel" at bounding box center [363, 282] width 31 height 11
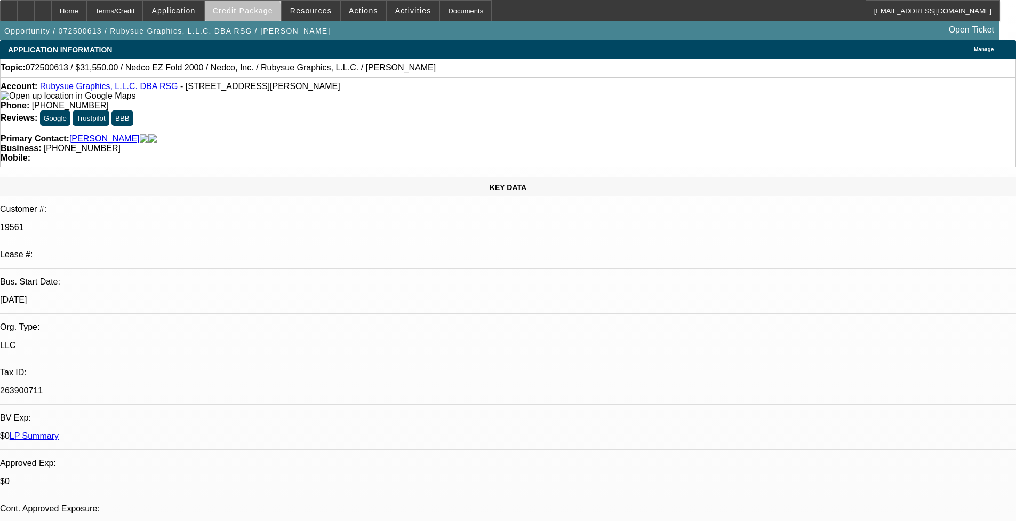
click at [259, 20] on span at bounding box center [243, 11] width 76 height 26
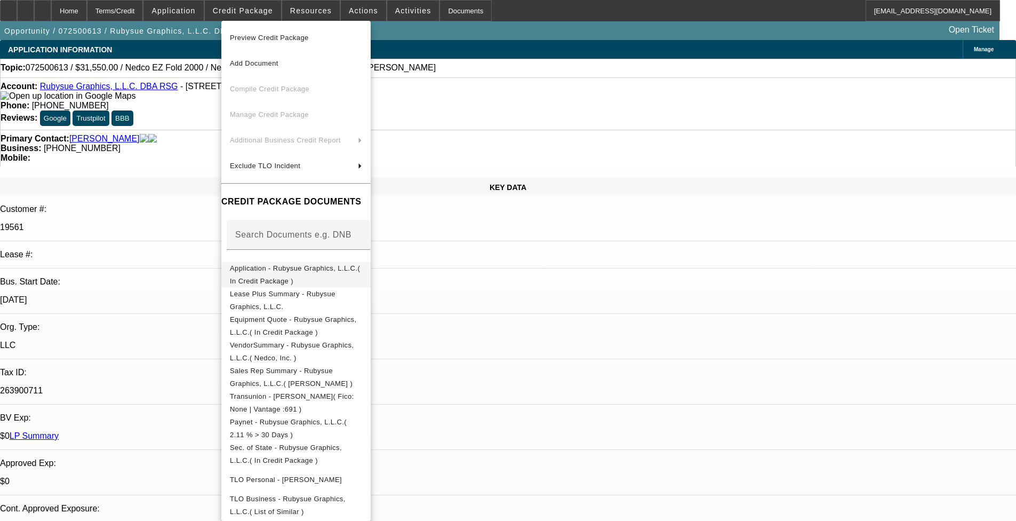
click at [310, 269] on span "Application - Rubysue Graphics, L.L.C.( In Credit Package )" at bounding box center [295, 274] width 130 height 21
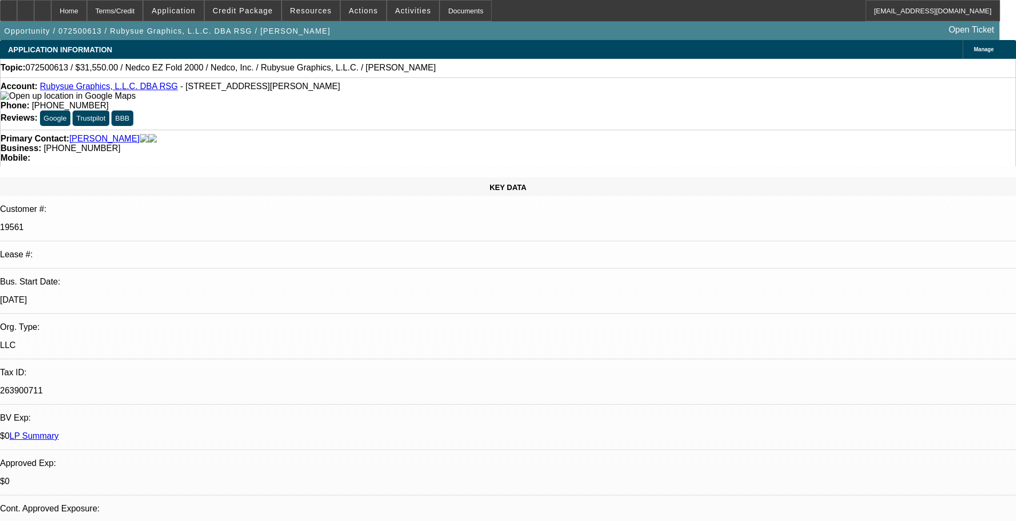
select select "0"
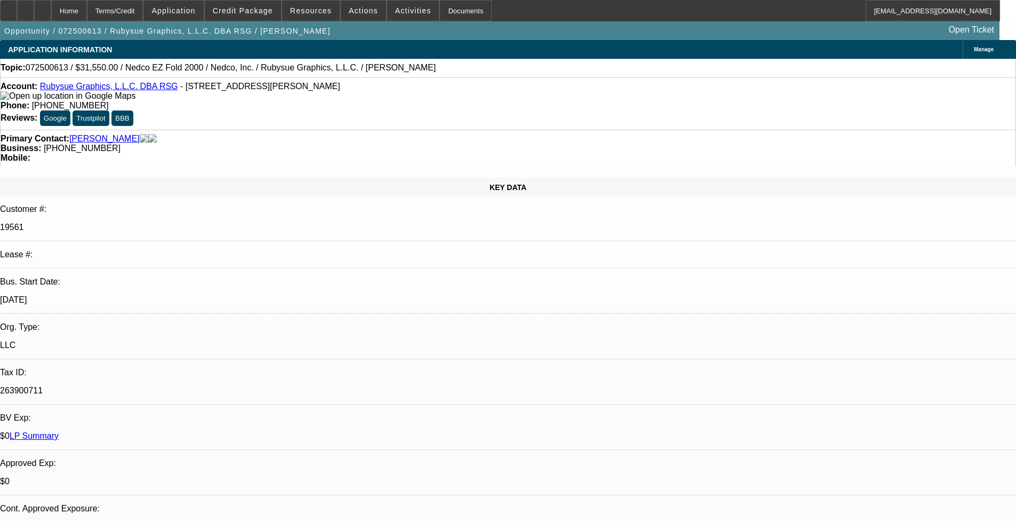
select select "0"
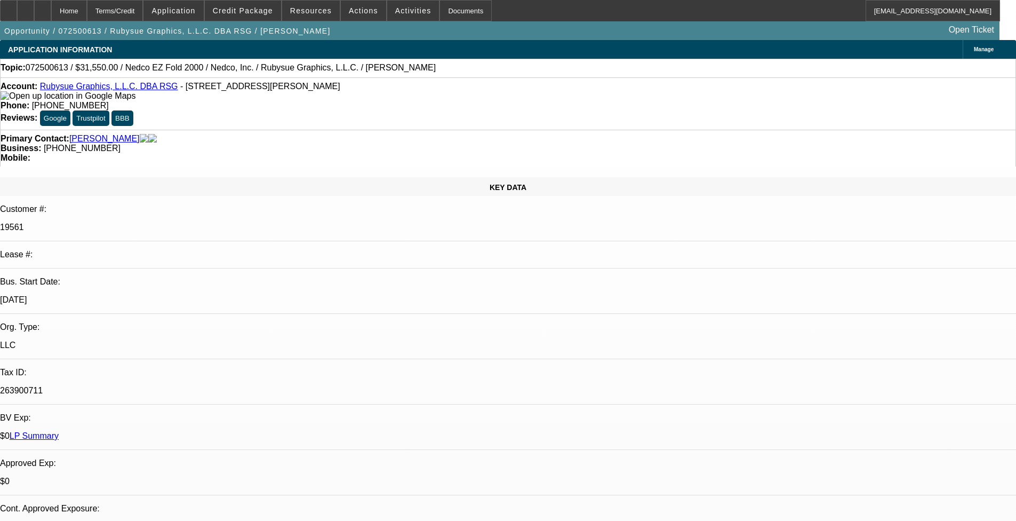
select select "0"
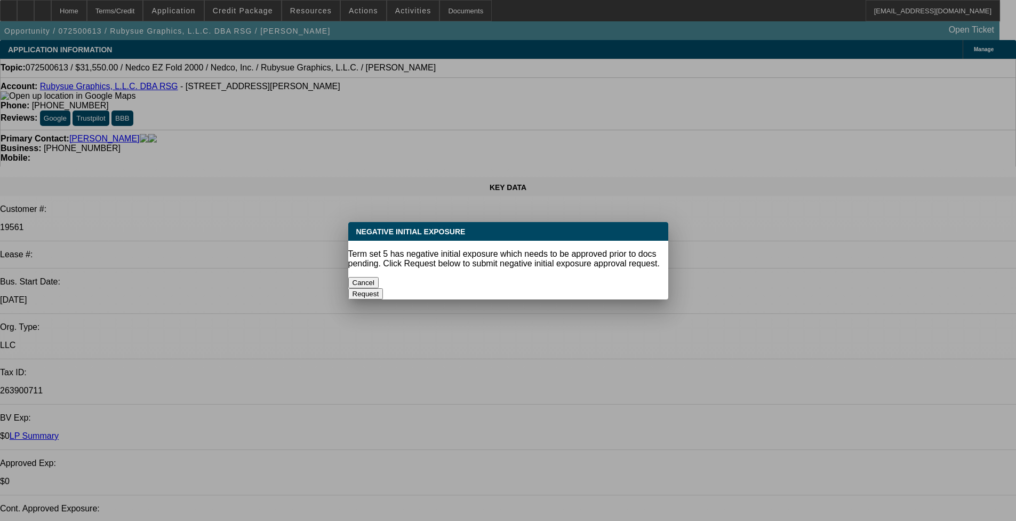
select select "1"
select select "2"
select select "1"
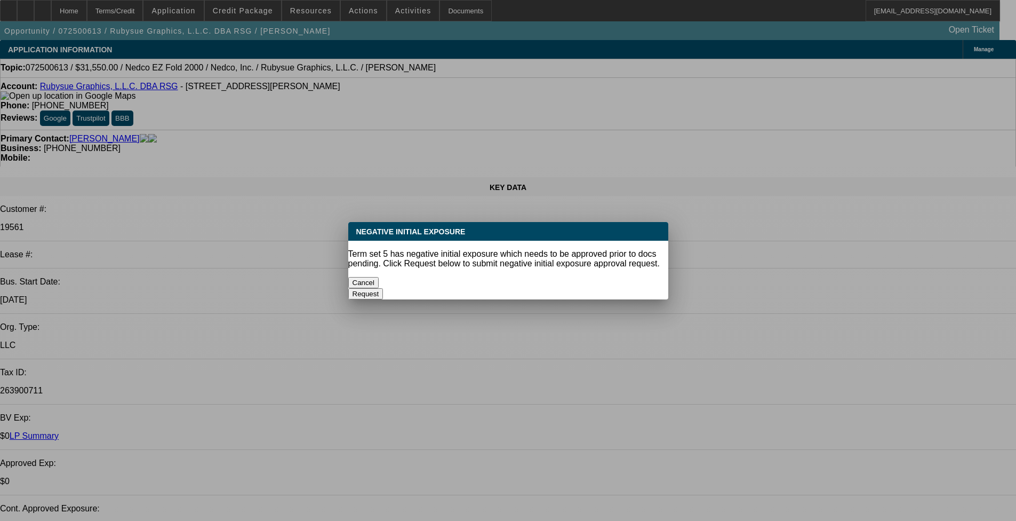
select select "2"
select select "1"
select select "2"
select select "1"
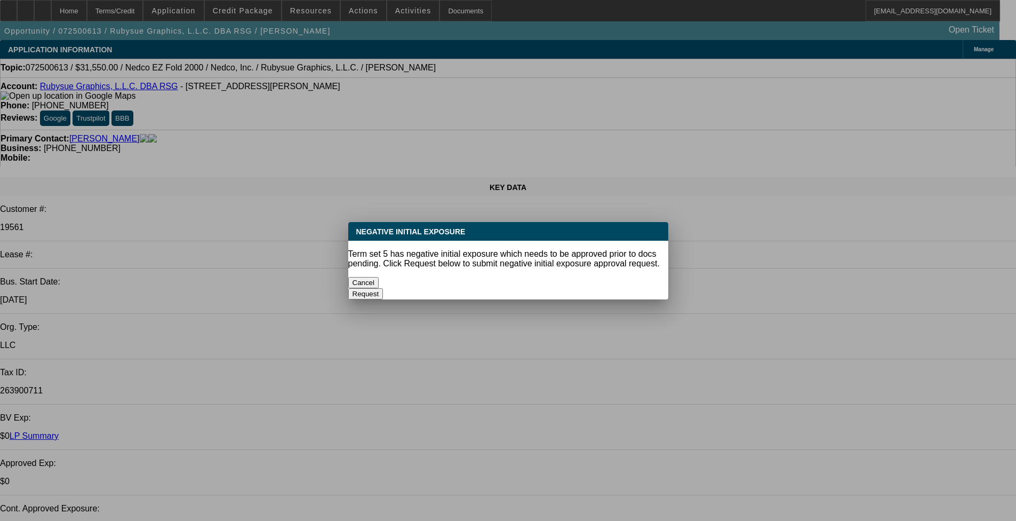
select select "1"
select select "2"
click at [379, 277] on button "Cancel" at bounding box center [363, 282] width 31 height 11
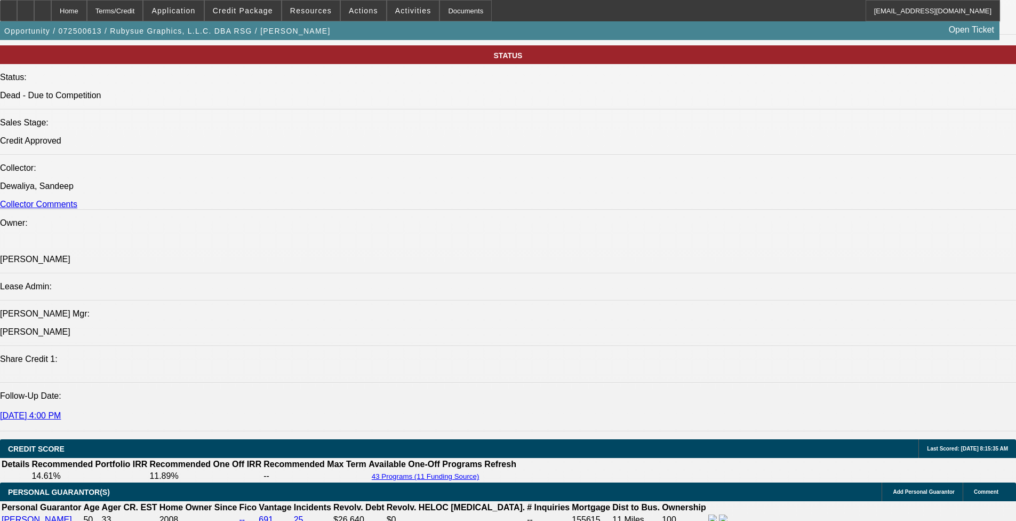
scroll to position [1119, 0]
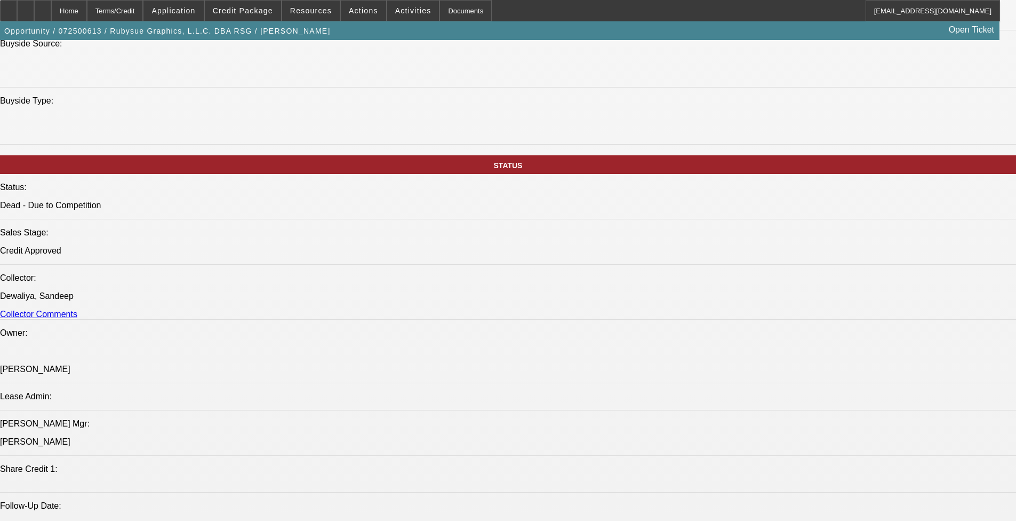
drag, startPoint x: 69, startPoint y: 425, endPoint x: 177, endPoint y: 434, distance: 107.6
drag, startPoint x: 177, startPoint y: 434, endPoint x: 172, endPoint y: 425, distance: 10.7
copy span "Rubysue Graphics is a current lessee with BFC and has demonstrated an excellent…"
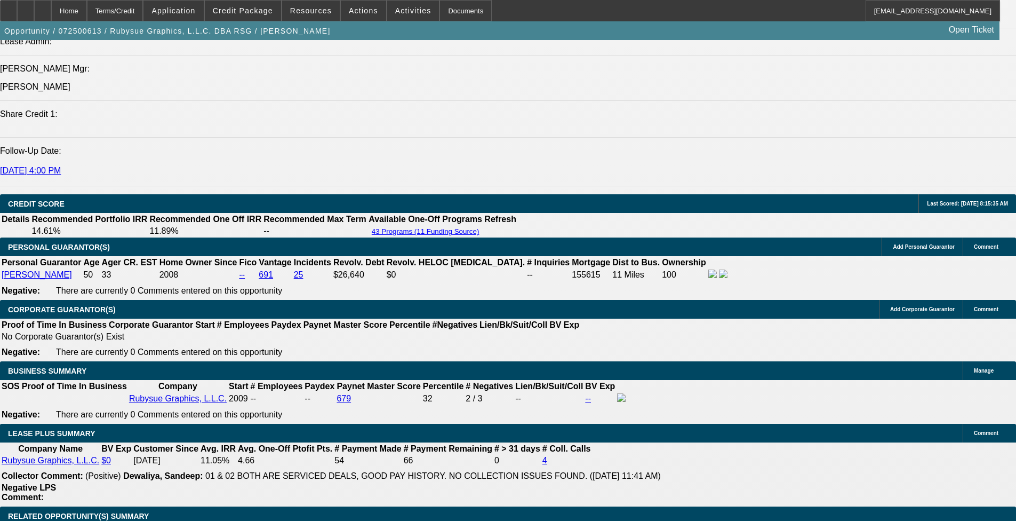
scroll to position [1492, 0]
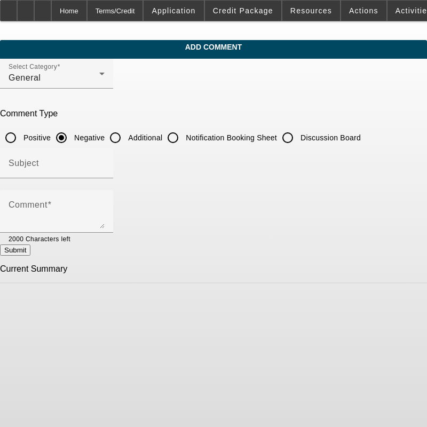
click at [126, 139] on input "Additional" at bounding box center [115, 137] width 21 height 21
radio input "true"
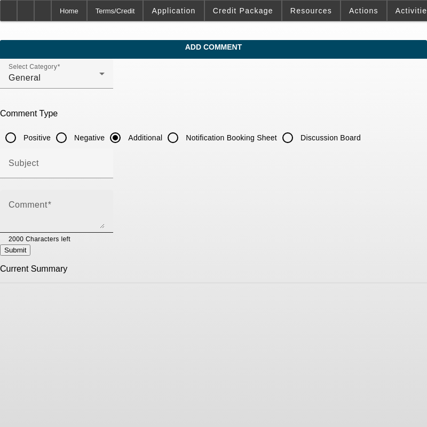
click at [105, 210] on textarea "Comment" at bounding box center [57, 216] width 96 height 26
paste textarea "Rubysue Graphics is a current lessee with BFC and has demonstrated an excellent…"
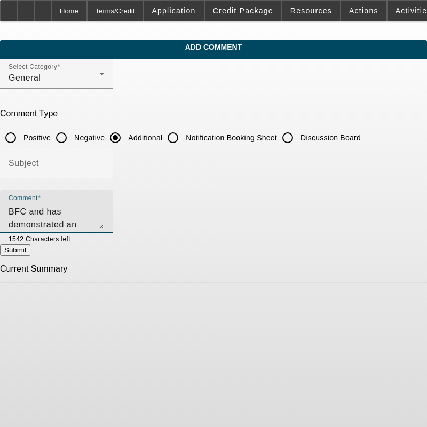
scroll to position [36, 0]
type textarea "Rubysue Graphics is a current lessee with BFC and has demonstrated an excellent…"
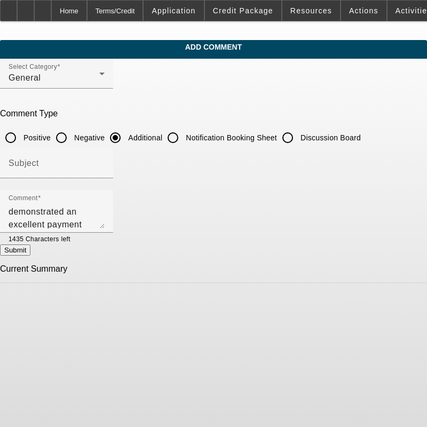
click at [30, 256] on button "Submit" at bounding box center [15, 249] width 30 height 11
radio input "true"
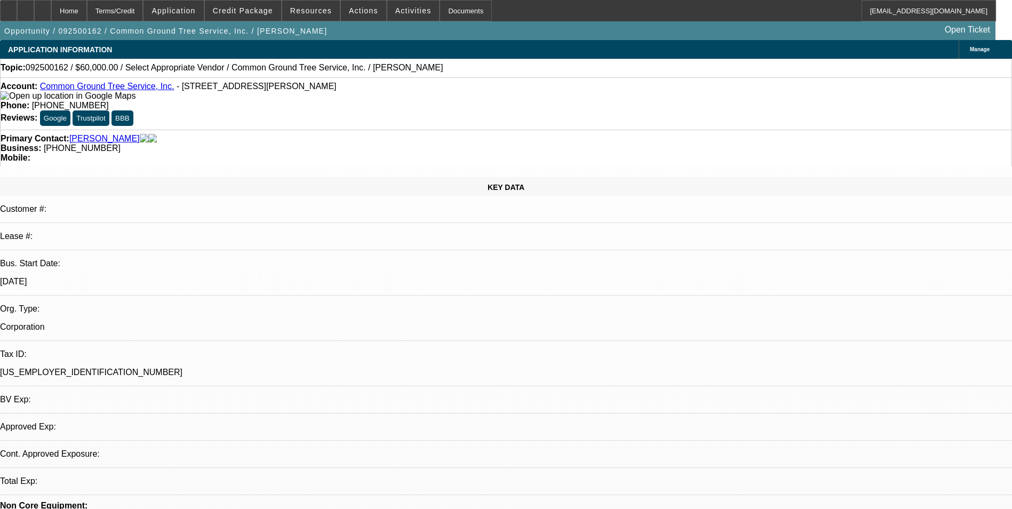
select select "0"
select select "2"
select select "0.1"
select select "4"
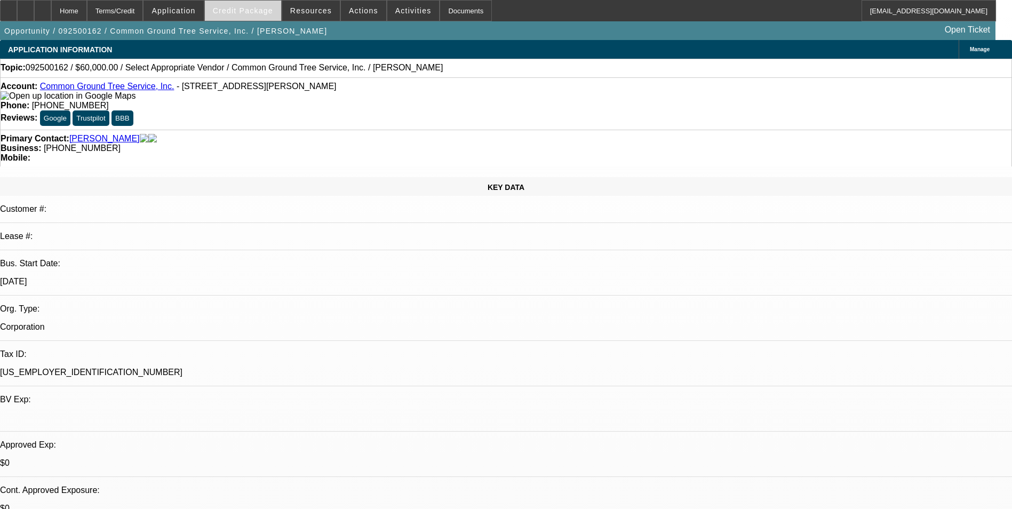
click at [269, 2] on span at bounding box center [243, 11] width 76 height 26
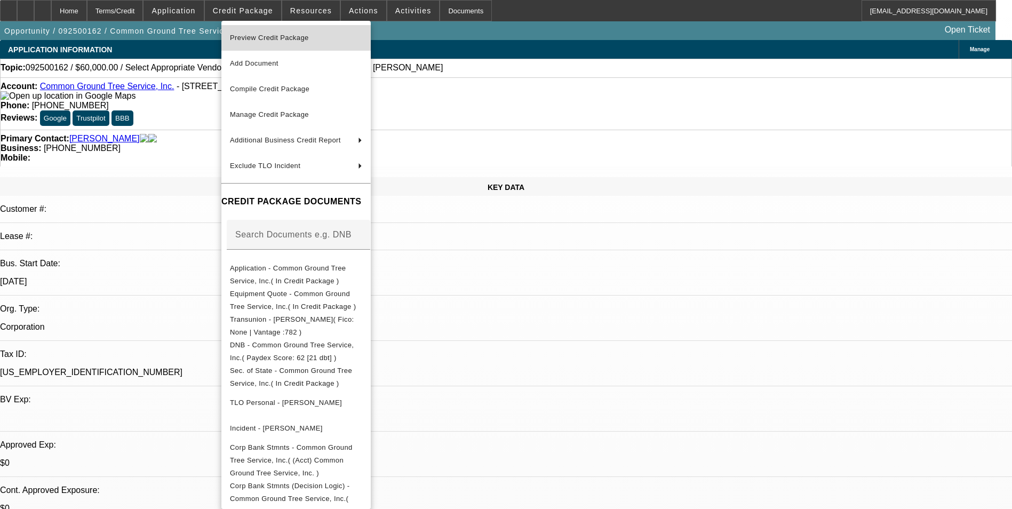
click at [273, 37] on span "Preview Credit Package" at bounding box center [269, 38] width 79 height 8
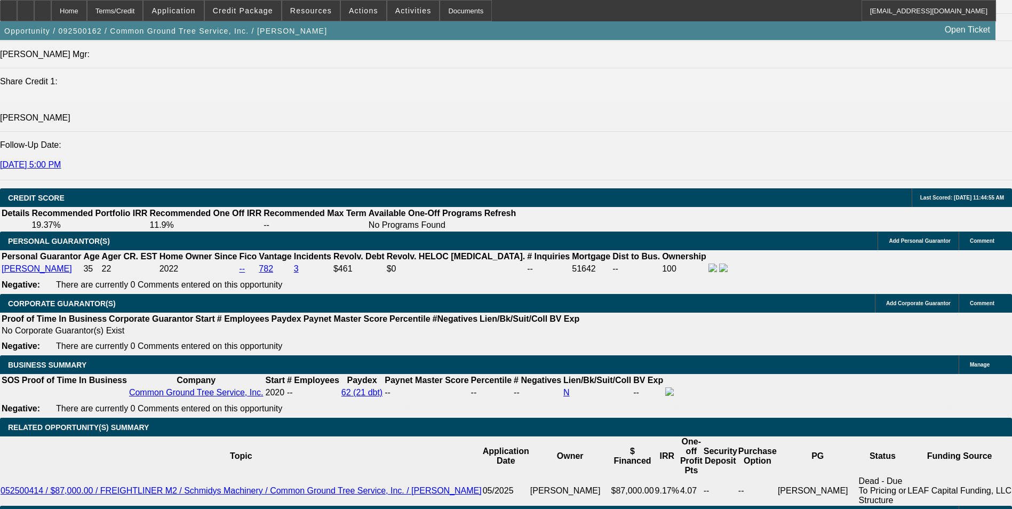
scroll to position [1440, 0]
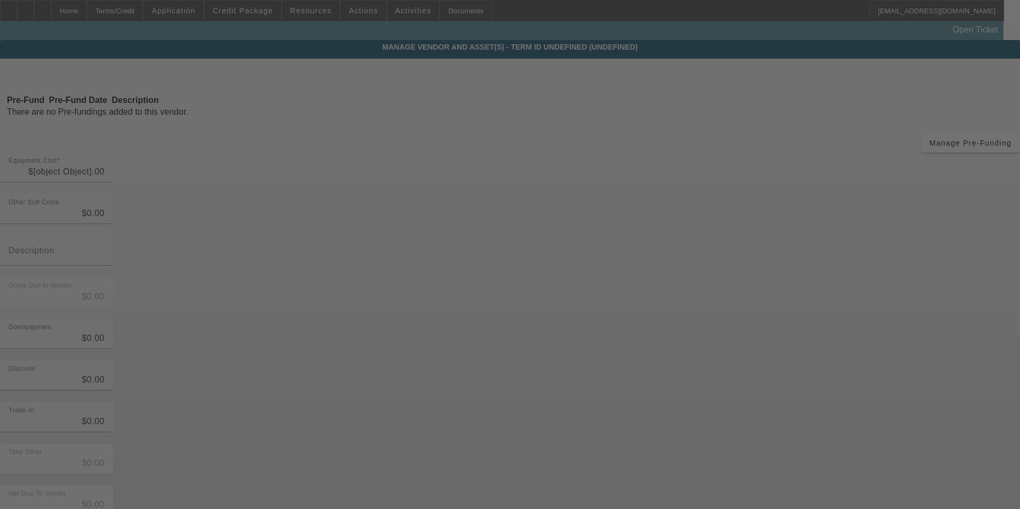
type input "$60,000.00"
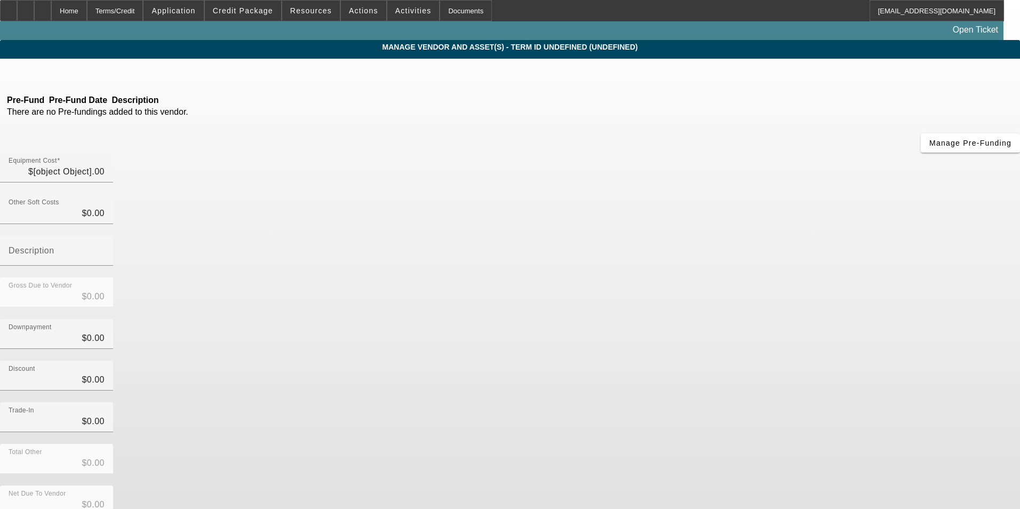
type input "$60,000.00"
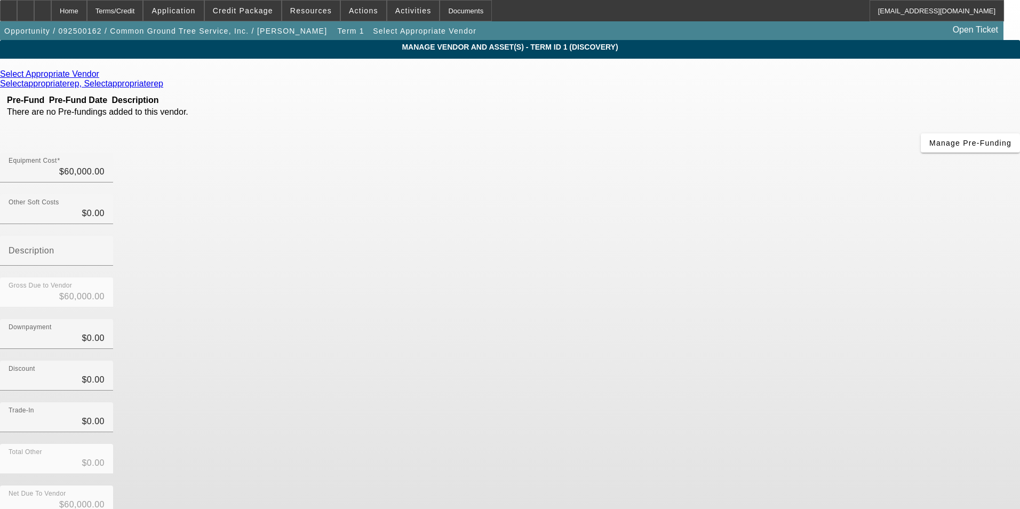
click at [102, 78] on icon at bounding box center [102, 73] width 0 height 9
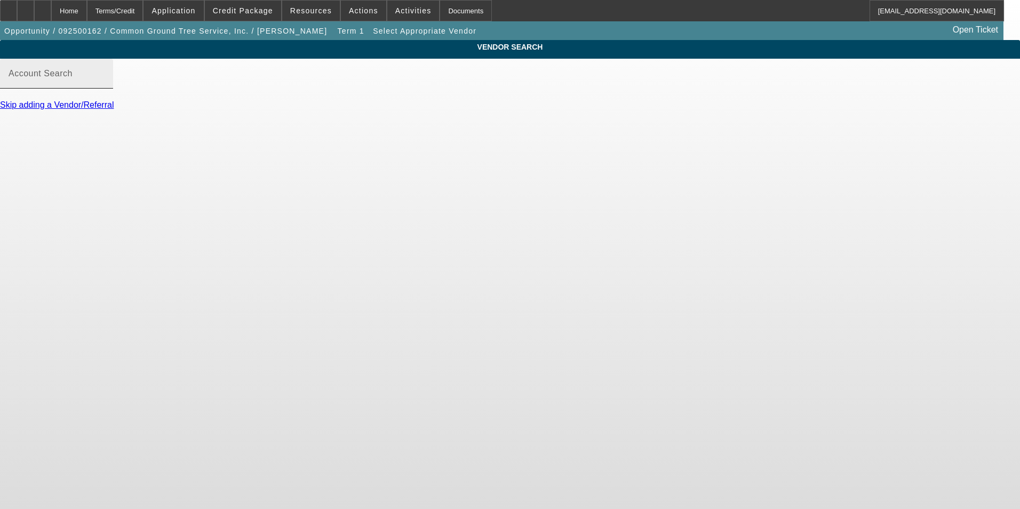
click at [105, 84] on input "Account Search" at bounding box center [57, 77] width 96 height 13
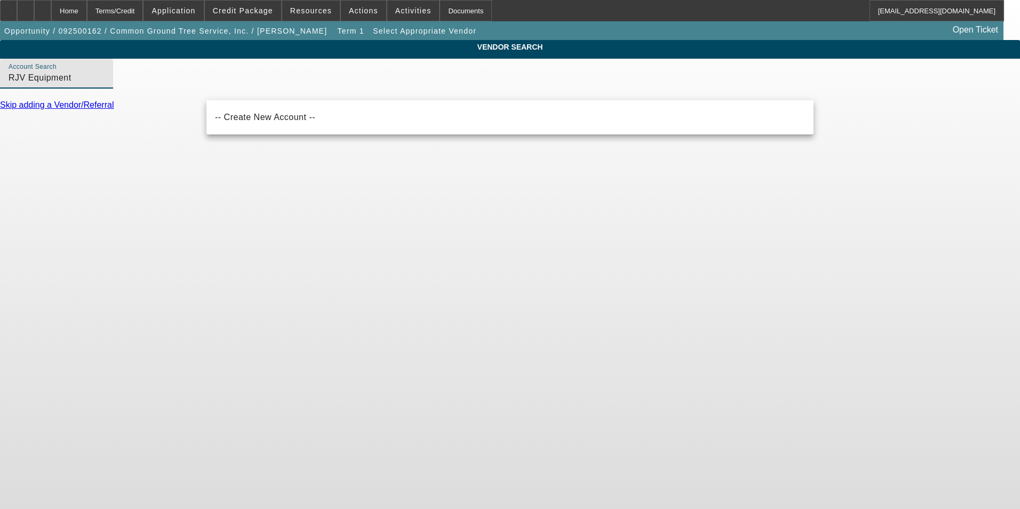
click at [105, 84] on input "RJV Equipment" at bounding box center [57, 77] width 96 height 13
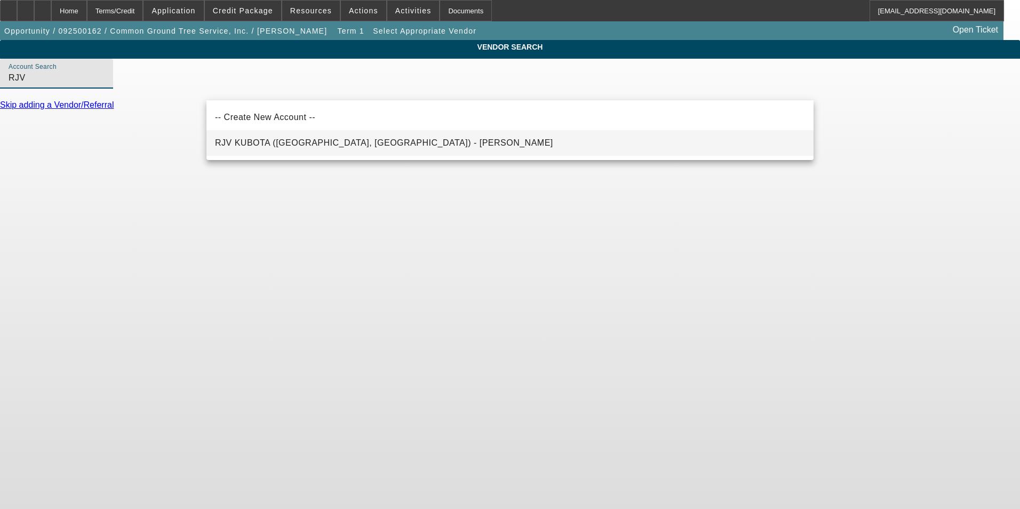
click at [271, 142] on span "RJV KUBOTA ([GEOGRAPHIC_DATA], [GEOGRAPHIC_DATA]) - [PERSON_NAME]" at bounding box center [384, 142] width 338 height 9
type input "RJV KUBOTA ([GEOGRAPHIC_DATA], [GEOGRAPHIC_DATA]) - [PERSON_NAME]"
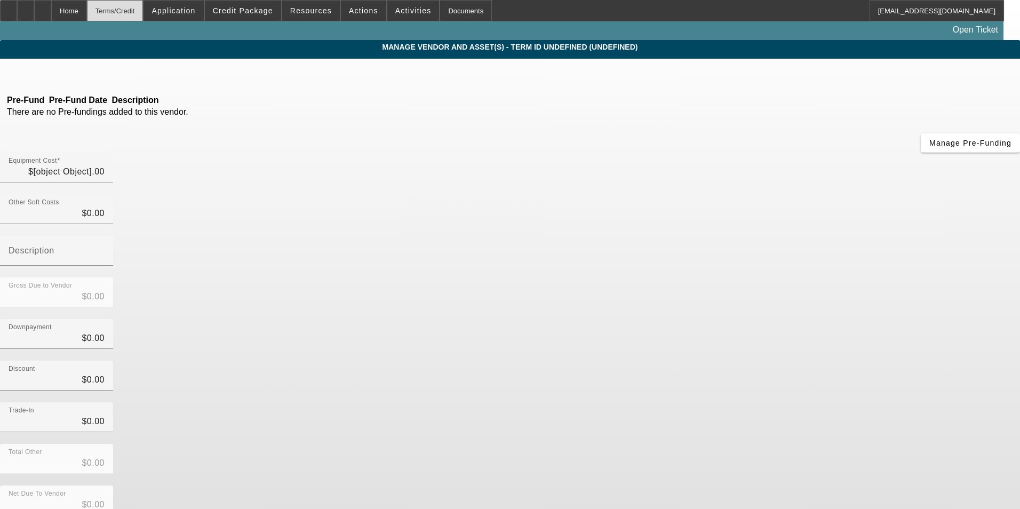
type input "$60,000.00"
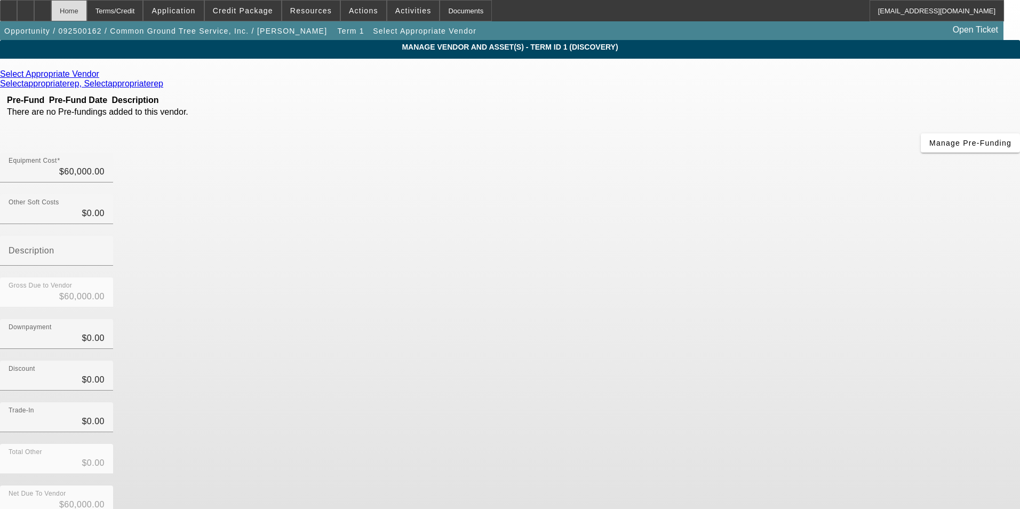
click at [87, 9] on div "Home" at bounding box center [69, 10] width 36 height 21
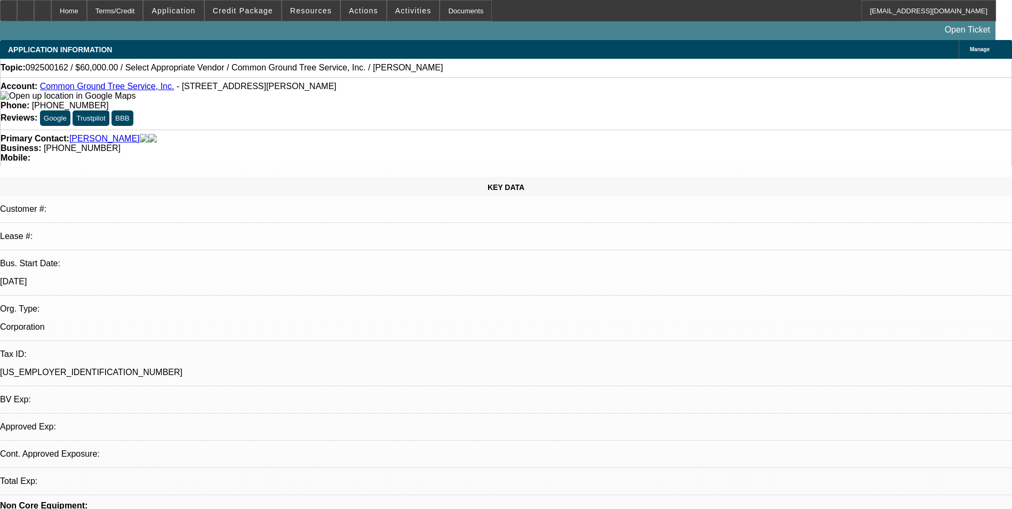
select select "0"
select select "2"
select select "0.1"
select select "4"
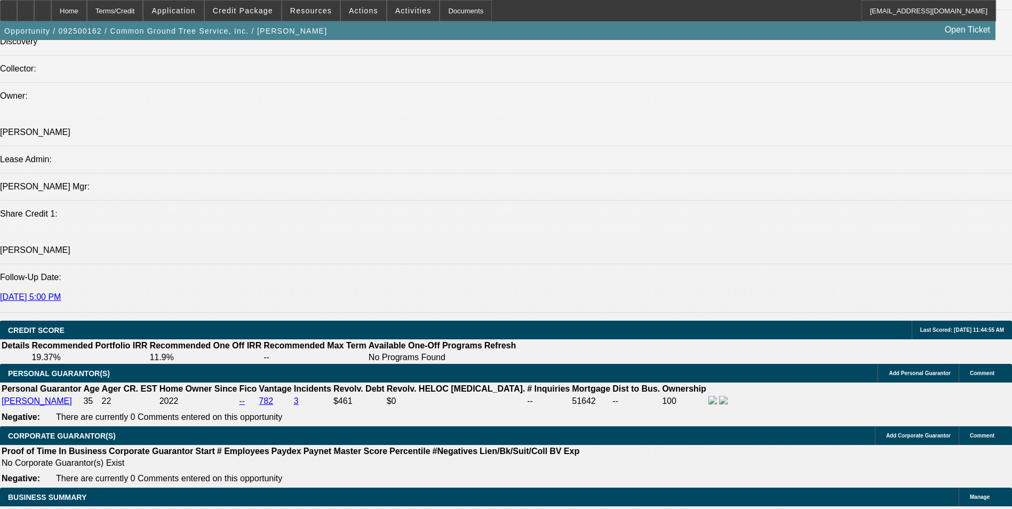
scroll to position [1334, 0]
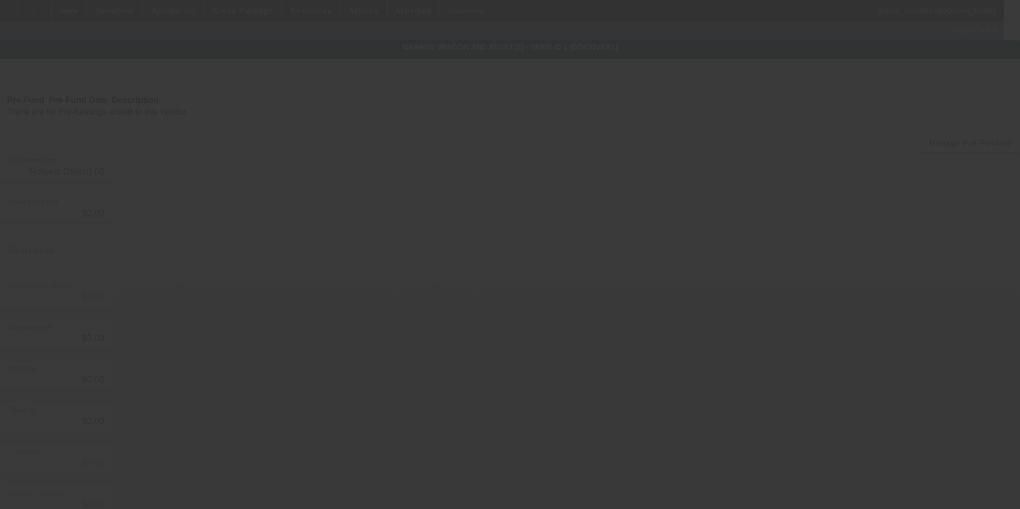
type input "$60,000.00"
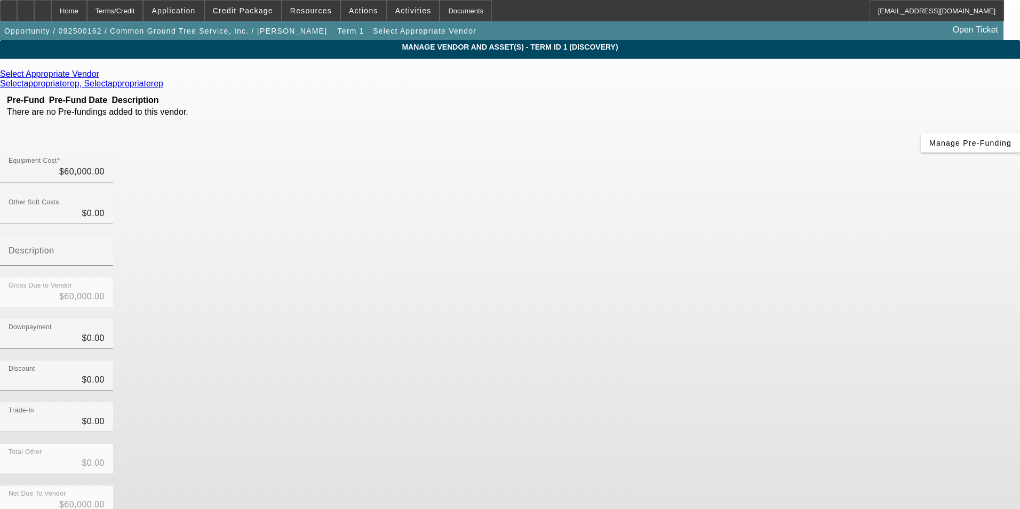
click at [102, 78] on icon at bounding box center [102, 73] width 0 height 9
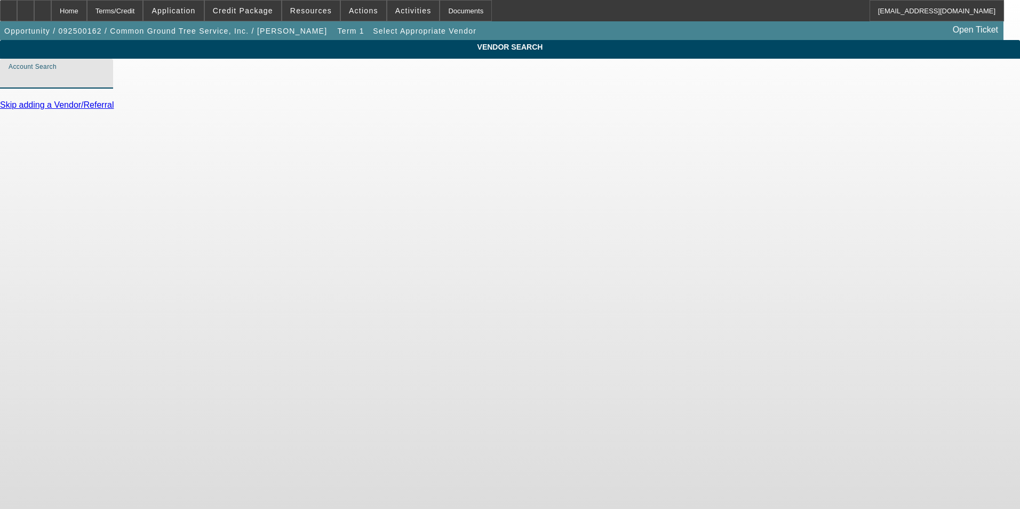
click at [105, 84] on input "Account Search" at bounding box center [57, 77] width 96 height 13
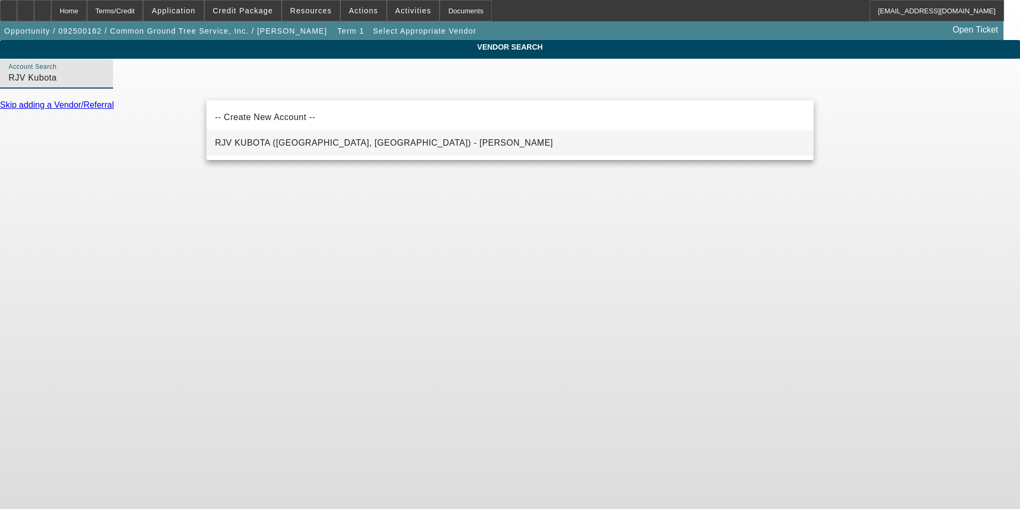
click at [309, 142] on span "RJV KUBOTA ([GEOGRAPHIC_DATA], [GEOGRAPHIC_DATA]) - [PERSON_NAME]" at bounding box center [384, 142] width 338 height 9
type input "RJV KUBOTA ([GEOGRAPHIC_DATA], [GEOGRAPHIC_DATA]) - [PERSON_NAME]"
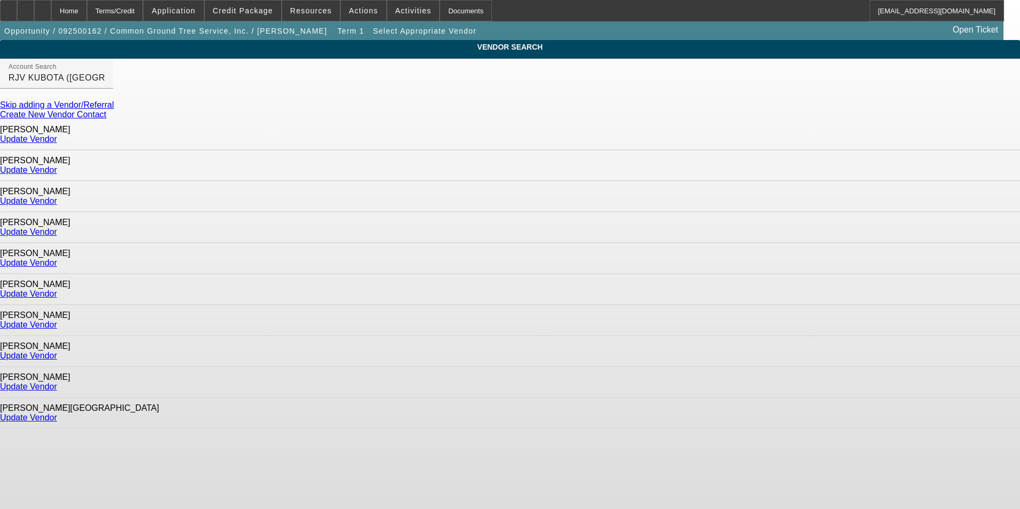
click at [106, 115] on link "Create New Vendor Contact" at bounding box center [53, 114] width 106 height 9
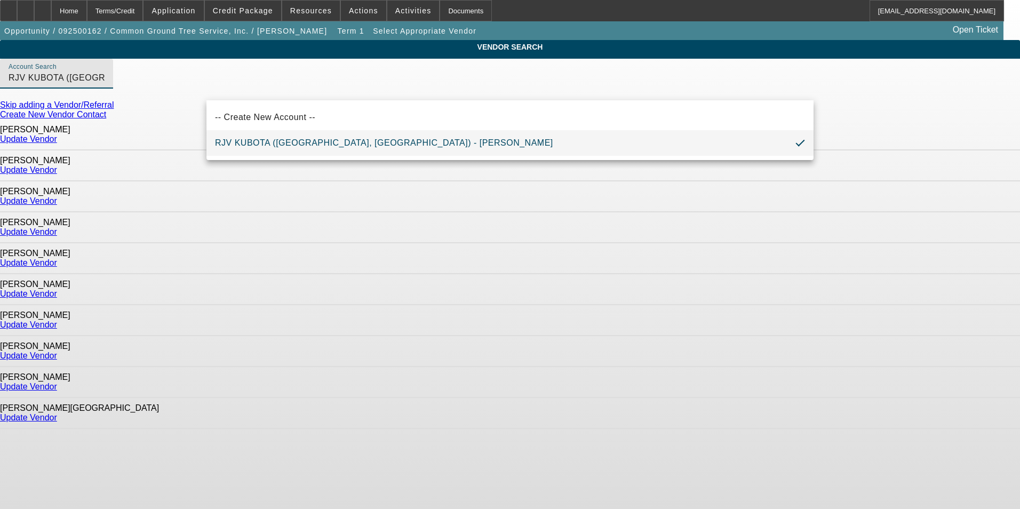
drag, startPoint x: 365, startPoint y: 89, endPoint x: -101, endPoint y: 153, distance: 470.7
click at [0, 153] on html "Home Terms/Credit Application Credit Package Resources Actions Activities Docum…" at bounding box center [510, 254] width 1020 height 509
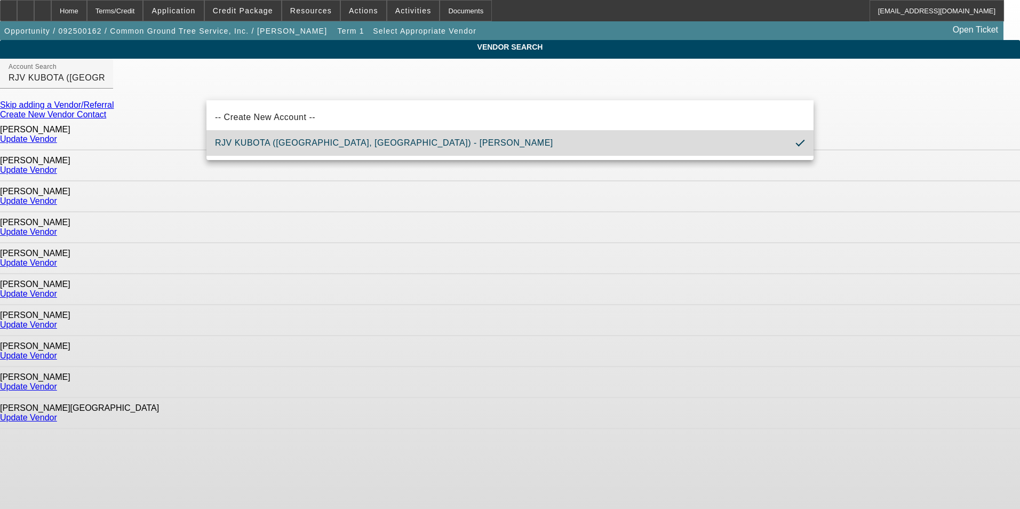
click at [244, 149] on span "RJV KUBOTA ([GEOGRAPHIC_DATA], [GEOGRAPHIC_DATA]) - [PERSON_NAME]" at bounding box center [384, 143] width 338 height 13
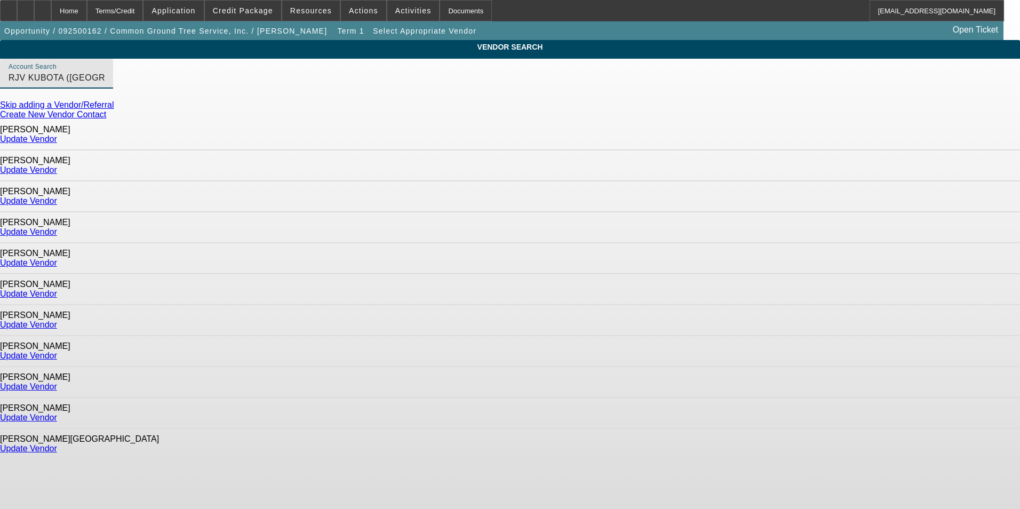
click at [57, 196] on link "Update Vendor" at bounding box center [28, 200] width 57 height 9
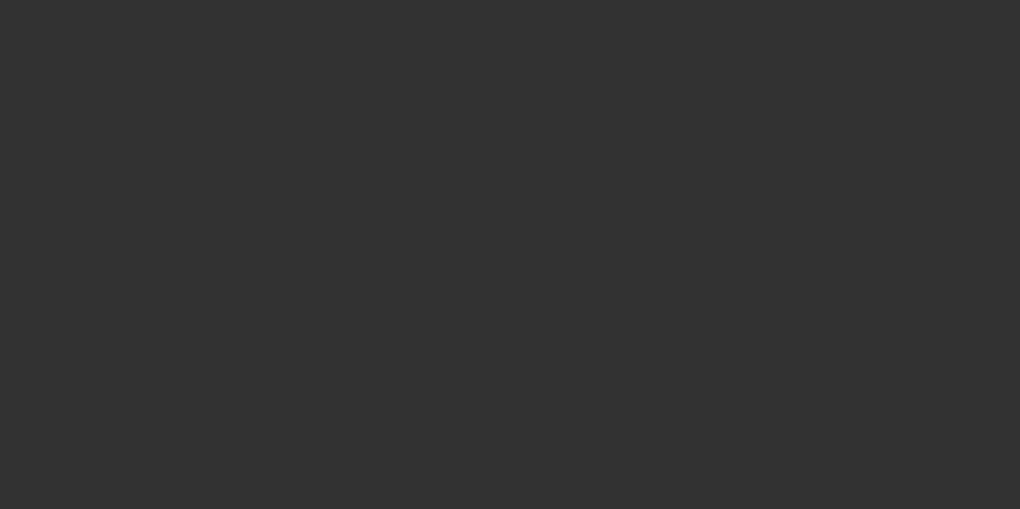
type input "$60,000.00"
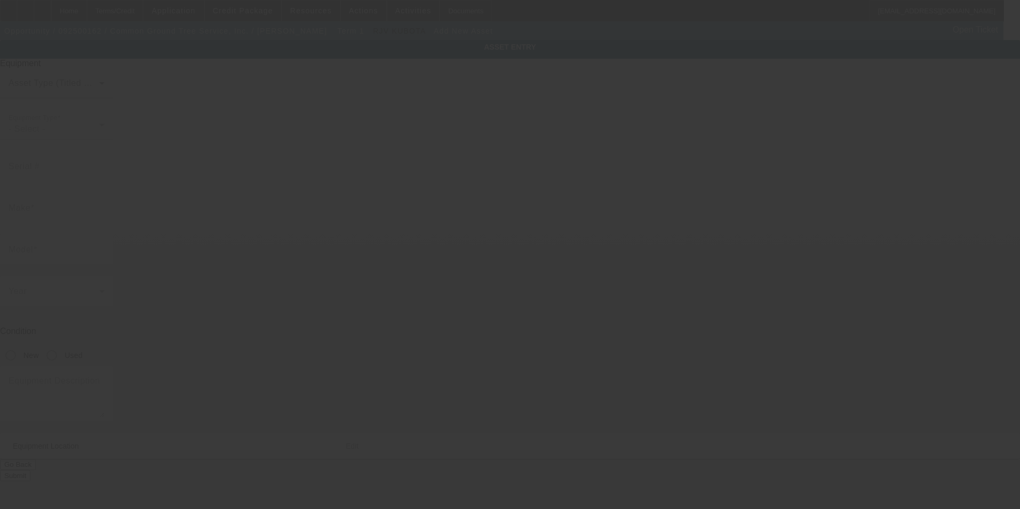
type input "[STREET_ADDRESS][PERSON_NAME]"
type input "Red Bank"
type input "37415"
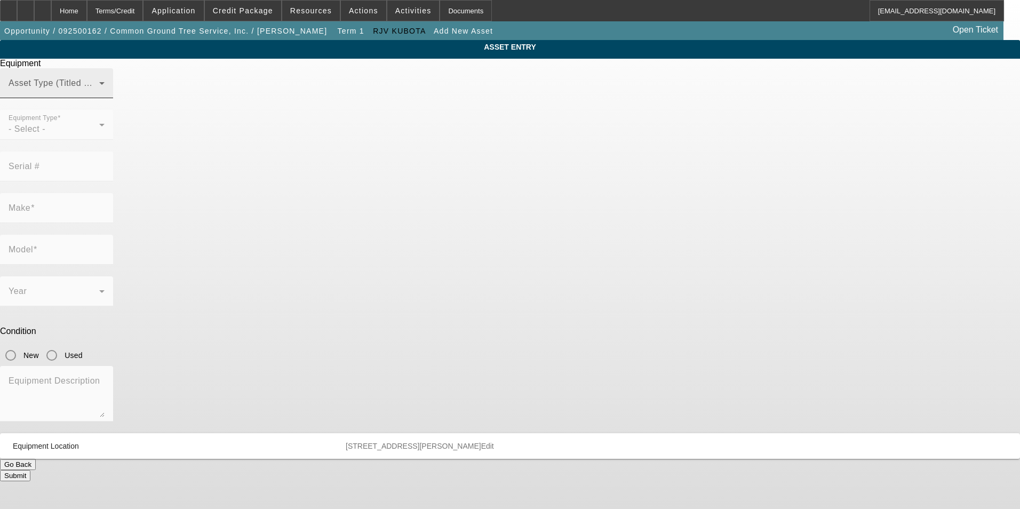
click at [99, 94] on span at bounding box center [54, 87] width 91 height 13
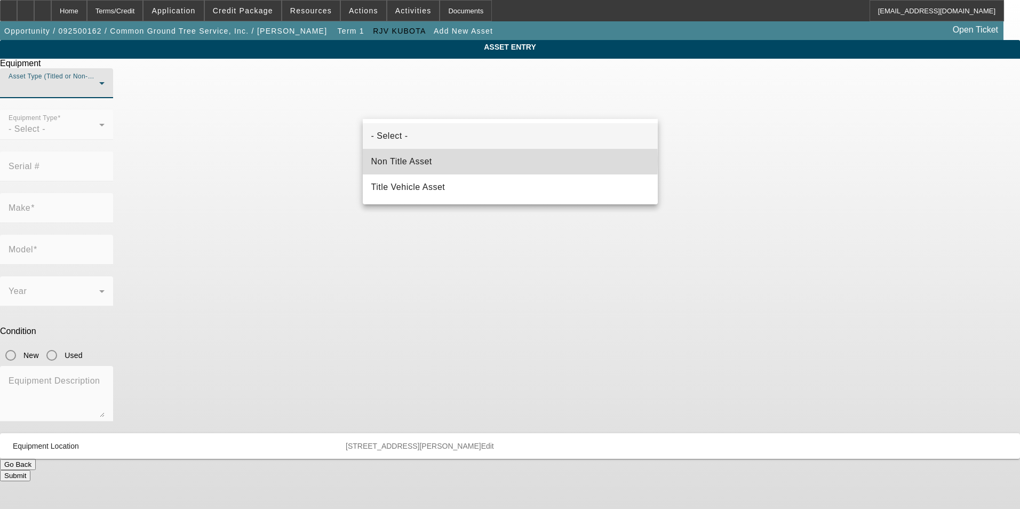
click at [413, 161] on span "Non Title Asset" at bounding box center [401, 161] width 61 height 13
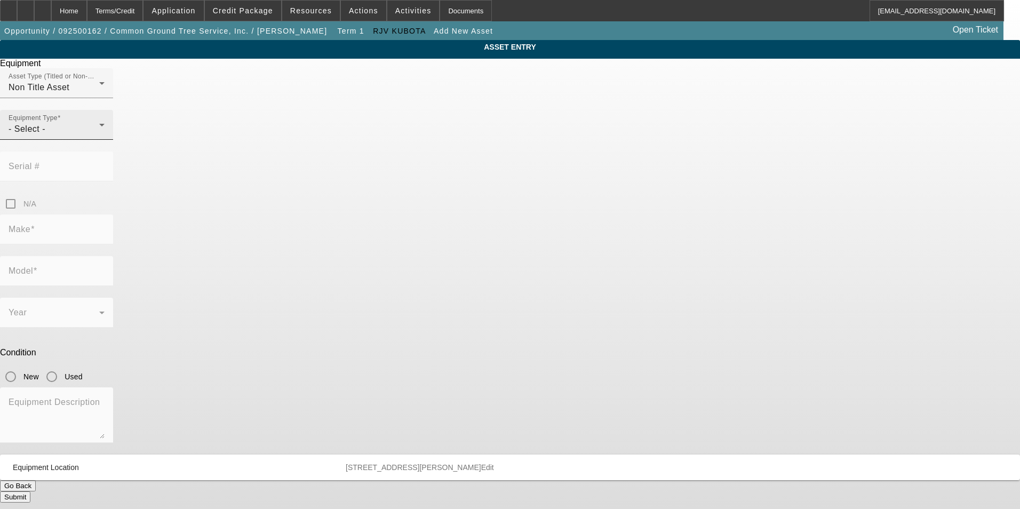
click at [105, 140] on div "Equipment Type - Select -" at bounding box center [57, 125] width 96 height 30
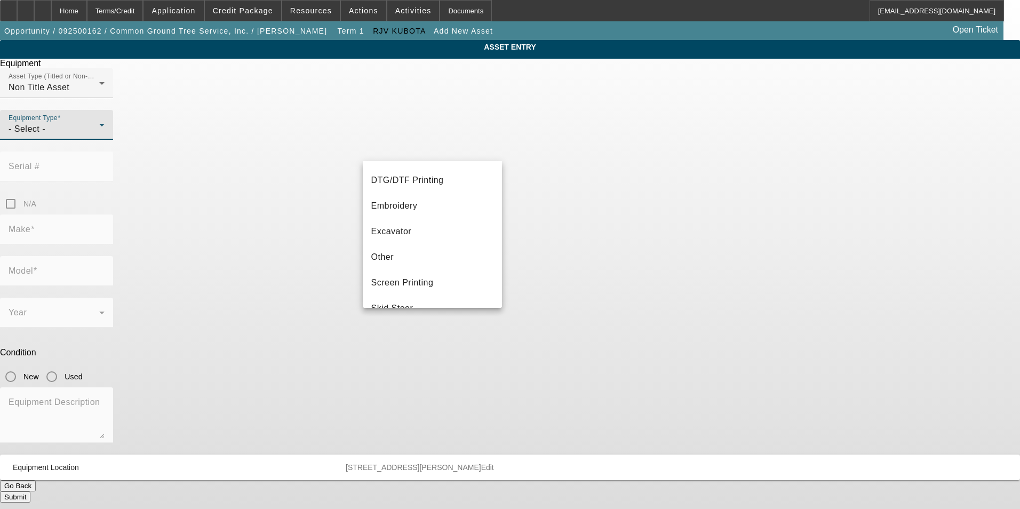
scroll to position [160, 0]
click at [433, 294] on mat-option "Skid Steer" at bounding box center [433, 300] width 140 height 26
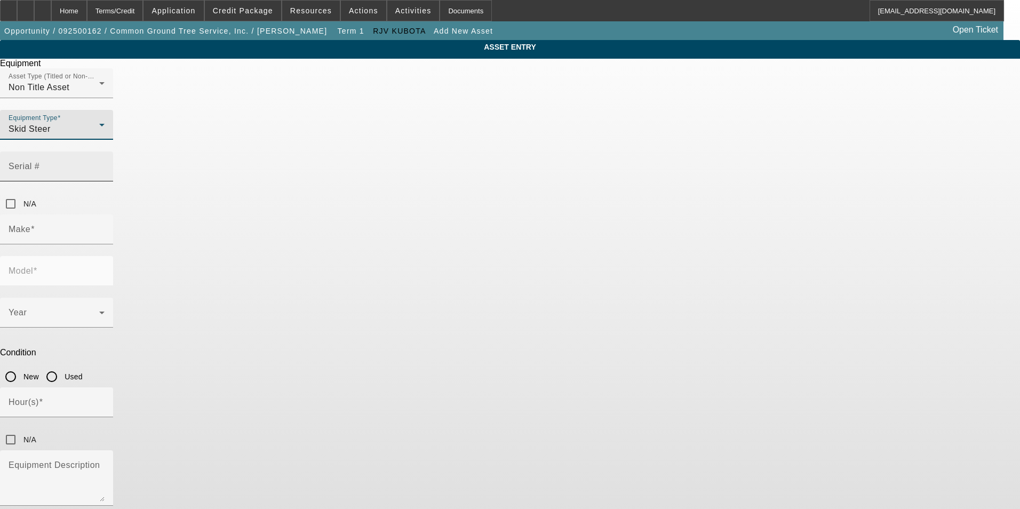
click at [113, 151] on div "Serial #" at bounding box center [56, 166] width 113 height 30
click at [105, 157] on div "Serial #" at bounding box center [57, 166] width 96 height 30
paste input "WPSK155VK0000916"
click at [105, 164] on input "WPSK155VK0000916" at bounding box center [57, 170] width 96 height 13
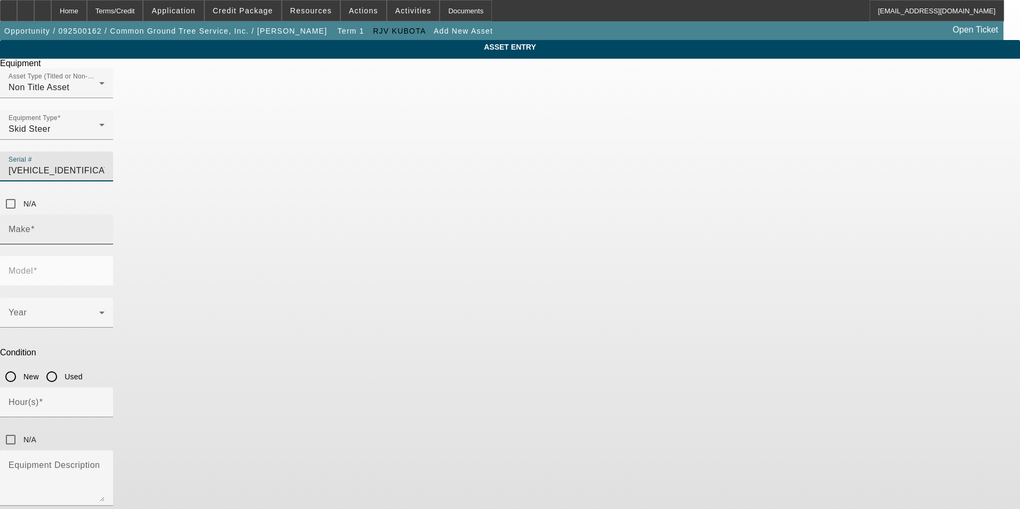
type input "DWPSK155VK0000916"
click at [105, 227] on input "Make" at bounding box center [57, 233] width 96 height 13
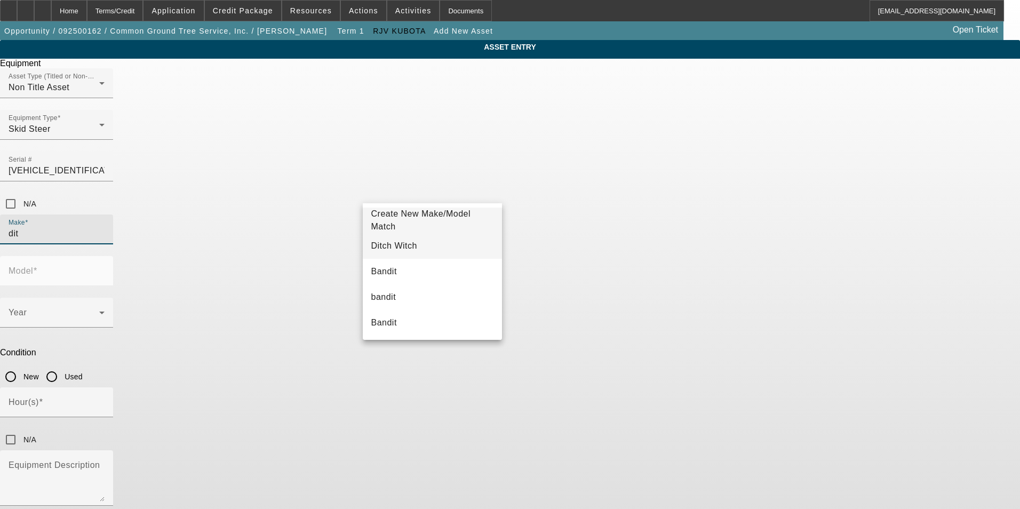
click at [405, 242] on span "Ditch Witch" at bounding box center [394, 245] width 46 height 9
type input "Ditch Witch"
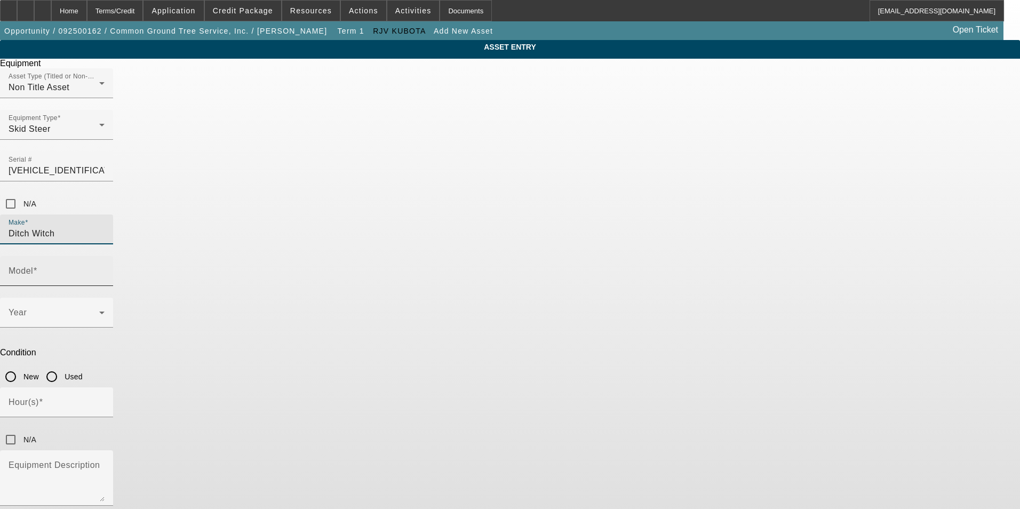
click at [105, 256] on div "Model" at bounding box center [57, 271] width 96 height 30
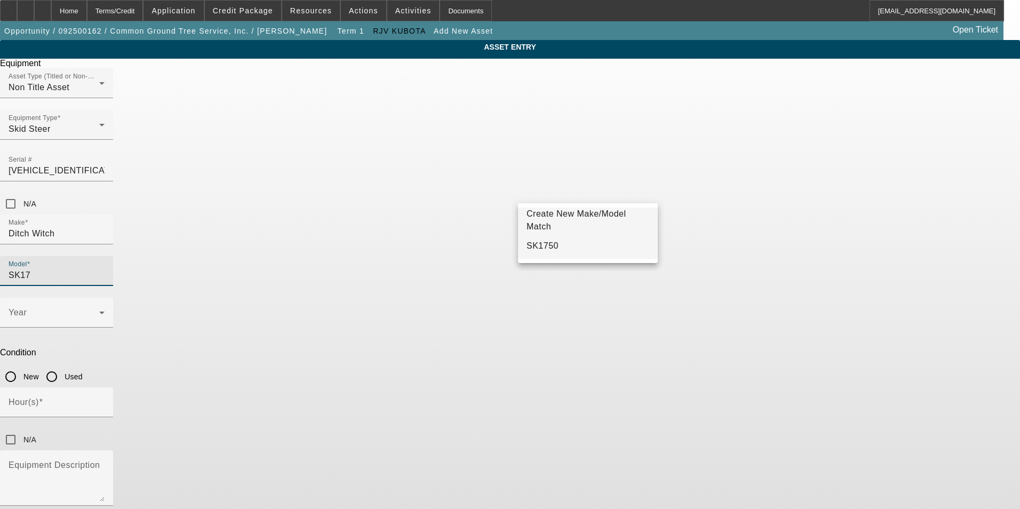
click at [553, 241] on mat-option "SK1750" at bounding box center [588, 246] width 140 height 26
type input "SK1750"
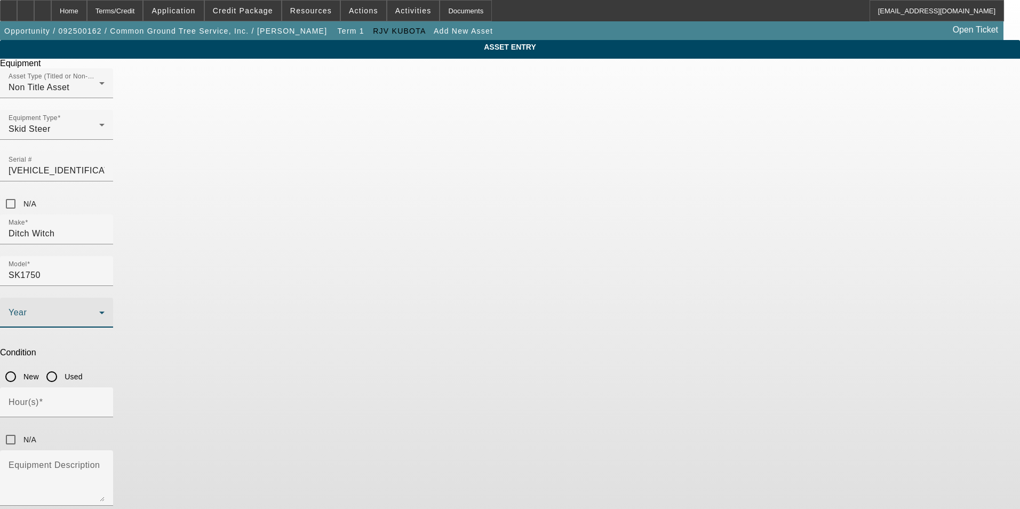
click at [99, 310] on span at bounding box center [54, 316] width 91 height 13
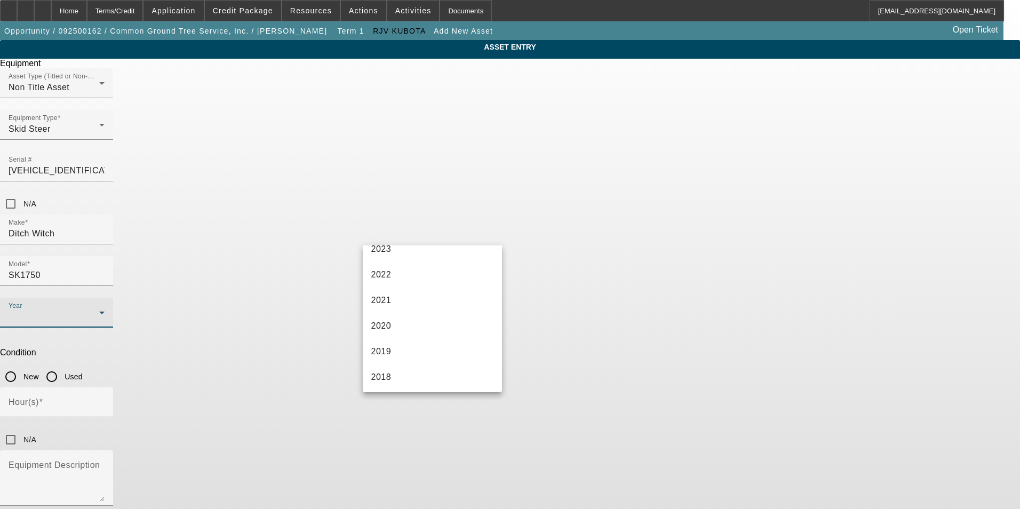
scroll to position [160, 0]
click at [405, 329] on mat-option "2019" at bounding box center [433, 333] width 140 height 26
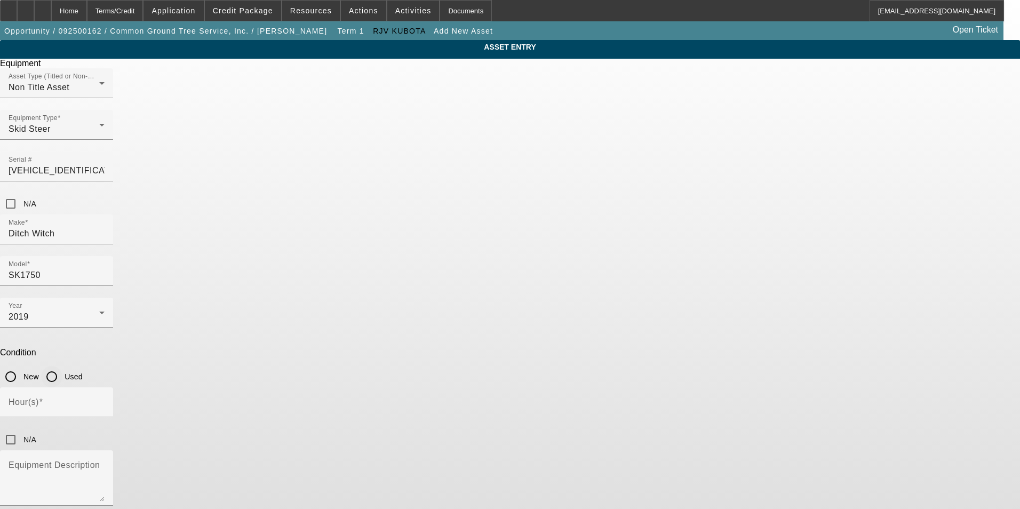
click at [62, 366] on input "Used" at bounding box center [51, 376] width 21 height 21
radio input "true"
click at [105, 400] on input "Hour(s)" at bounding box center [57, 406] width 96 height 13
type input "1998"
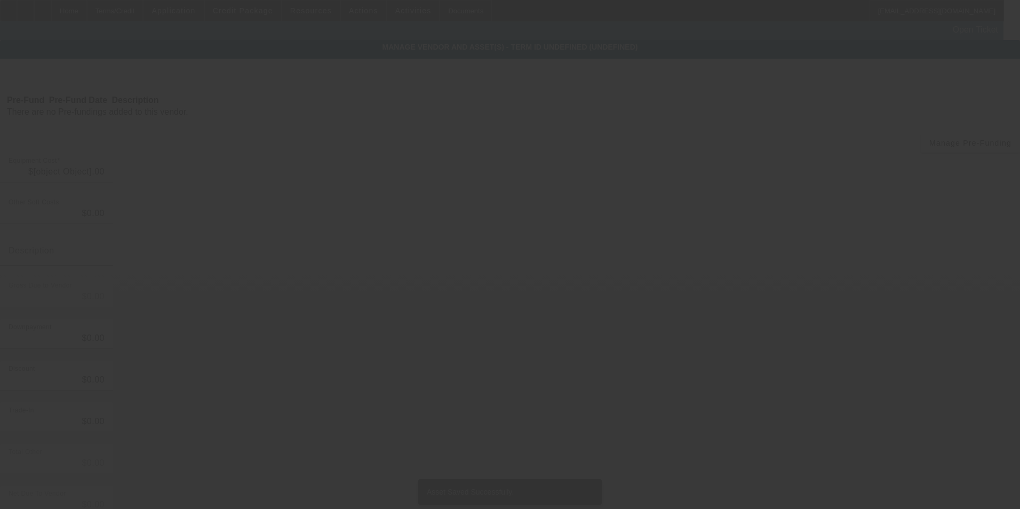
type input "$60,000.00"
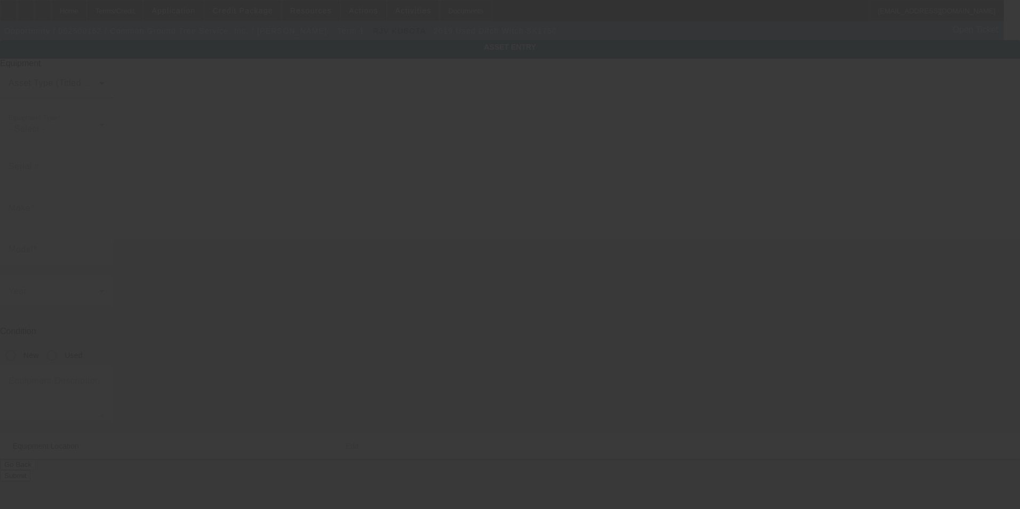
type input "DWPSK155VK0000916"
type input "Ditch Witch"
type input "SK1750"
radio input "true"
type input "2629 Simpson Ave"
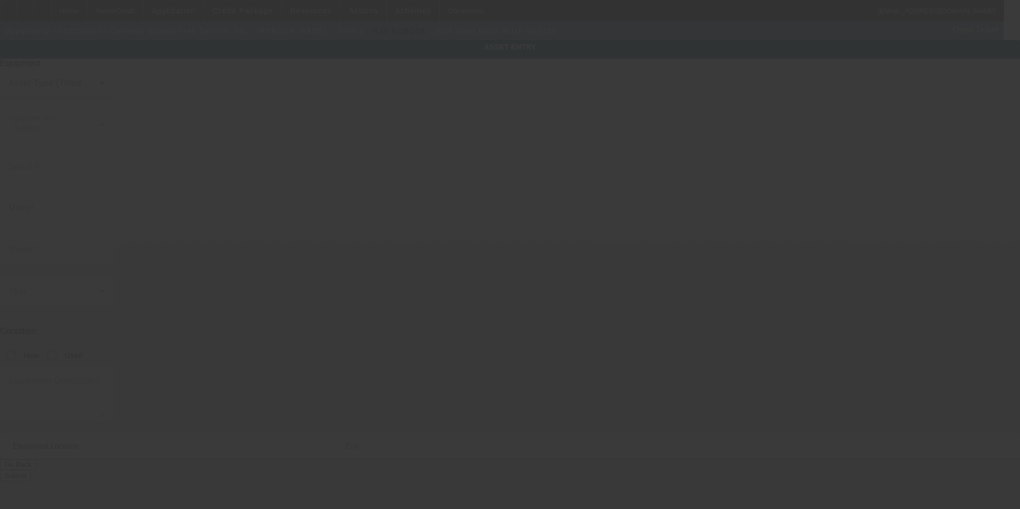
type input "Red Bank"
type input "37415"
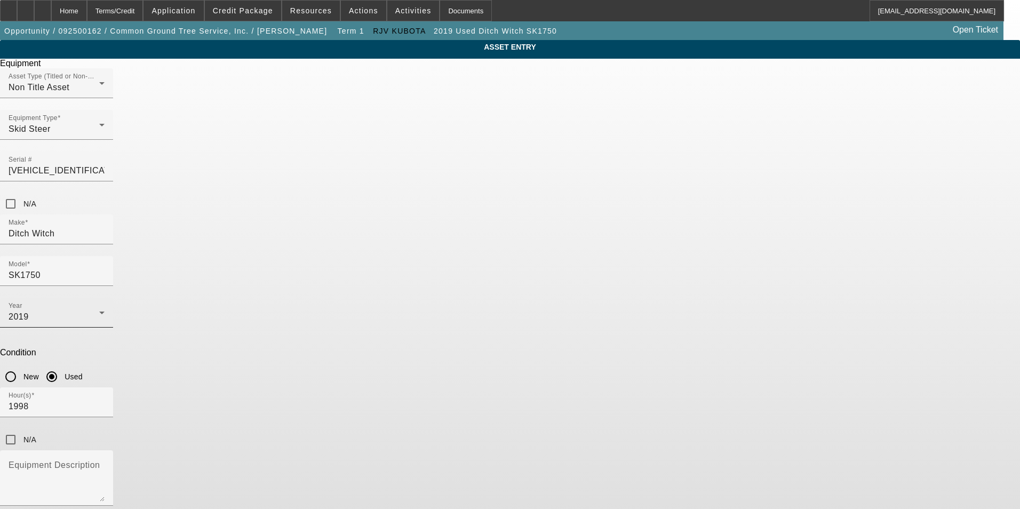
click at [99, 310] on div "2019" at bounding box center [54, 316] width 91 height 13
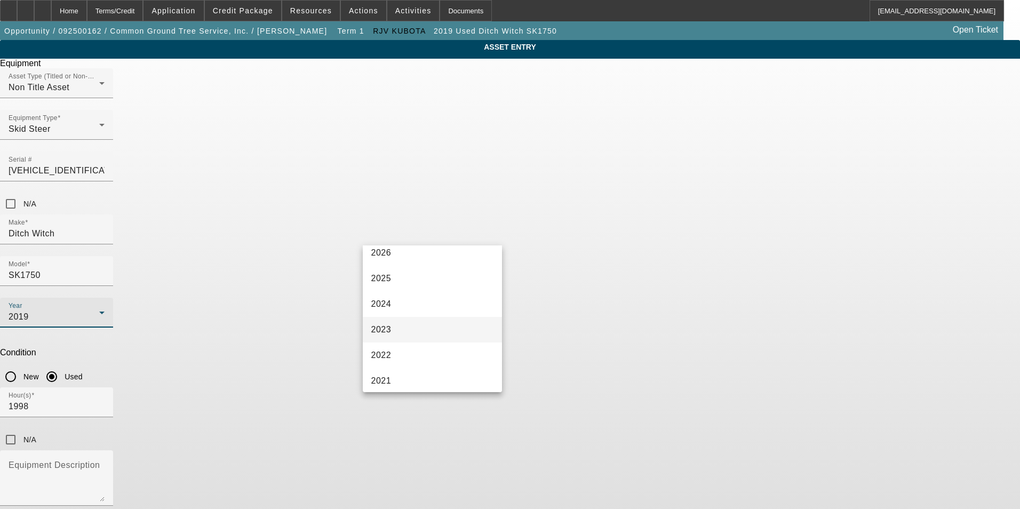
scroll to position [60, 0]
click at [404, 282] on mat-option "2025" at bounding box center [433, 279] width 140 height 26
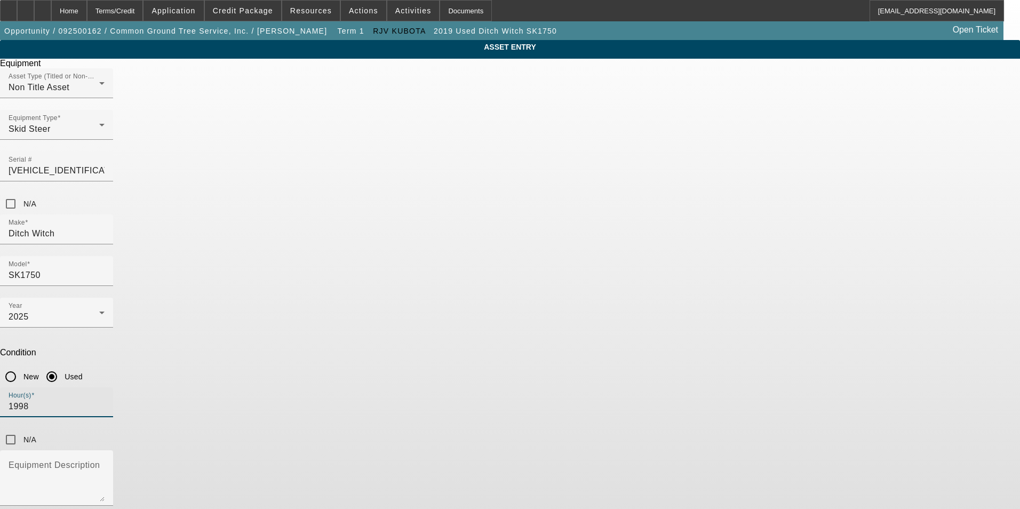
click at [105, 400] on input "1998" at bounding box center [57, 406] width 96 height 13
drag, startPoint x: 456, startPoint y: 281, endPoint x: 340, endPoint y: 284, distance: 115.3
click at [340, 284] on div "ASSET ENTRY Delete asset Equipment Asset Type (Titled or Non-Titled) Non Title …" at bounding box center [510, 302] width 1020 height 525
type input "0"
click at [105, 463] on textarea "Equipment Description" at bounding box center [57, 482] width 96 height 38
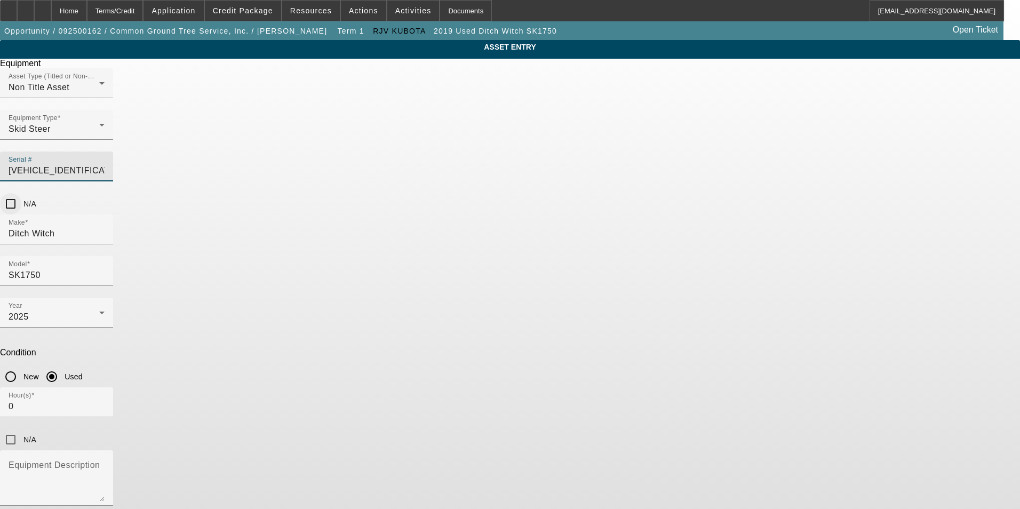
scroll to position [0, 3]
drag, startPoint x: 526, startPoint y: 148, endPoint x: 678, endPoint y: 145, distance: 151.5
click at [640, 143] on div "Asset Type (Titled or Non-Titled) Non Title Asset Equipment Type Skid Steer Ser…" at bounding box center [510, 141] width 1020 height 146
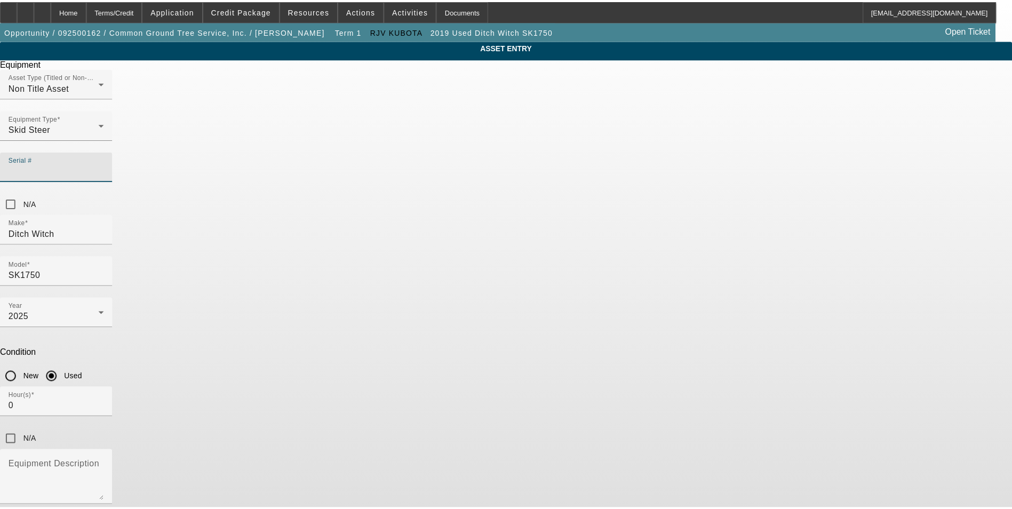
scroll to position [0, 0]
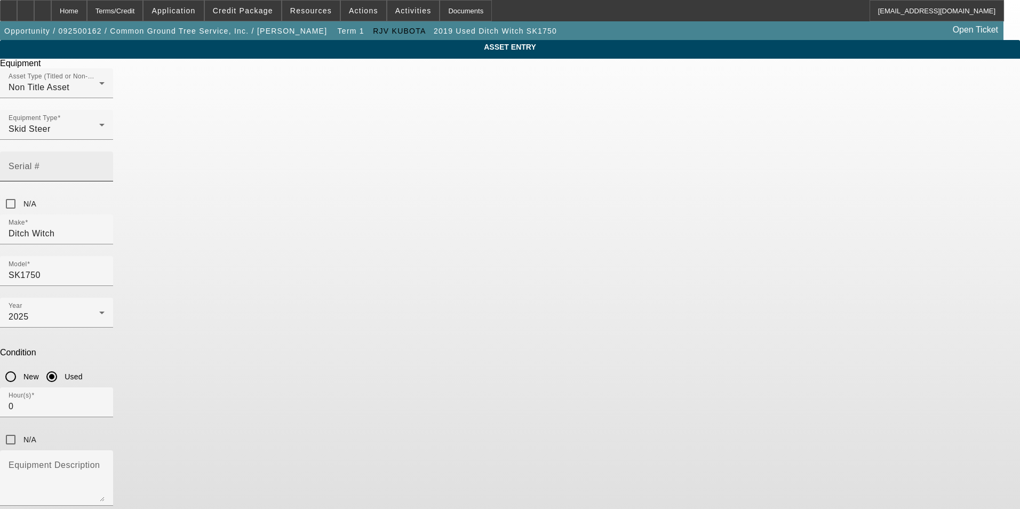
click at [39, 162] on mat-label "Serial #" at bounding box center [24, 166] width 31 height 9
click at [105, 164] on input "Serial #" at bounding box center [57, 170] width 96 height 13
paste input "WPSK175CSDR00843"
click at [113, 151] on div "Serial # WPSK175CSDR00843" at bounding box center [56, 166] width 113 height 30
click at [105, 164] on input "WPSK175CSDR00843" at bounding box center [57, 170] width 96 height 13
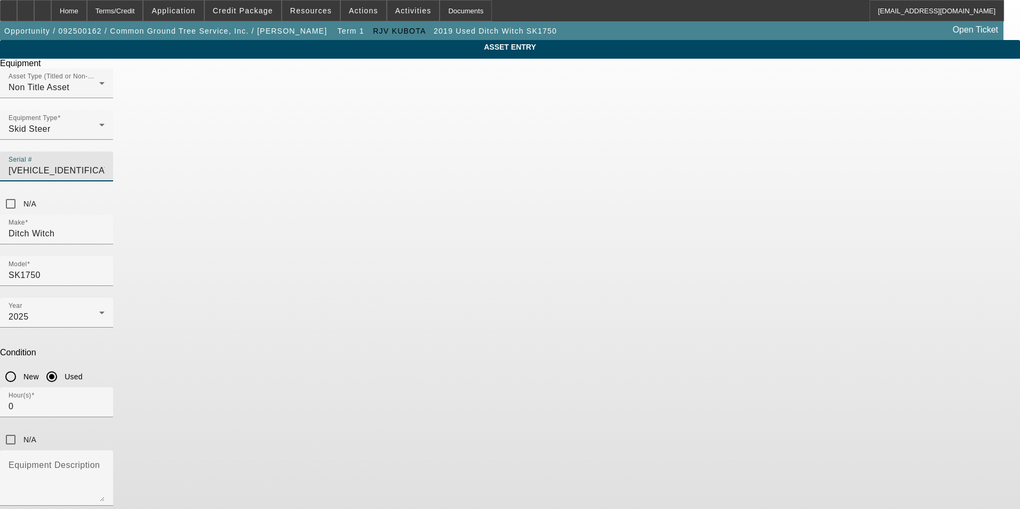
type input "DWPSK175CSDR00843"
click at [21, 366] on input "New" at bounding box center [10, 376] width 21 height 21
radio input "true"
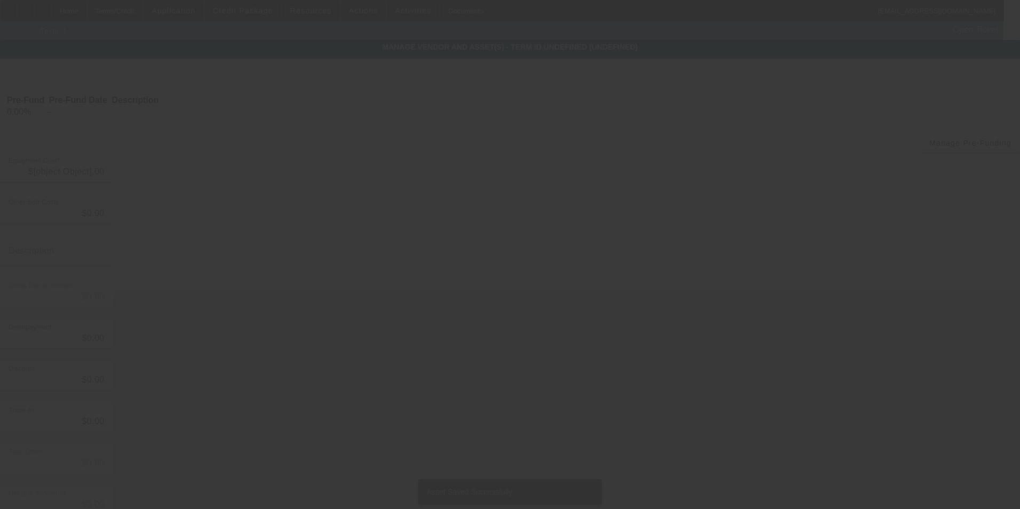
type input "$60,000.00"
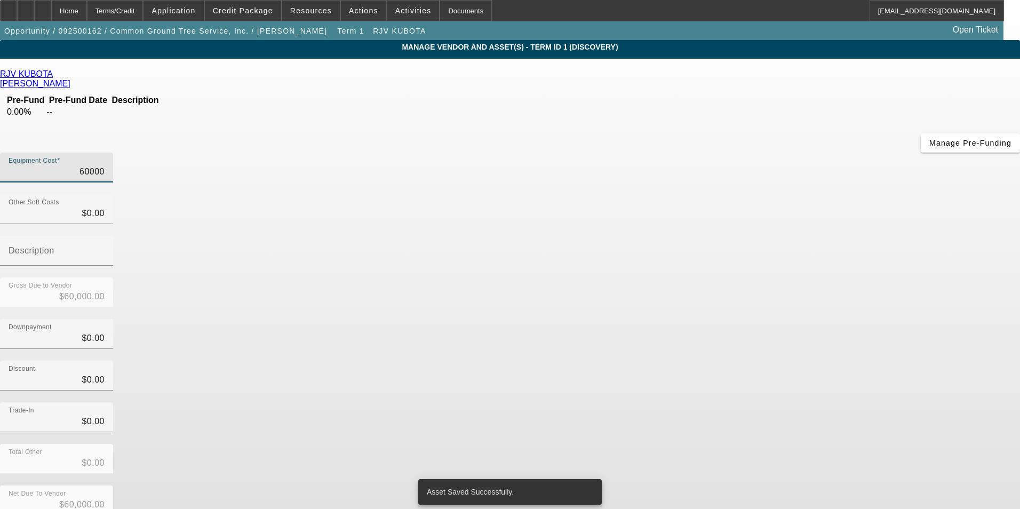
drag, startPoint x: 608, startPoint y: 92, endPoint x: 744, endPoint y: 93, distance: 136.6
click at [744, 153] on div "Equipment Cost 60000" at bounding box center [510, 174] width 1020 height 42
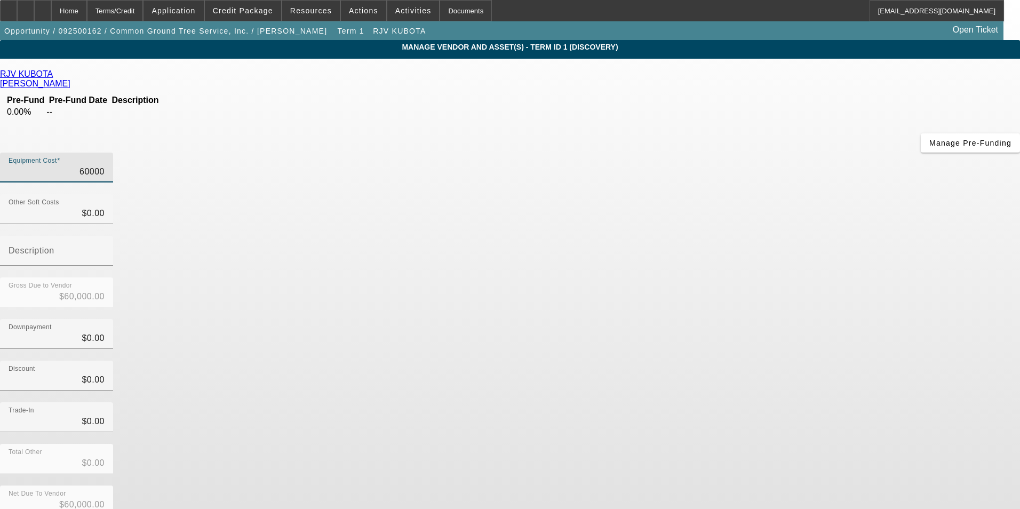
type input "6"
type input "$6.00"
type input "60"
type input "$60.00"
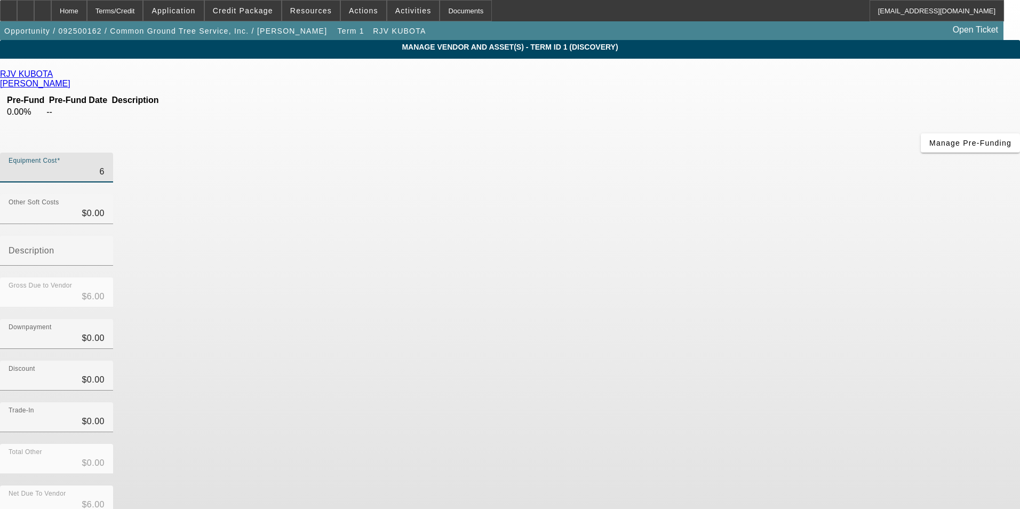
type input "$60.00"
type input "602"
type input "$602.00"
type input "6020"
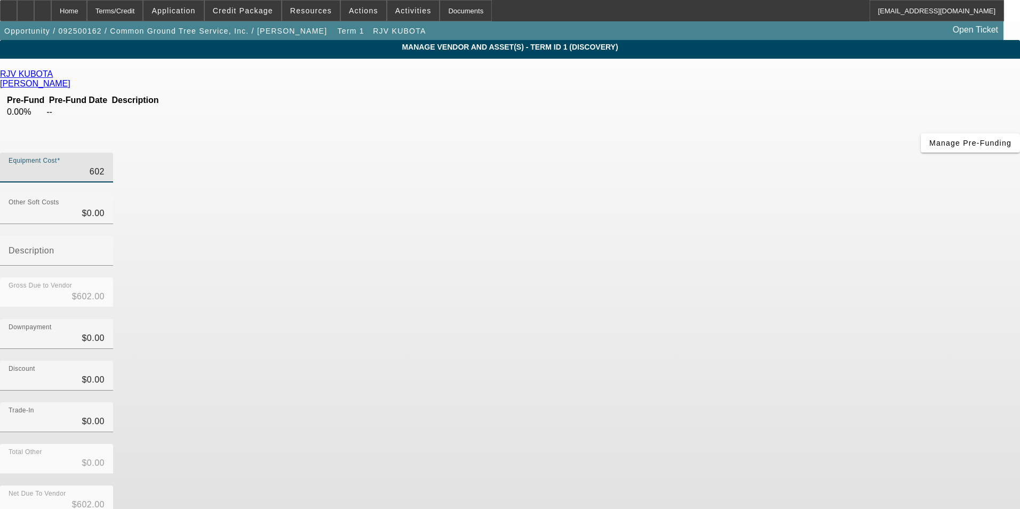
type input "$6,020.00"
type input "60205"
type input "$60,205.00"
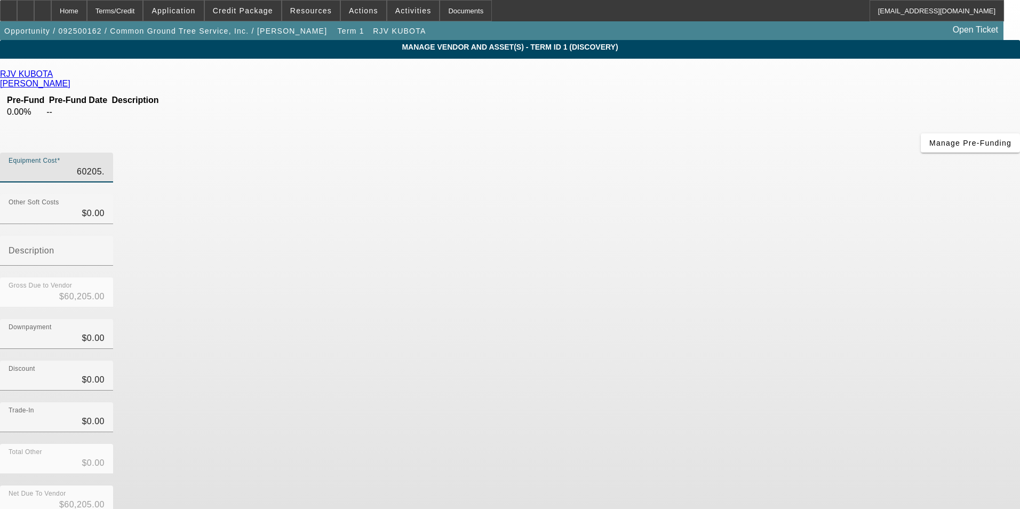
type input "60205.6"
type input "$60,205.60"
type input "60205.64"
type input "$60,205.64"
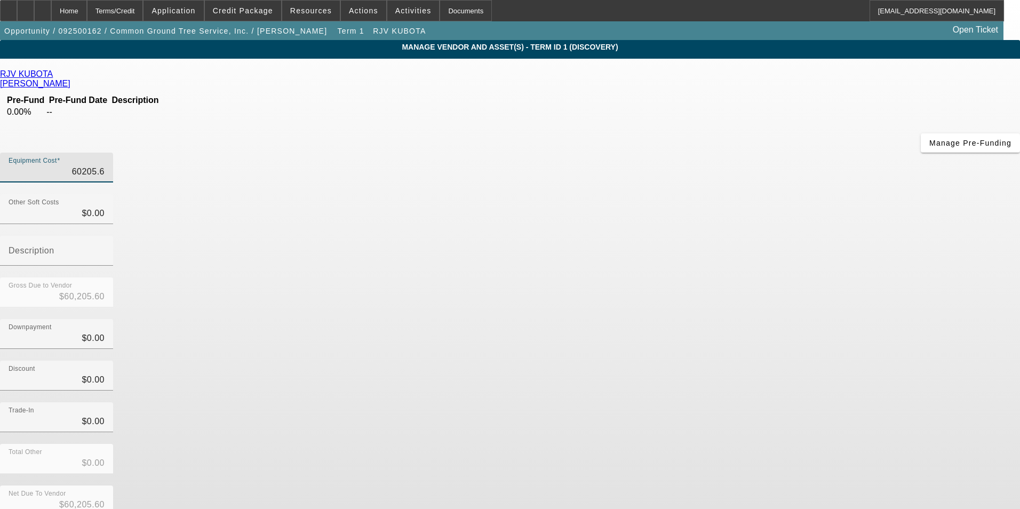
type input "$60,205.64"
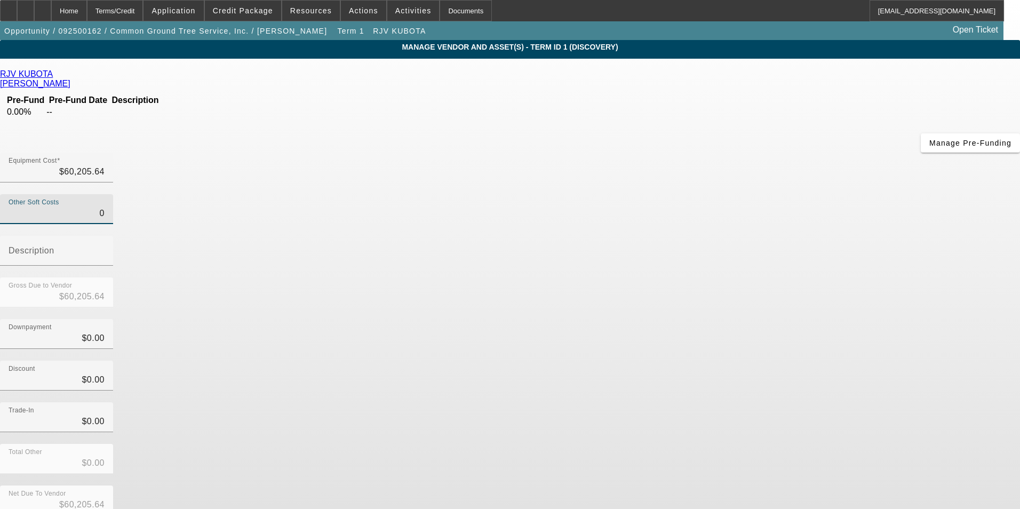
type input "$0.00"
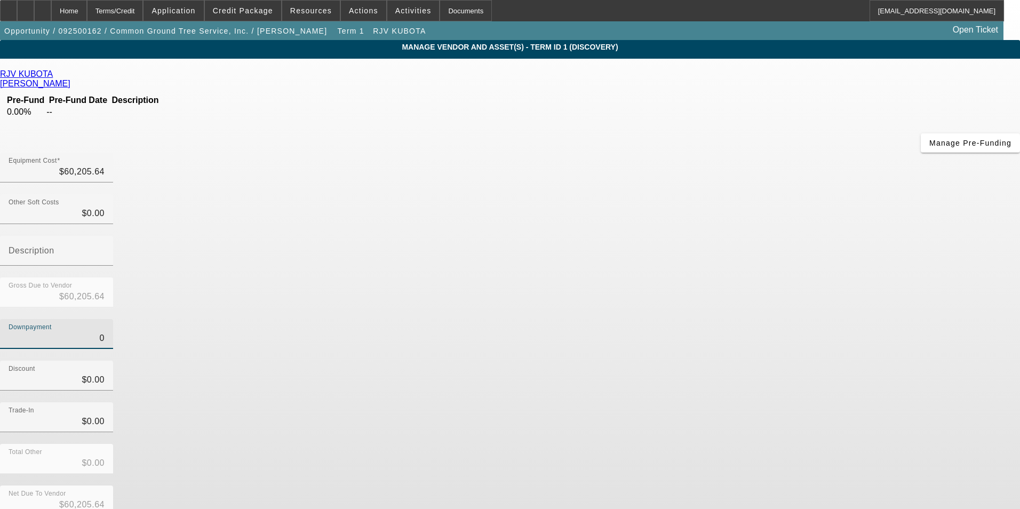
type input "$0.00"
type input "01"
type input "$1.00"
type input "$60,204.64"
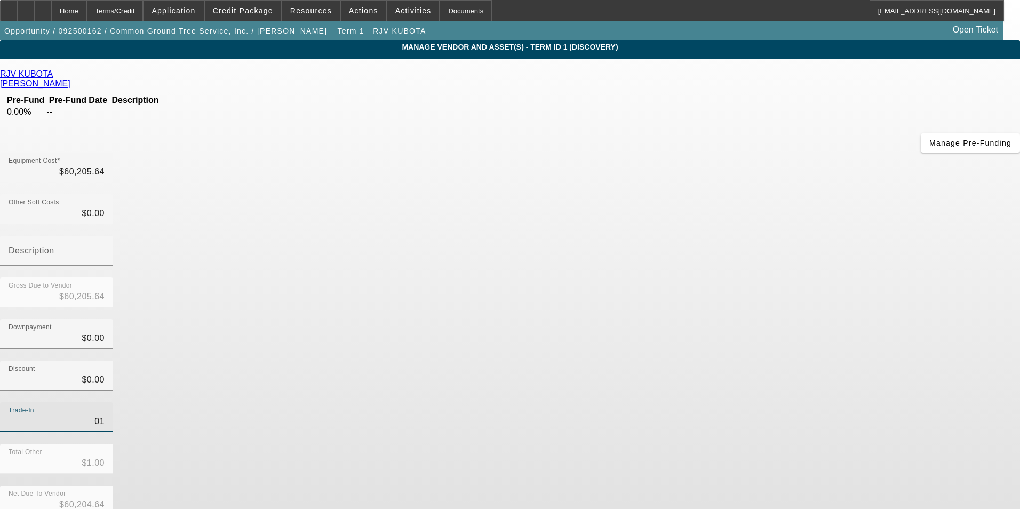
type input "010"
type input "$10.00"
type input "$60,195.64"
type input "0100"
type input "$100.00"
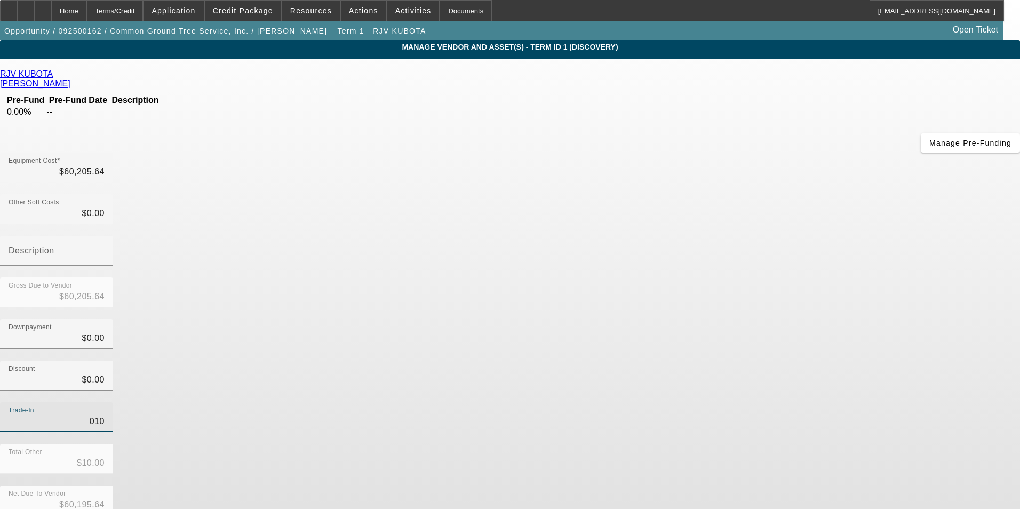
type input "$60,105.64"
type input "01000"
type input "$1,000.00"
type input "$59,205.64"
type input "010000"
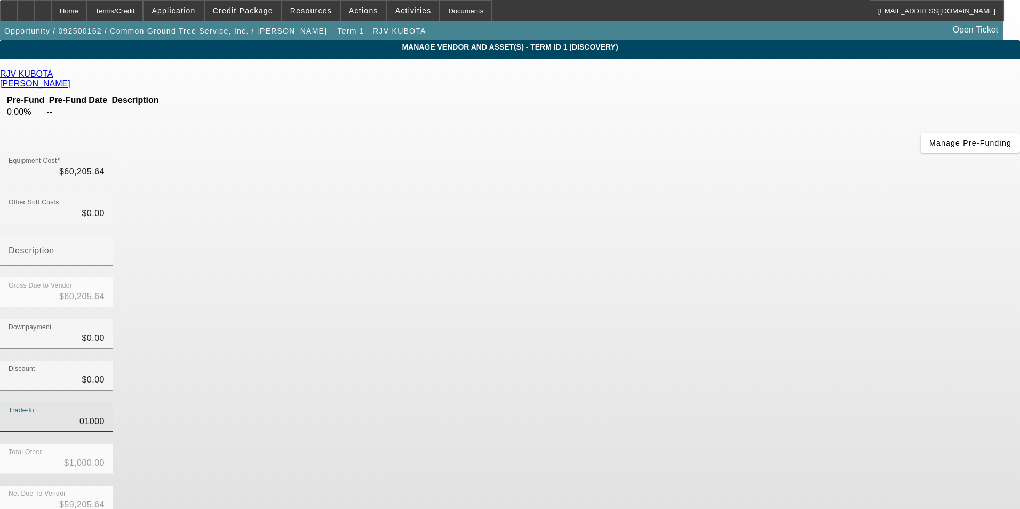
type input "$10,000.00"
type input "$50,205.64"
type input "01000"
type input "$1,000.00"
type input "$59,205.64"
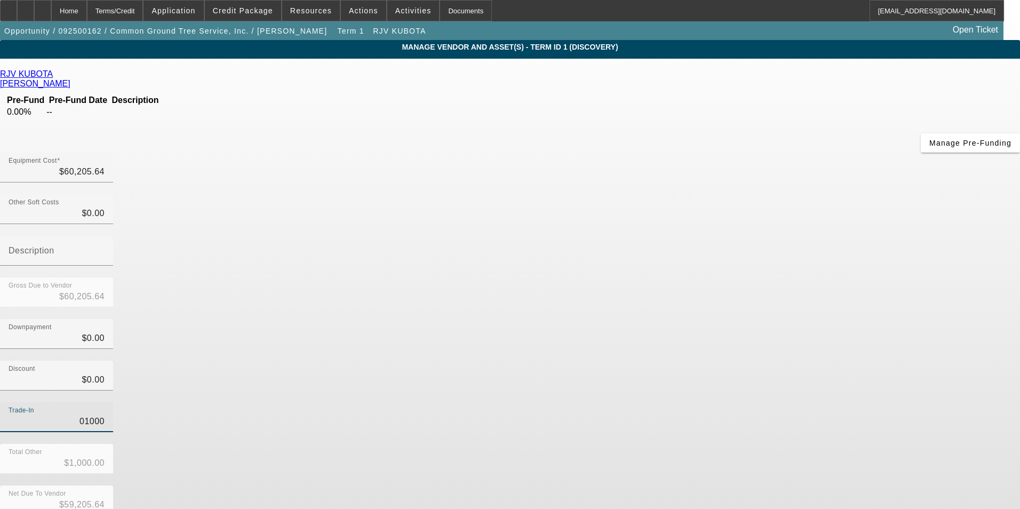
type input "0100"
type input "$100.00"
type input "$60,105.64"
type input "010"
type input "$10.00"
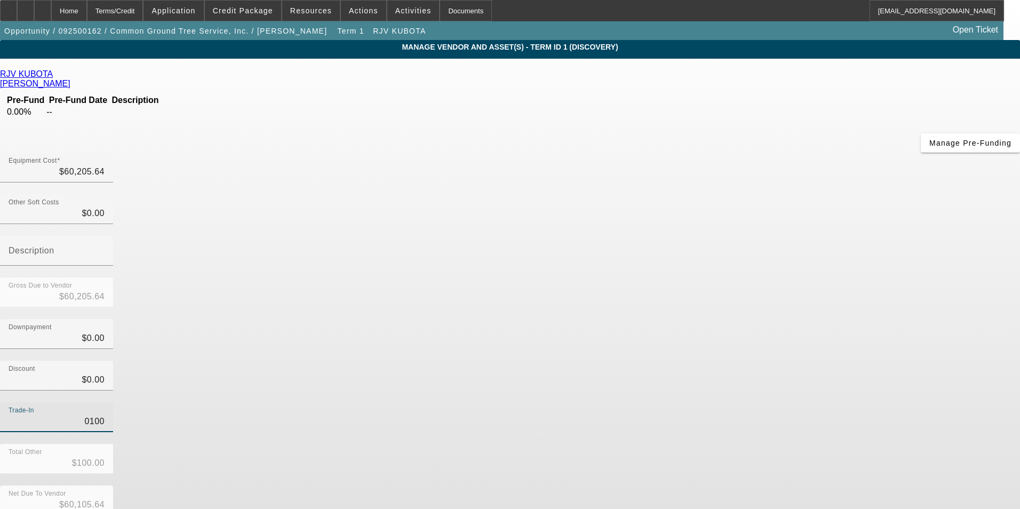
type input "$60,195.64"
type input "01"
type input "$1.00"
type input "$60,204.64"
type input "0"
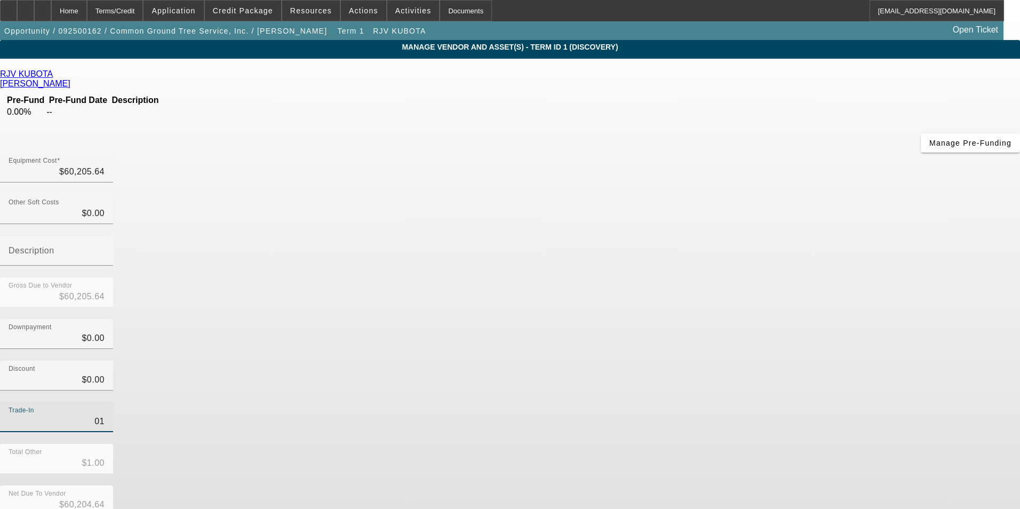
type input "$0.00"
type input "$60,205.64"
type input "1"
type input "$1.00"
type input "$60,204.64"
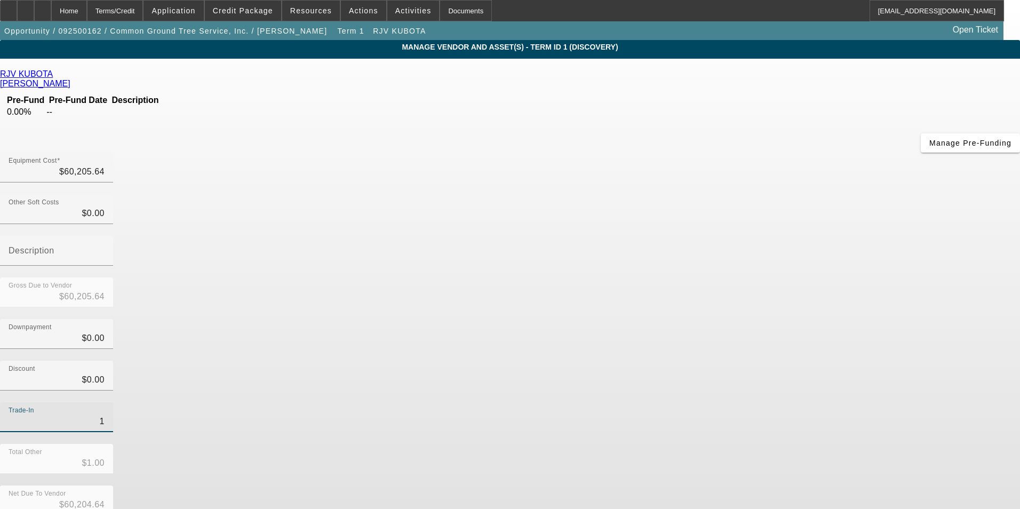
type input "10"
type input "$10.00"
type input "$60,195.64"
type input "100"
type input "$100.00"
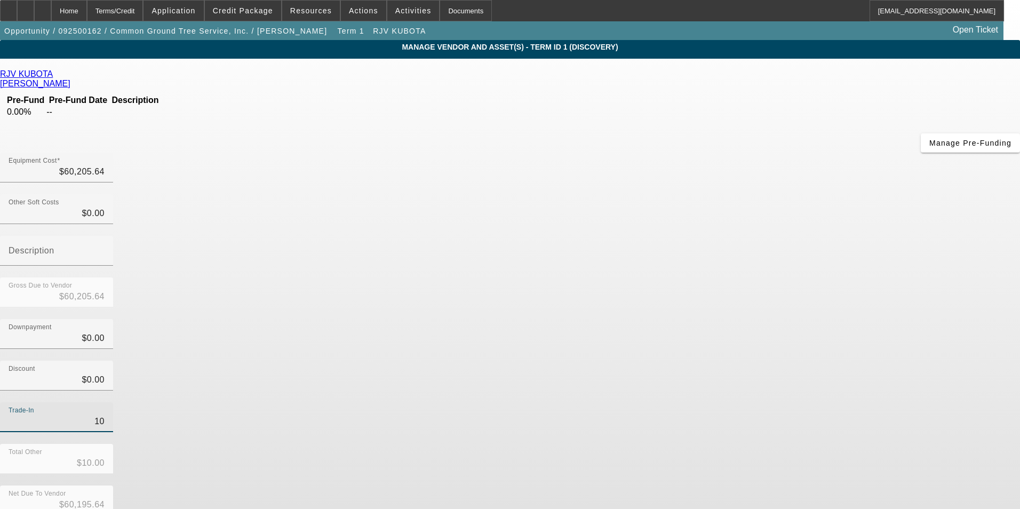
type input "$60,105.64"
type input "1000"
type input "$1,000.00"
type input "$59,205.64"
type input "10000"
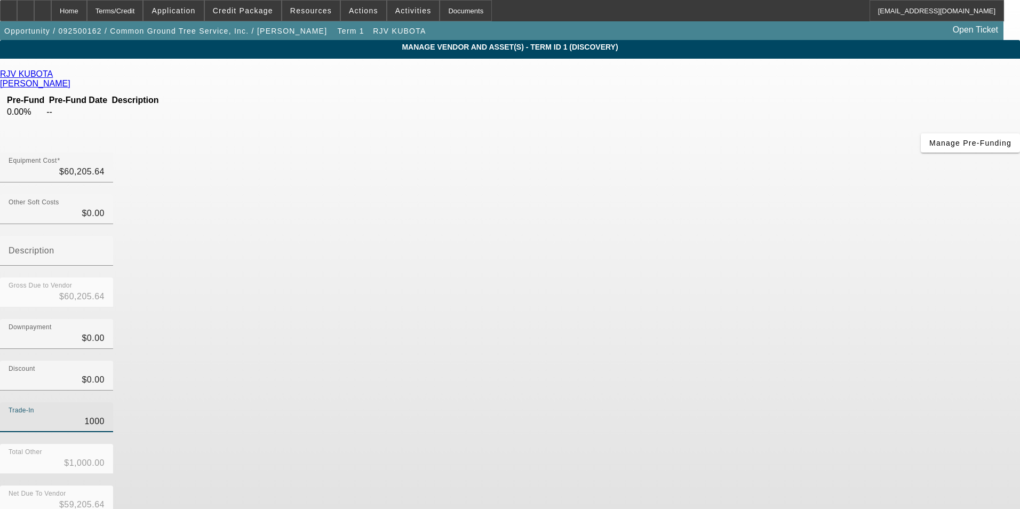
type input "$10,000.00"
type input "$50,205.64"
type input "$10,000.00"
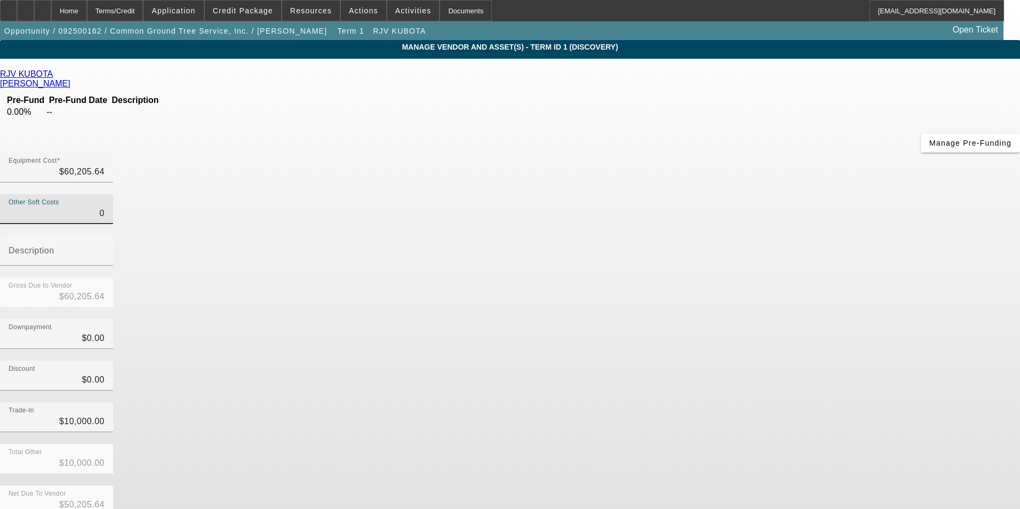
drag, startPoint x: 615, startPoint y: 135, endPoint x: 652, endPoint y: 135, distance: 37.3
click at [113, 194] on div "Other Soft Costs 0" at bounding box center [56, 209] width 113 height 30
click at [105, 194] on div "Other Soft Costs $0.00" at bounding box center [57, 209] width 96 height 30
drag, startPoint x: 628, startPoint y: 127, endPoint x: 671, endPoint y: 132, distance: 42.9
click at [671, 194] on div "Other Soft Costs 0 Description" at bounding box center [510, 235] width 1020 height 83
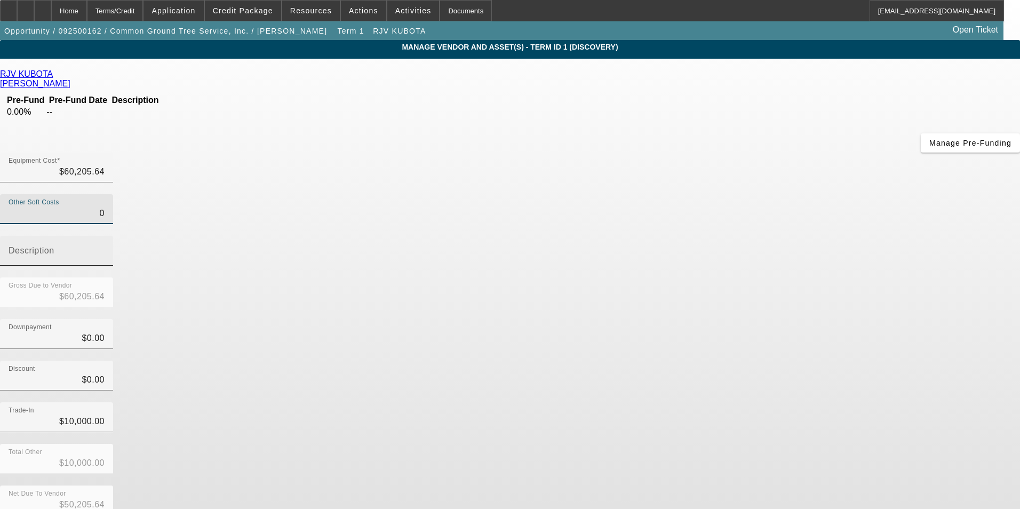
type input "3"
type input "$60,208.64"
type input "$50,208.64"
type input "35"
type input "$60,240.64"
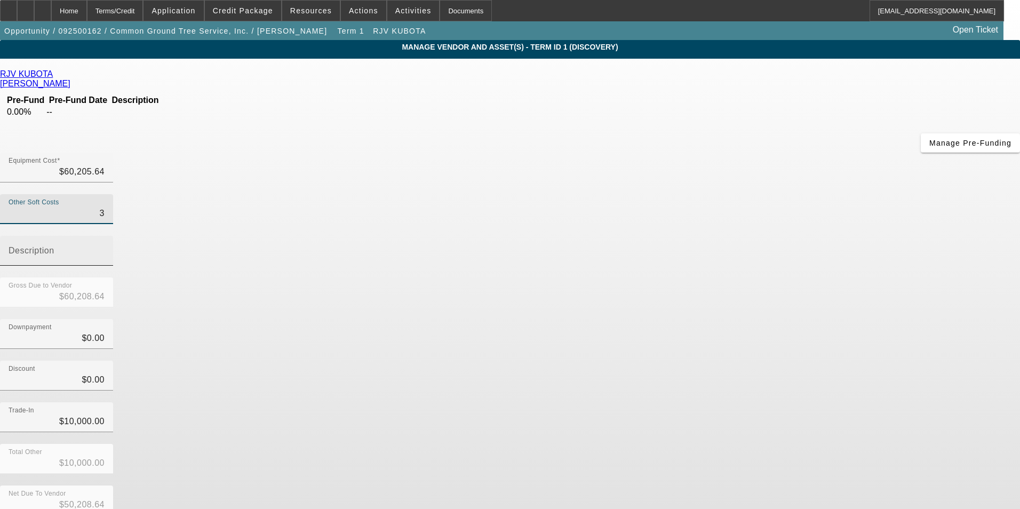
type input "$50,240.64"
type input "359"
type input "$60,564.64"
type input "$50,564.64"
type input "3594"
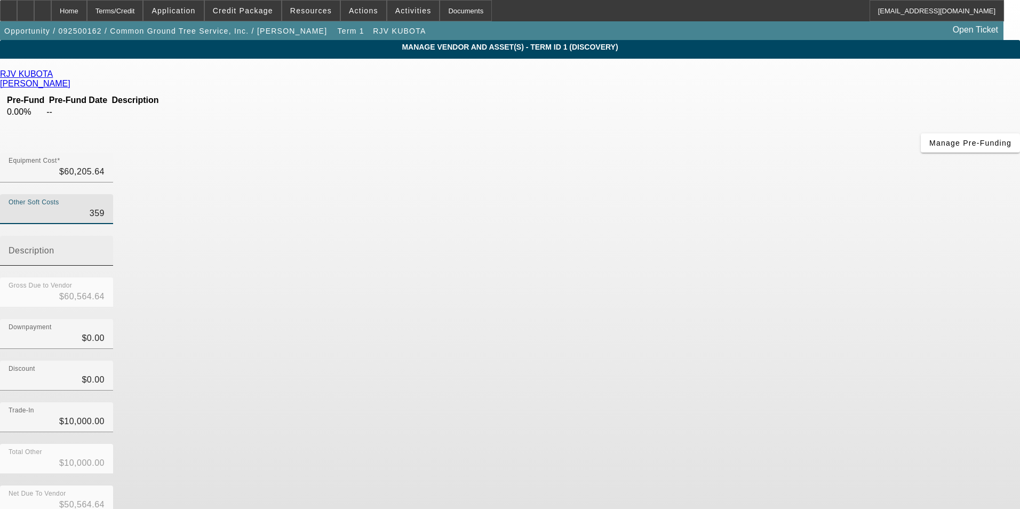
type input "$63,799.64"
type input "$53,799.64"
type input "3594.3"
type input "$63,799.94"
type input "$53,799.94"
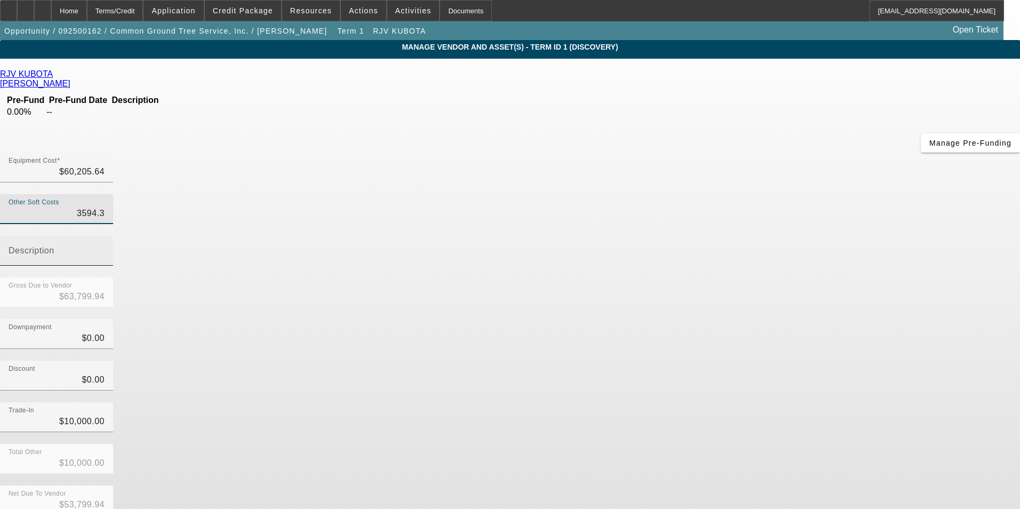
type input "3594.39"
type input "$63,800.03"
type input "$53,800.03"
type input "$3,594.39"
click at [54, 246] on mat-label "Description" at bounding box center [32, 250] width 46 height 9
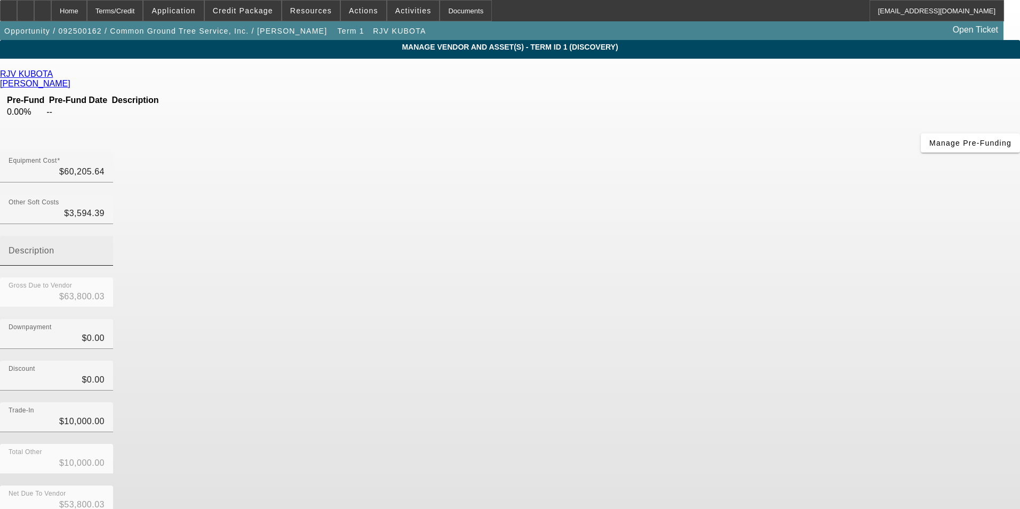
click at [105, 249] on input "Description" at bounding box center [57, 255] width 96 height 13
type input "ST"
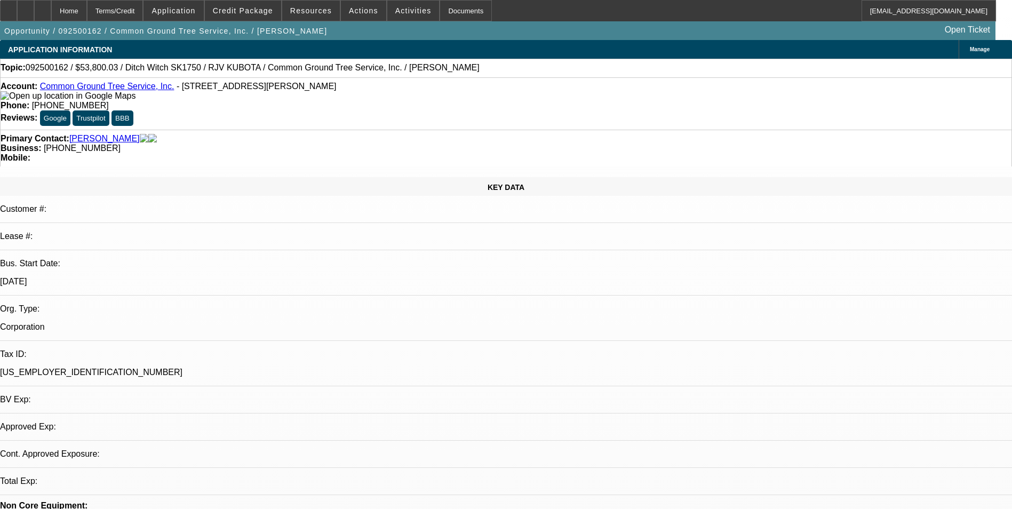
select select "0"
select select "2"
select select "0.1"
select select "4"
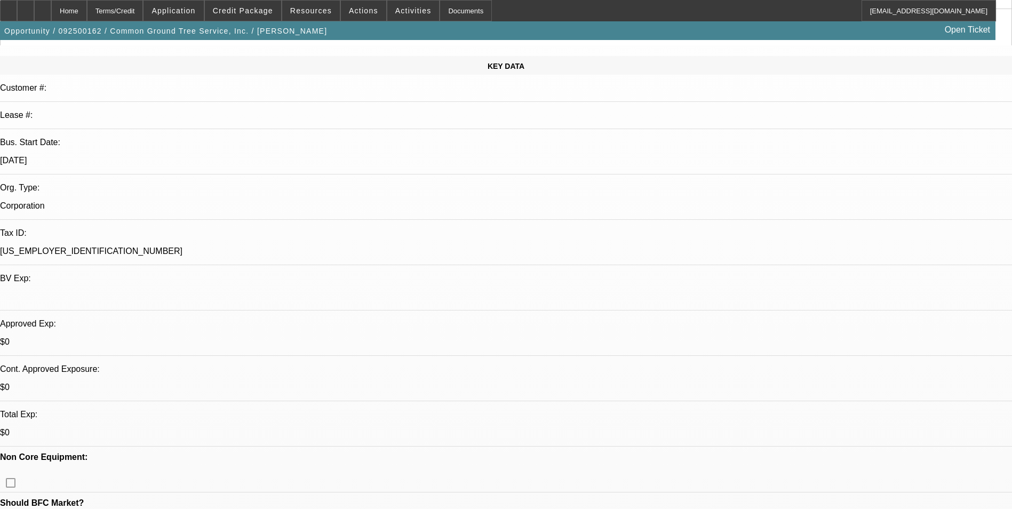
scroll to position [320, 0]
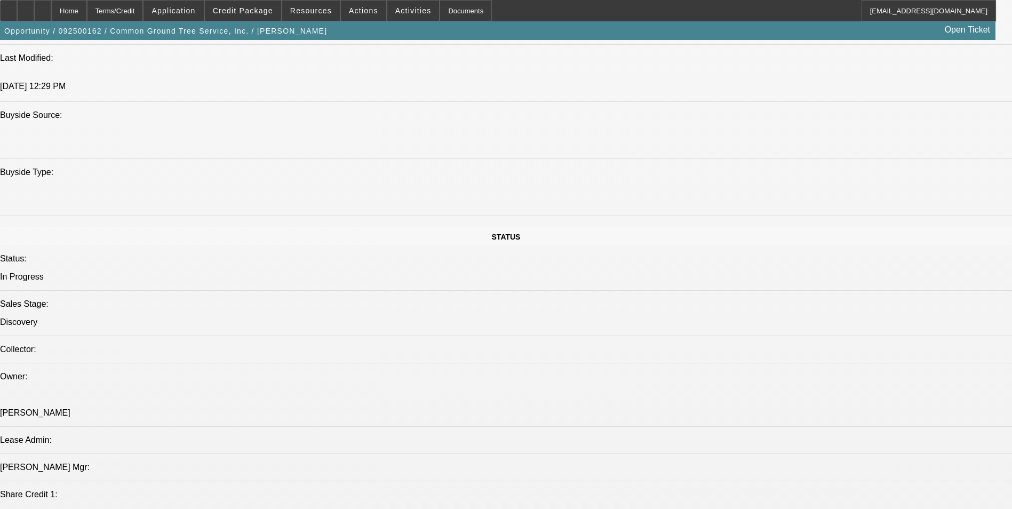
scroll to position [1120, 0]
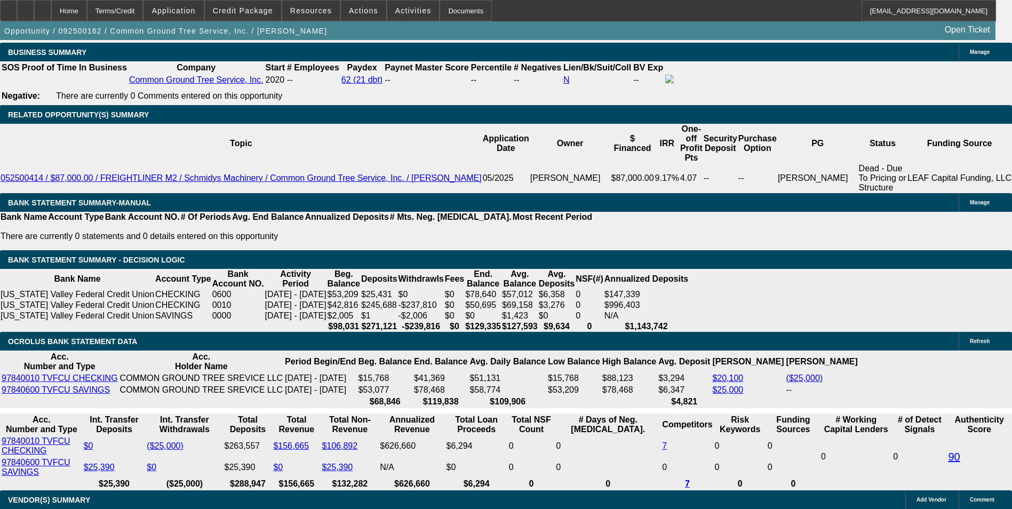
scroll to position [1707, 0]
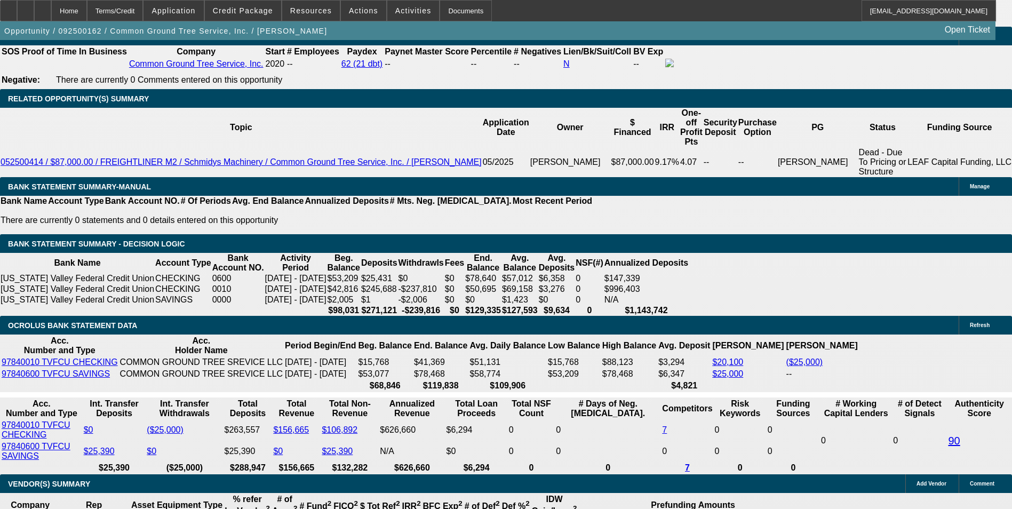
drag, startPoint x: 229, startPoint y: 178, endPoint x: 228, endPoint y: 184, distance: 5.9
type input "$0.00"
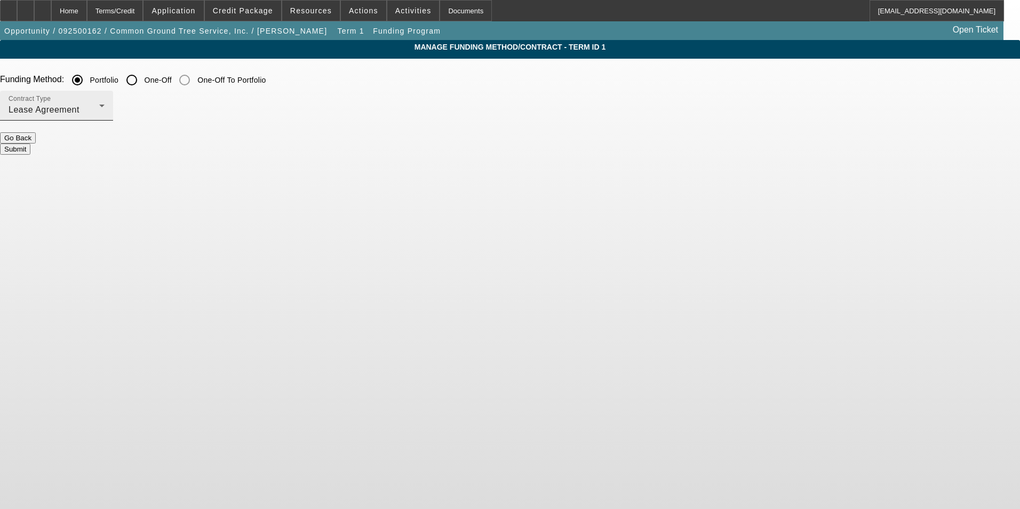
click at [105, 103] on div "Contract Type Lease Agreement" at bounding box center [57, 106] width 96 height 30
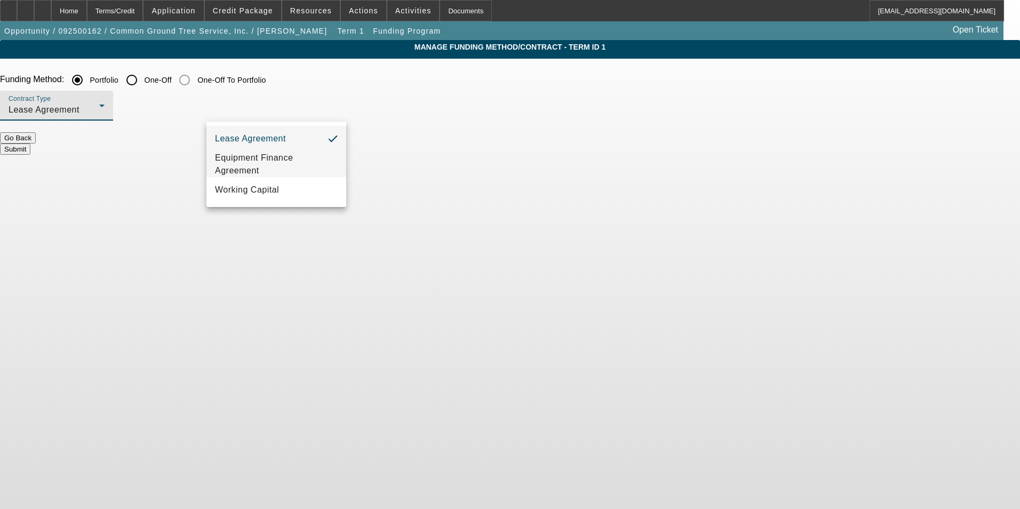
click at [279, 171] on span "Equipment Finance Agreement" at bounding box center [276, 164] width 123 height 26
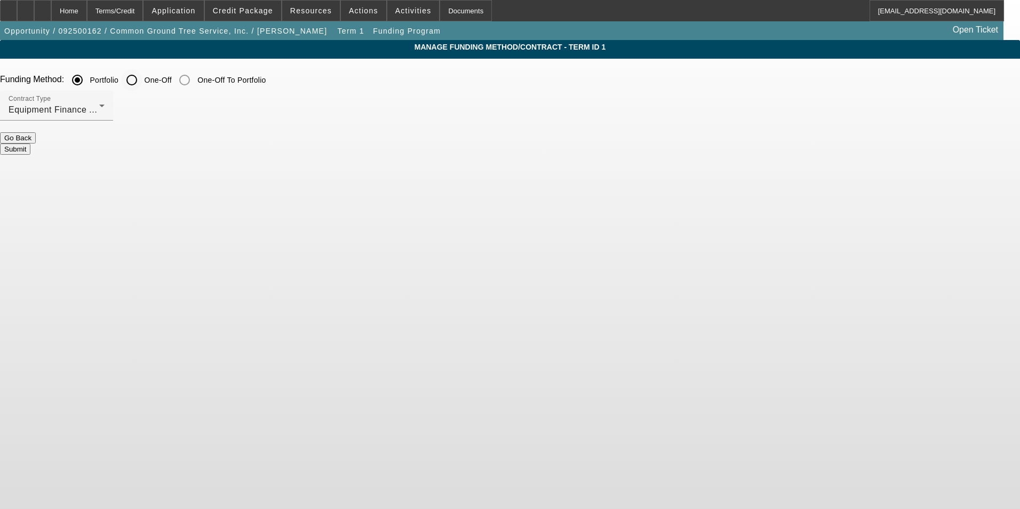
click at [142, 82] on input "One-Off" at bounding box center [131, 79] width 21 height 21
radio input "true"
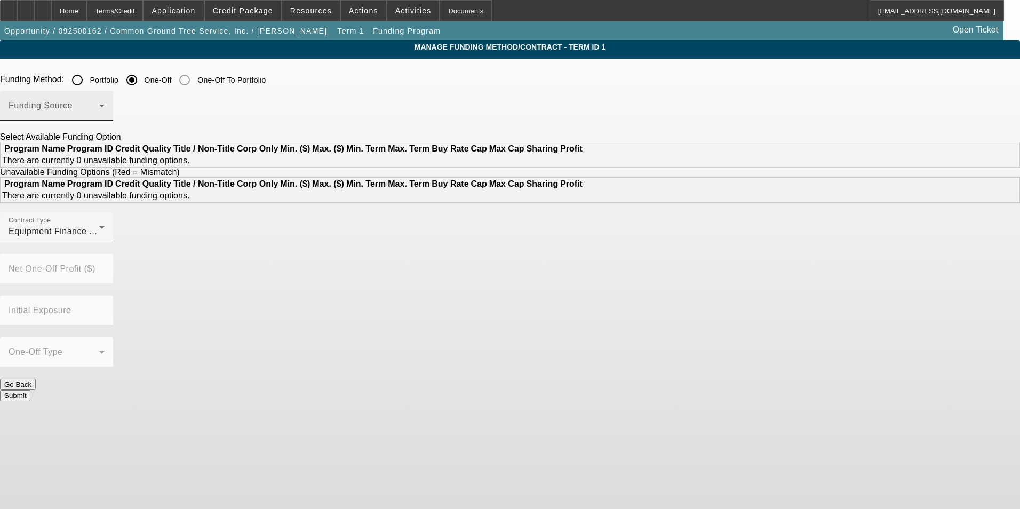
click at [99, 116] on span at bounding box center [54, 109] width 91 height 13
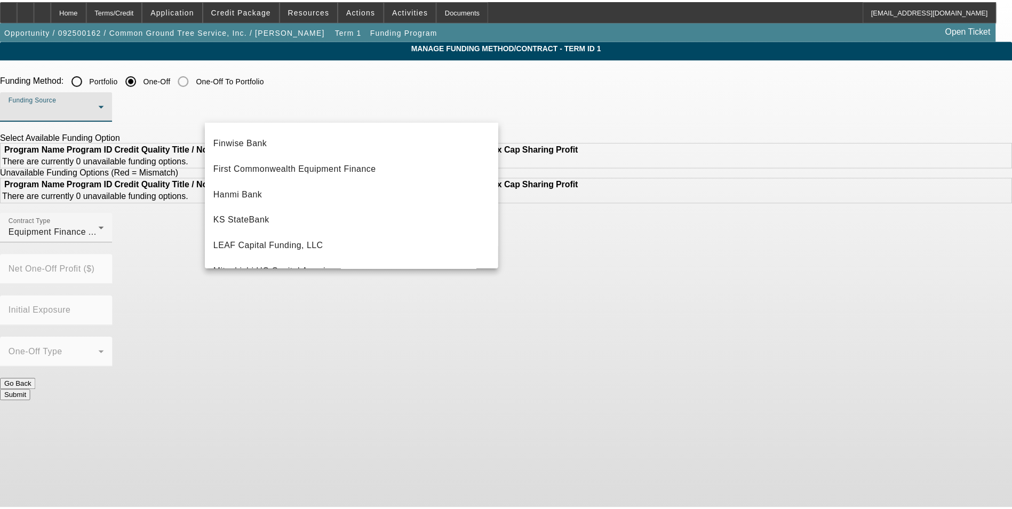
scroll to position [175, 0]
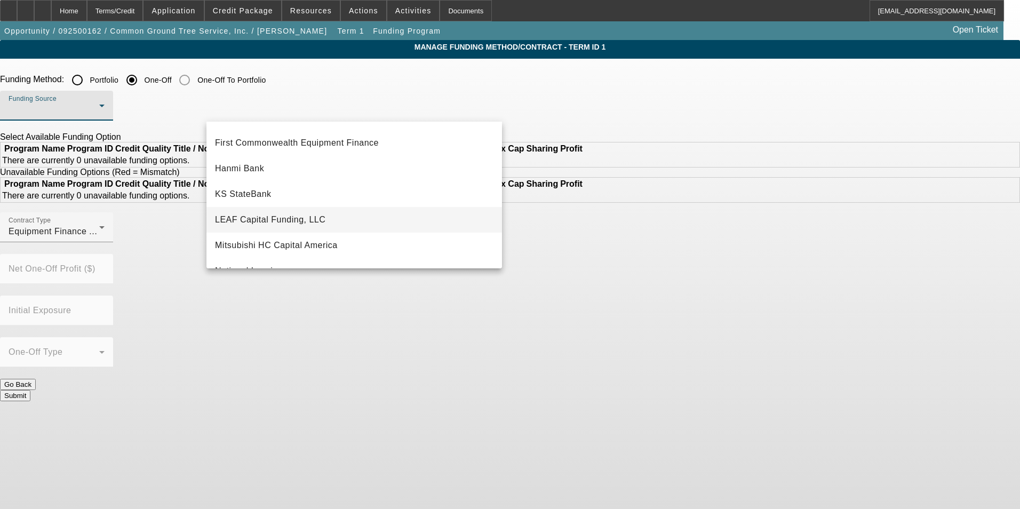
click at [359, 224] on mat-option "LEAF Capital Funding, LLC" at bounding box center [354, 220] width 296 height 26
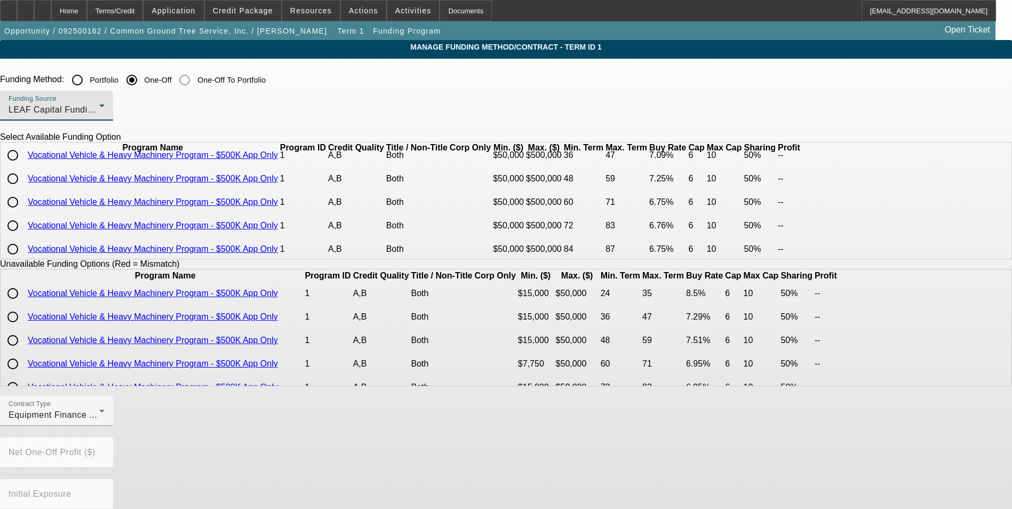
scroll to position [53, 0]
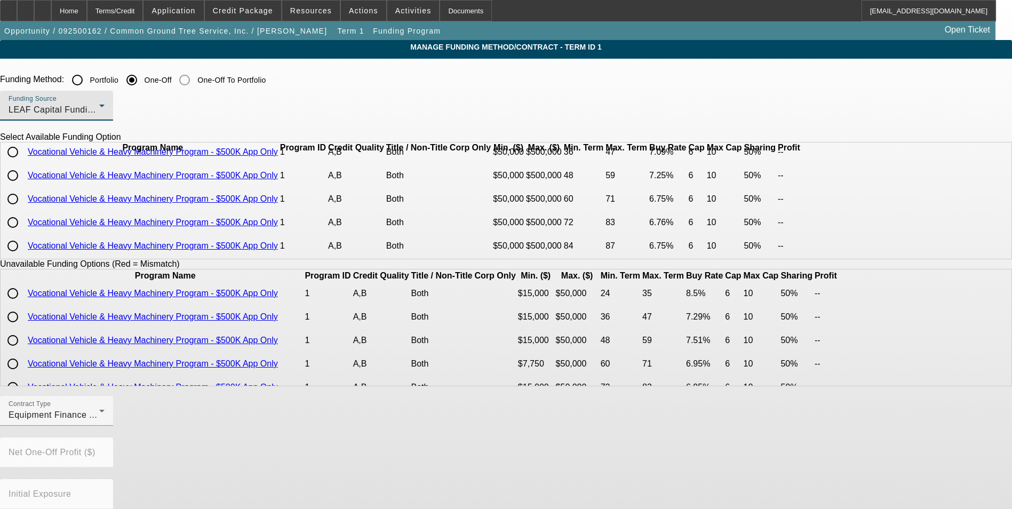
click at [23, 210] on input "radio" at bounding box center [12, 198] width 21 height 21
radio input "true"
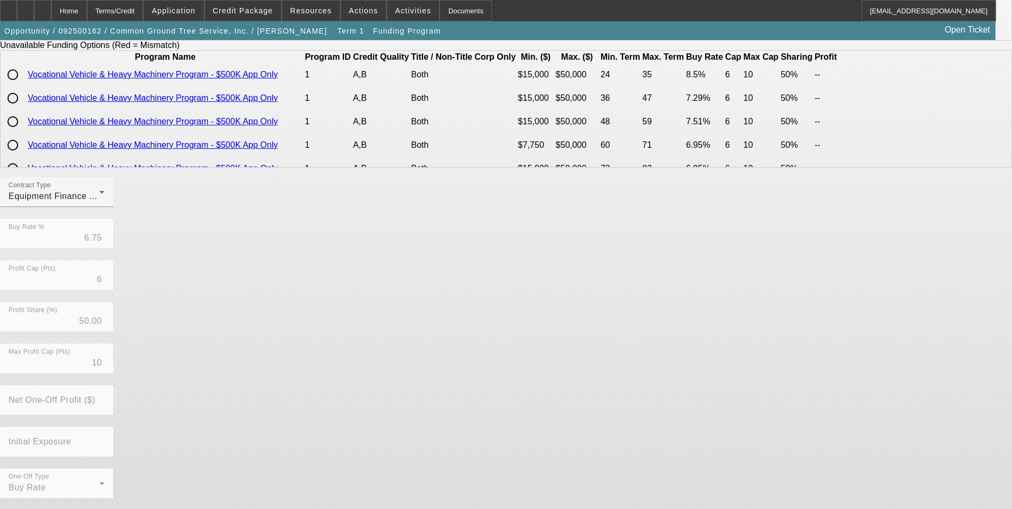
scroll to position [219, 0]
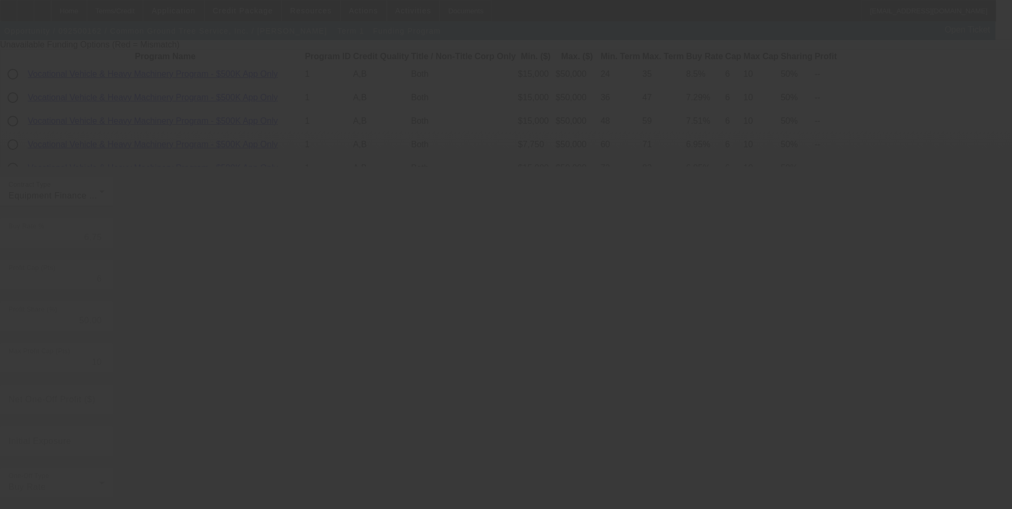
radio input "true"
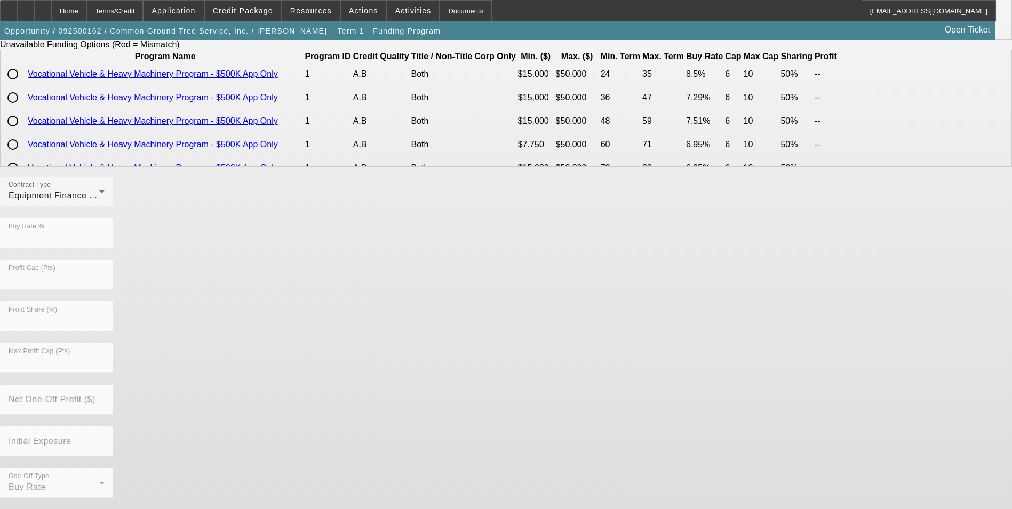
scroll to position [0, 0]
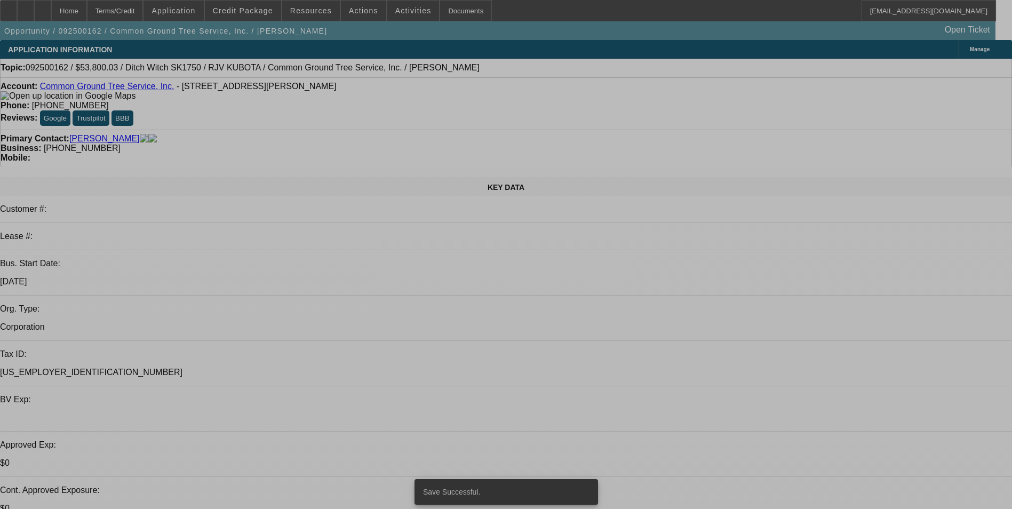
select select "0"
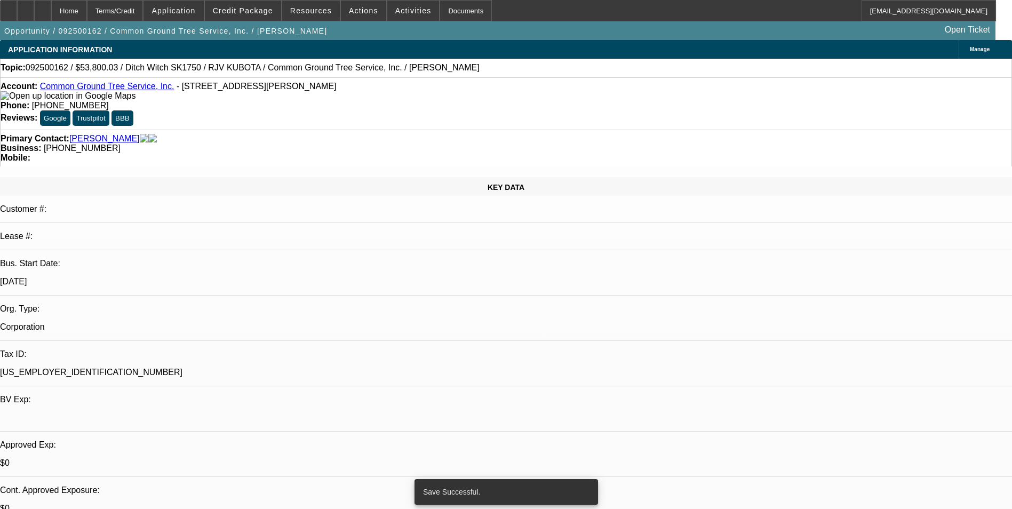
select select "2"
select select "0"
select select "6"
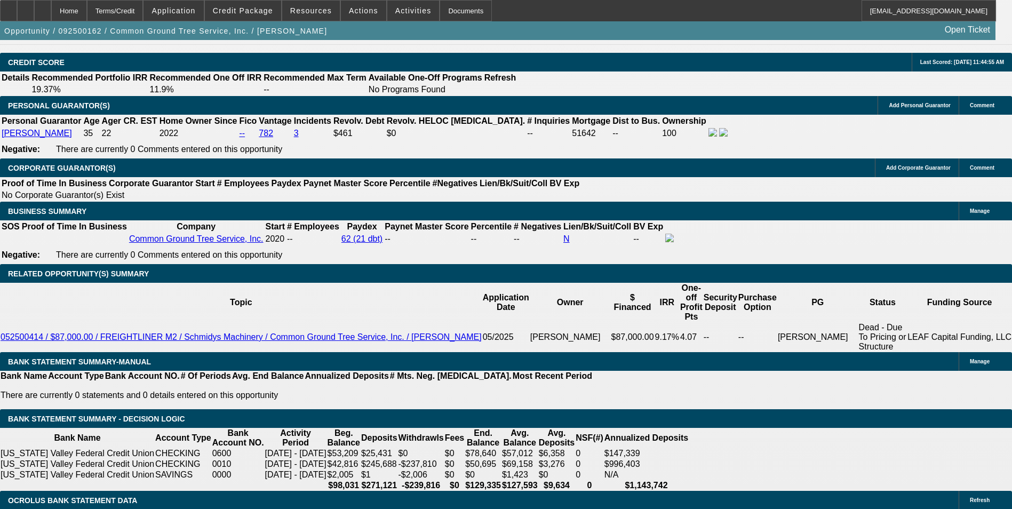
scroll to position [1707, 0]
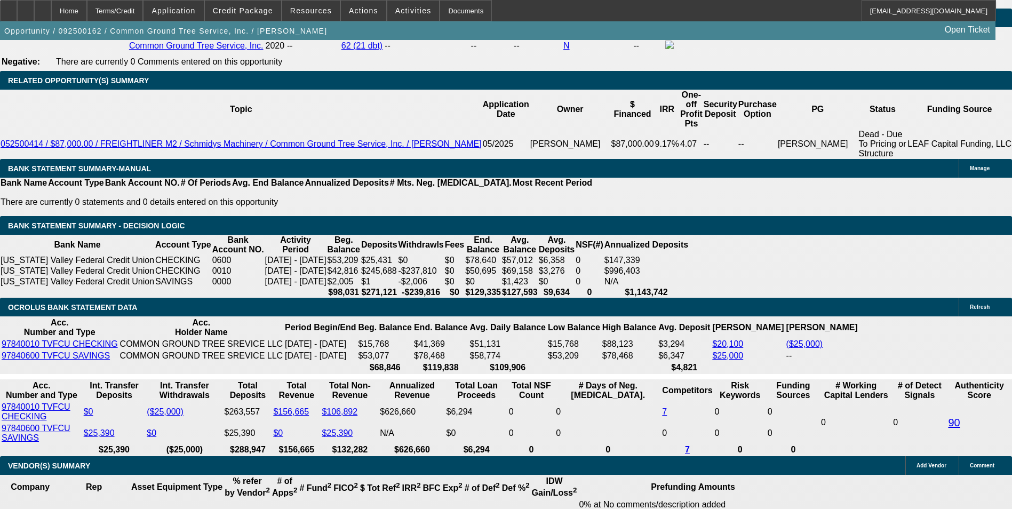
type input "60"
type input "9"
type input "$2,233.60"
type input "$1,116.80"
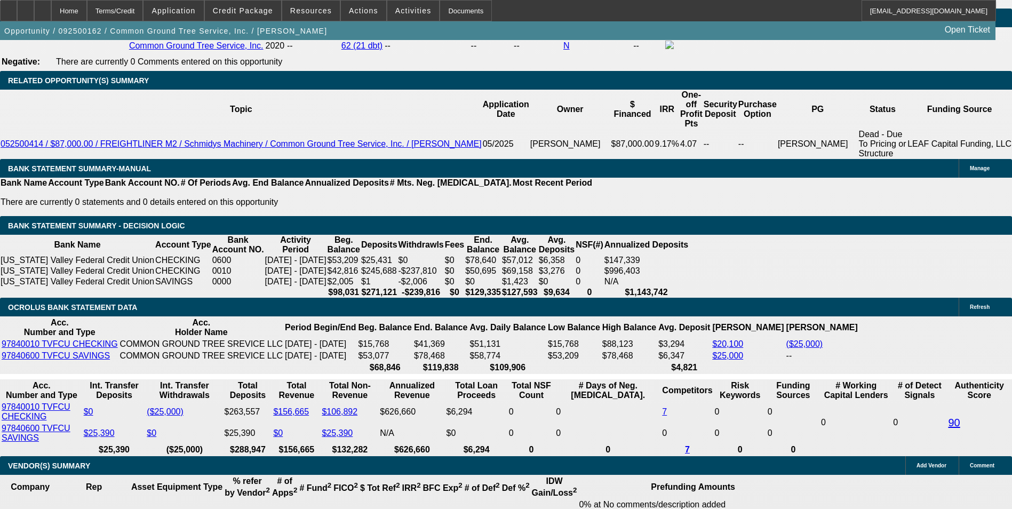
type input "9.5"
type input "$2,259.80"
type input "$1,129.90"
type input "9.5"
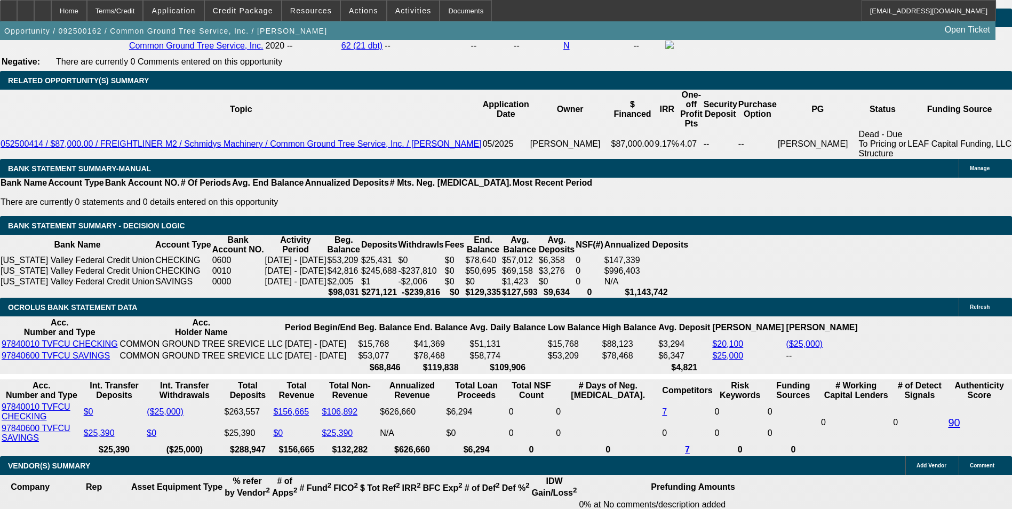
select select "0"
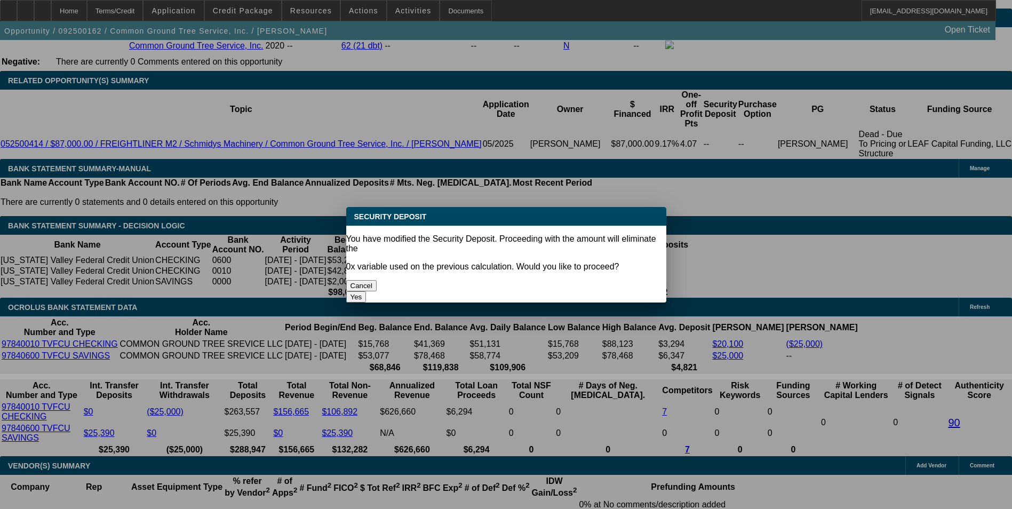
scroll to position [0, 0]
click at [540, 291] on div "Yes" at bounding box center [506, 296] width 320 height 11
click at [366, 291] on button "Yes" at bounding box center [356, 296] width 20 height 11
type input "$0.00"
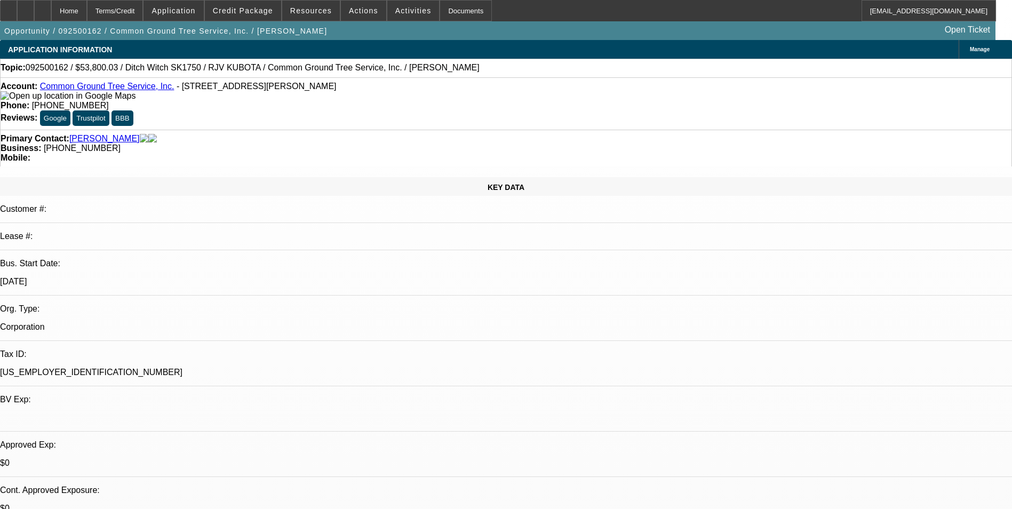
scroll to position [1707, 0]
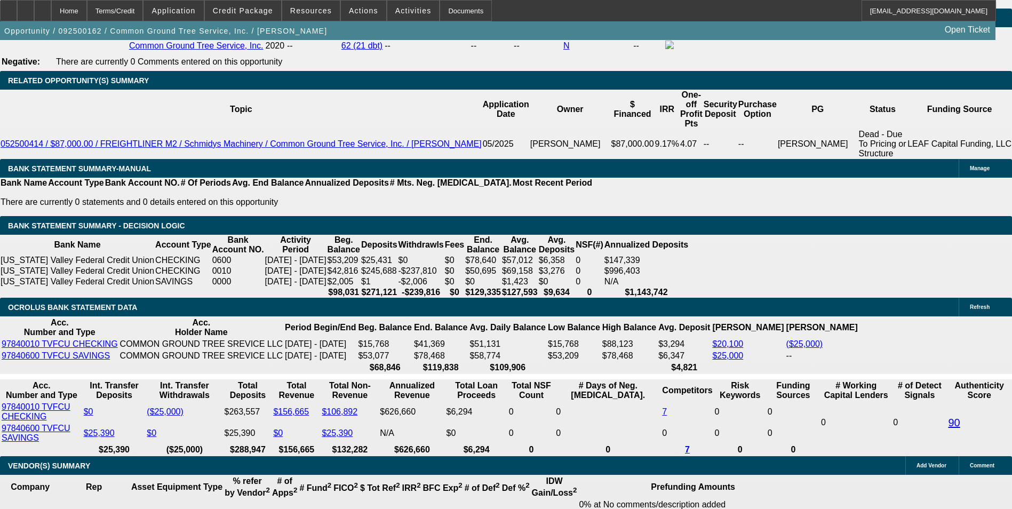
select select "3"
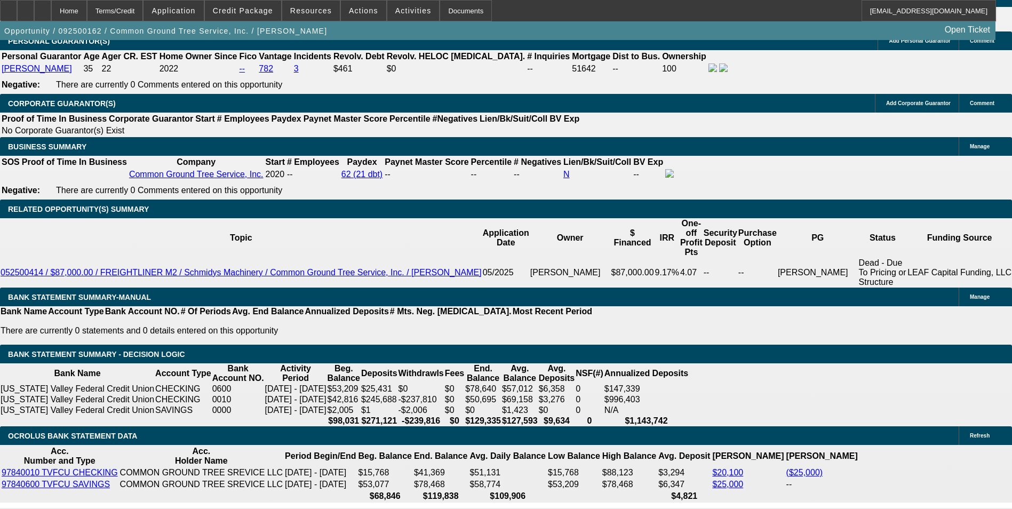
scroll to position [1440, 0]
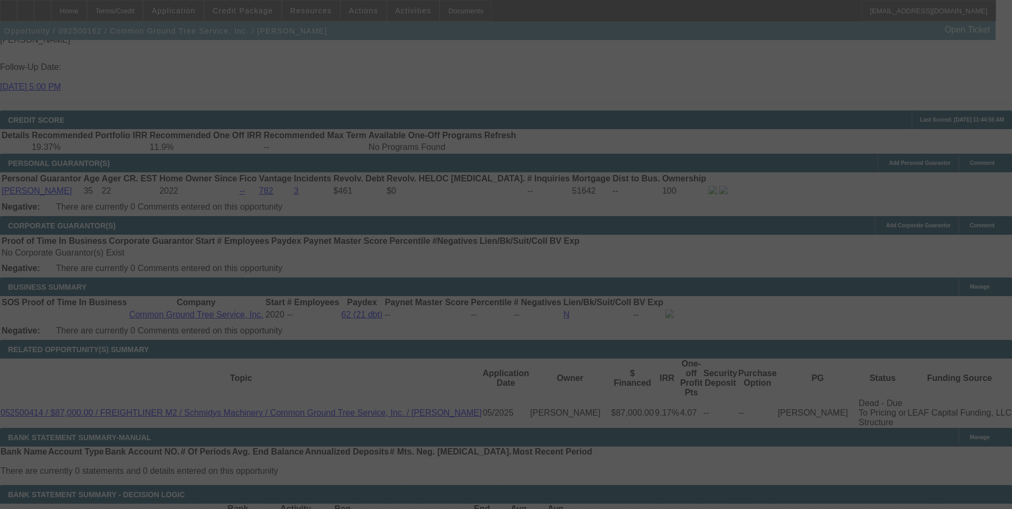
select select "0"
select select "3"
select select "0"
select select "6"
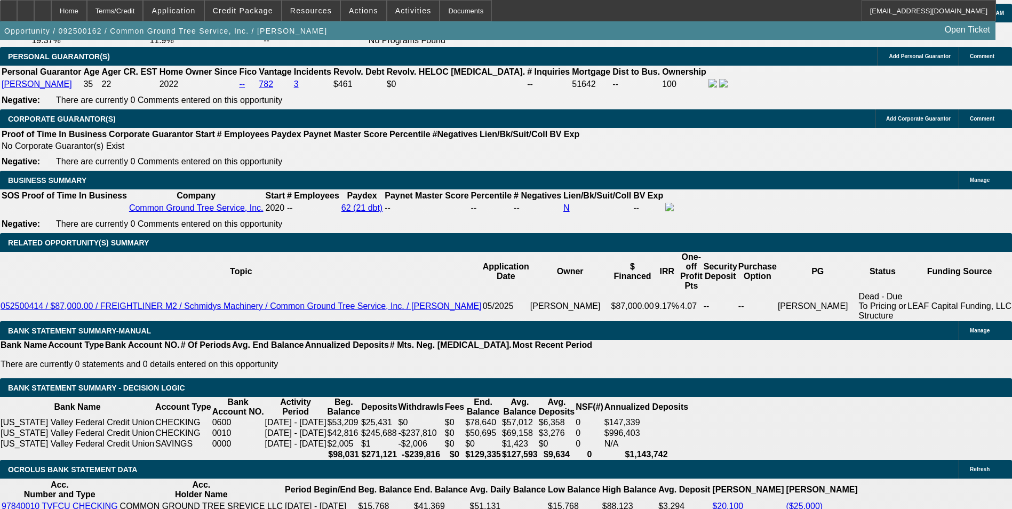
scroll to position [1776, 0]
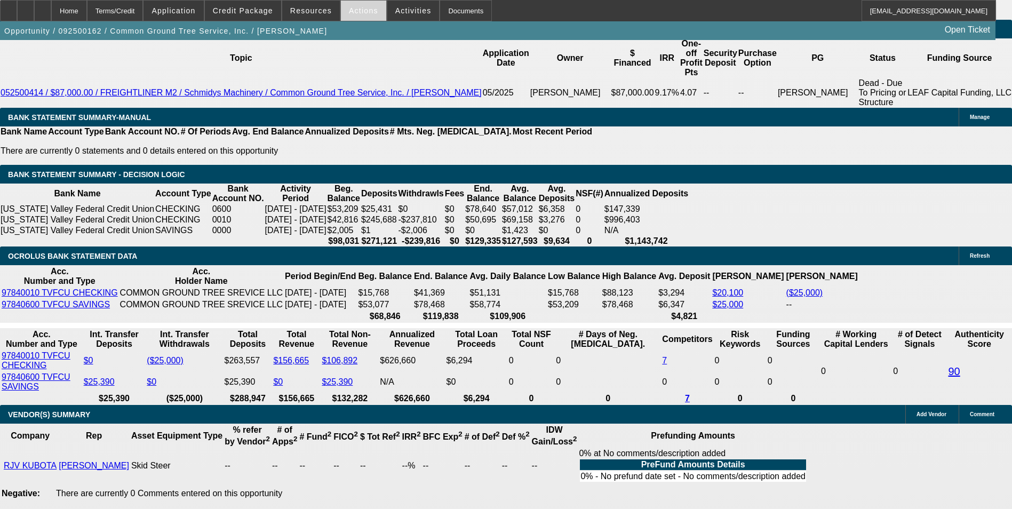
click at [351, 9] on span "Actions" at bounding box center [363, 10] width 29 height 9
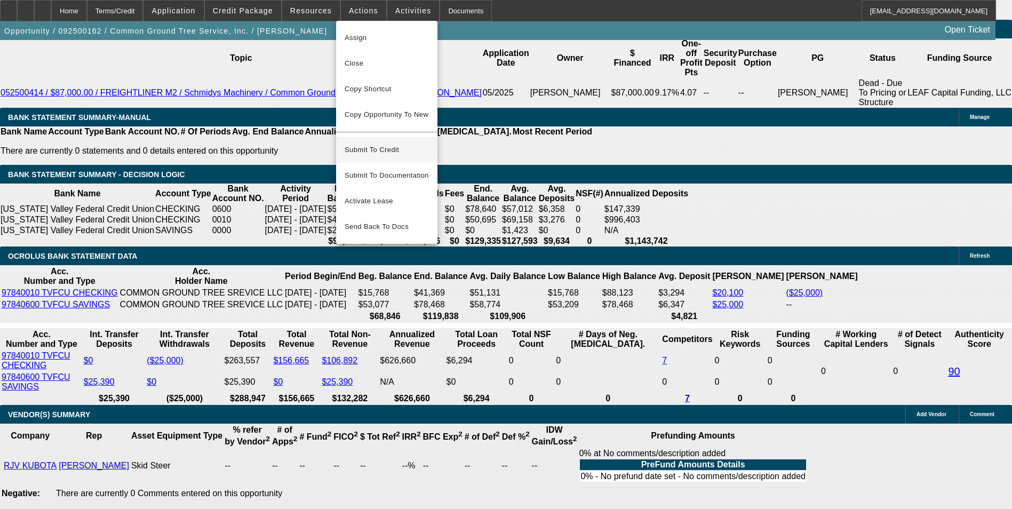
click at [389, 143] on span "Submit To Credit" at bounding box center [387, 149] width 84 height 13
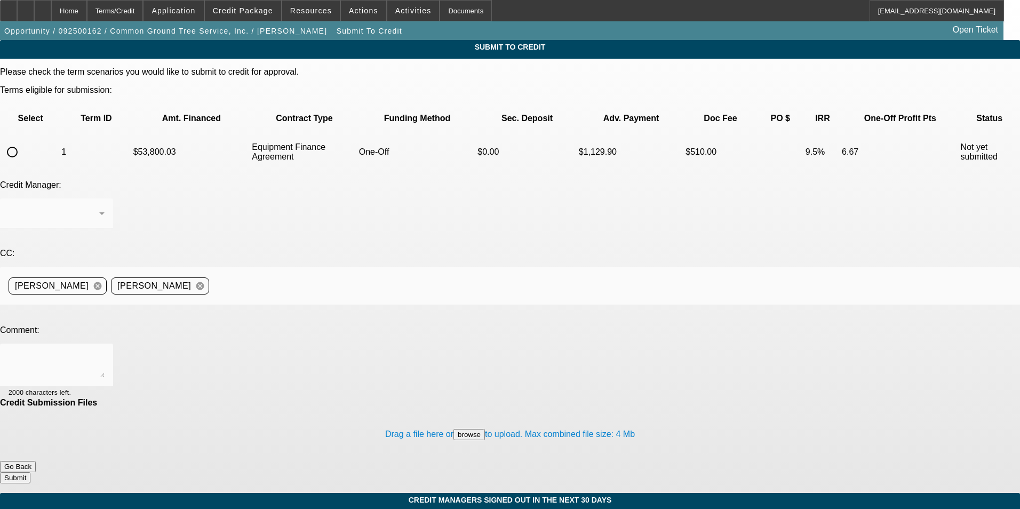
click at [23, 141] on input "radio" at bounding box center [12, 151] width 21 height 21
radio input "true"
click at [105, 352] on textarea at bounding box center [57, 365] width 96 height 26
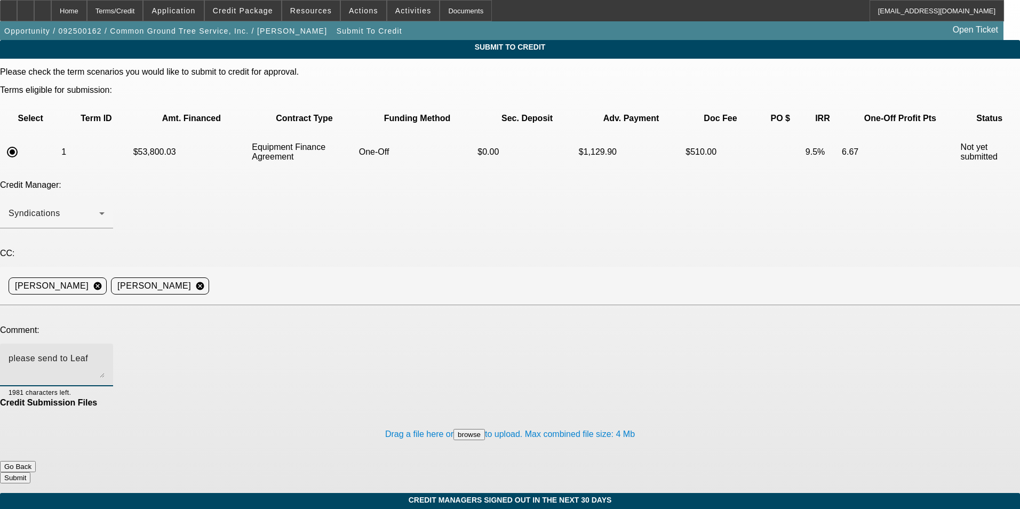
type textarea "please send to Leaf"
click at [30, 472] on button "Submit" at bounding box center [15, 477] width 30 height 11
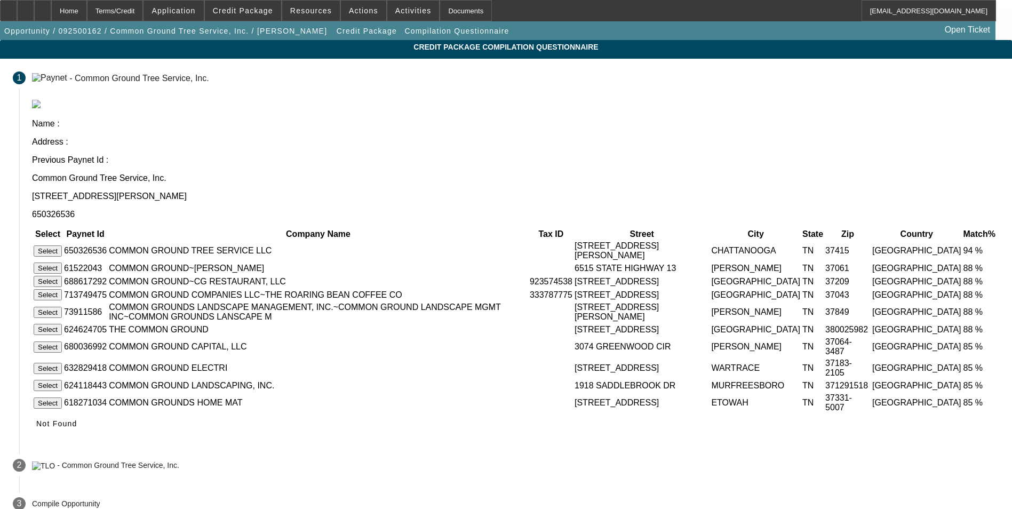
click at [62, 245] on button "Select" at bounding box center [48, 250] width 28 height 11
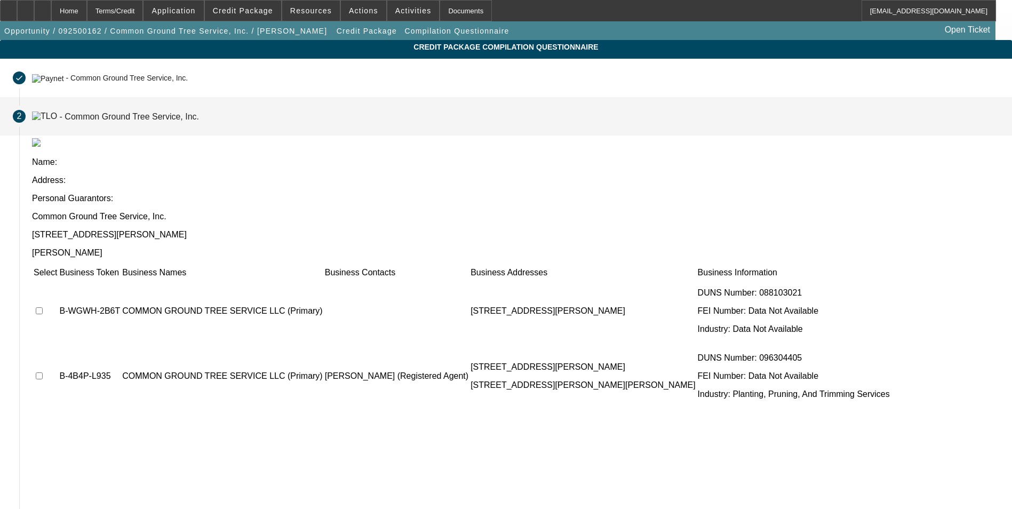
click at [43, 307] on input "checkbox" at bounding box center [39, 310] width 7 height 7
checkbox input "true"
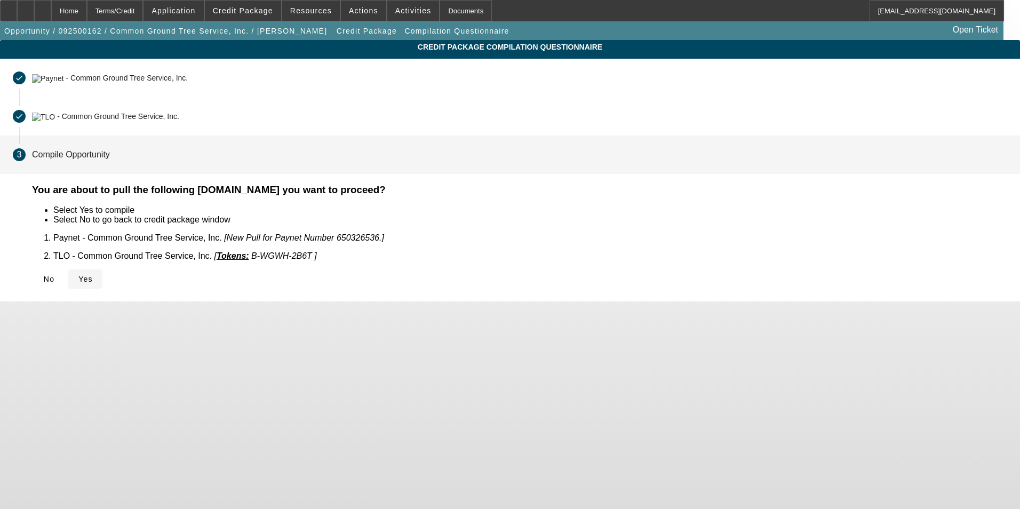
click at [93, 275] on span "Yes" at bounding box center [85, 279] width 14 height 9
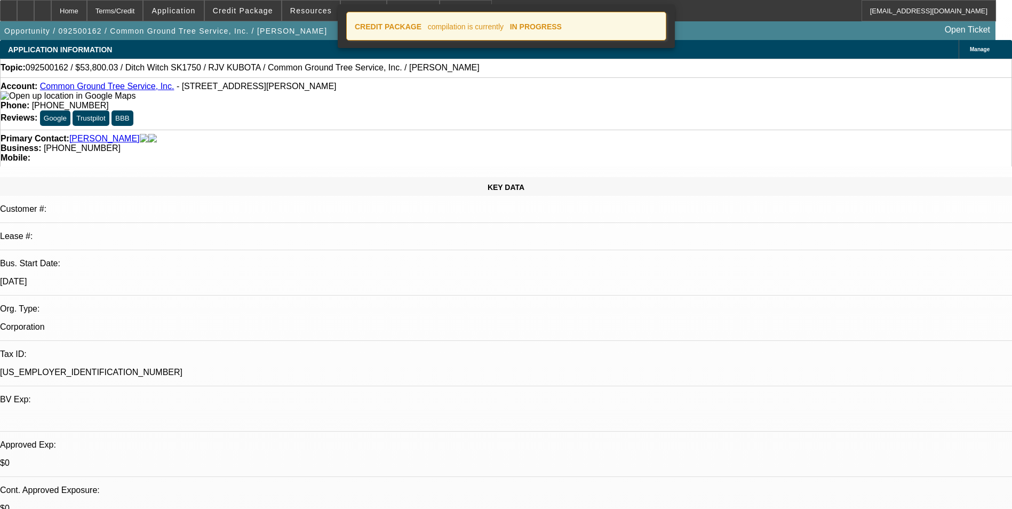
select select "0"
select select "3"
select select "0"
select select "6"
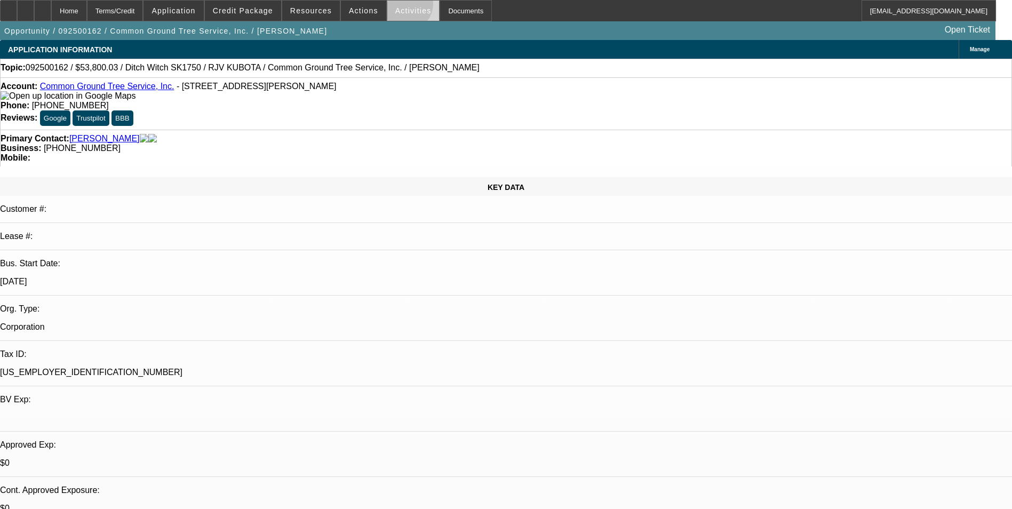
click at [395, 6] on span "Activities" at bounding box center [413, 10] width 36 height 9
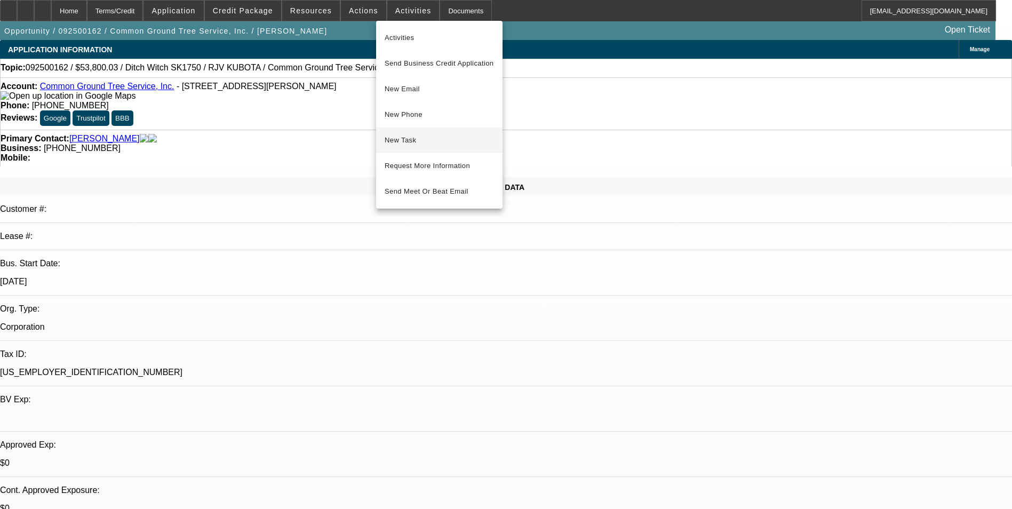
click at [410, 143] on span "New Task" at bounding box center [439, 140] width 109 height 13
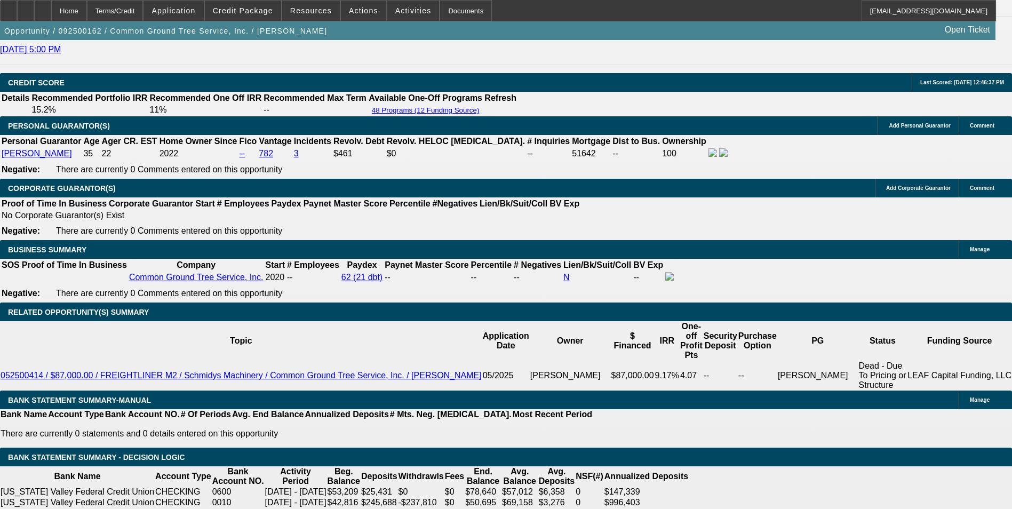
scroll to position [1760, 0]
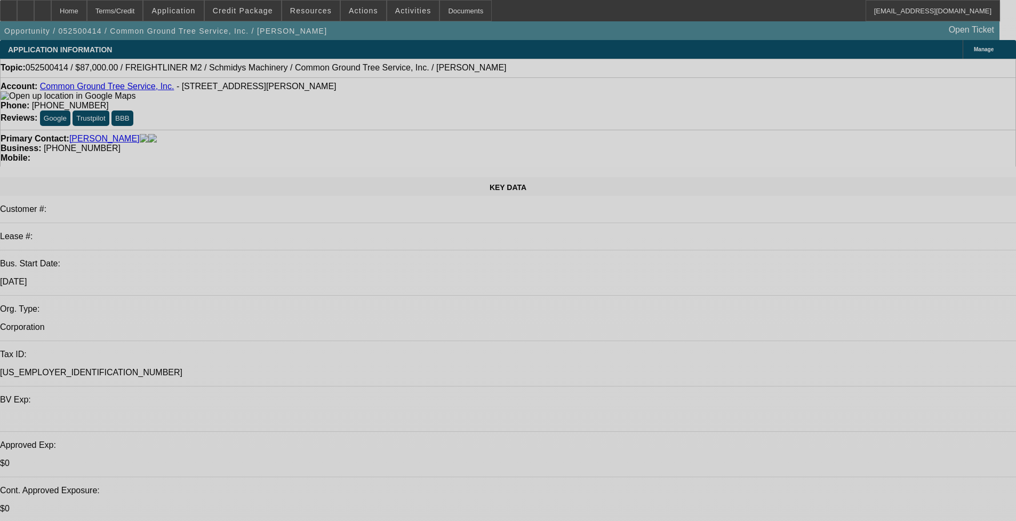
select select "0"
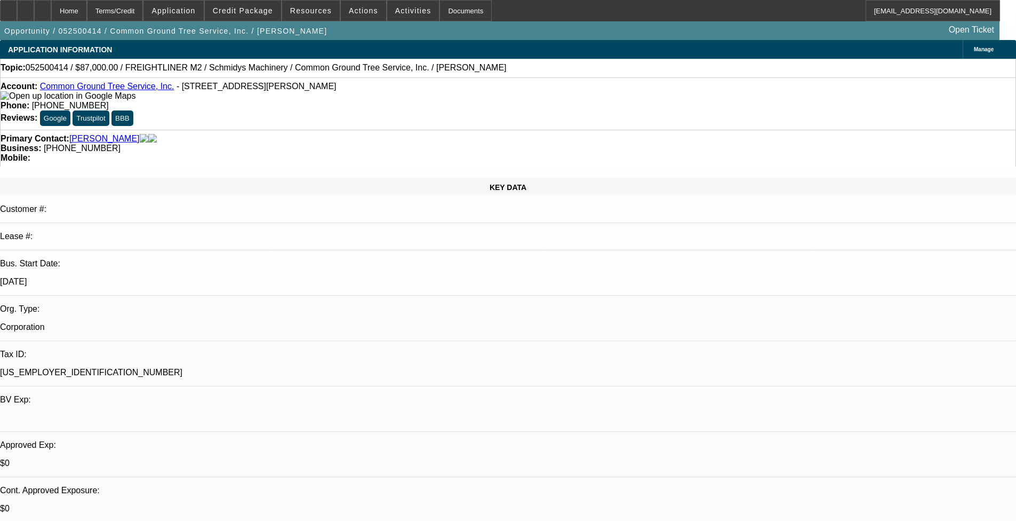
select select "0"
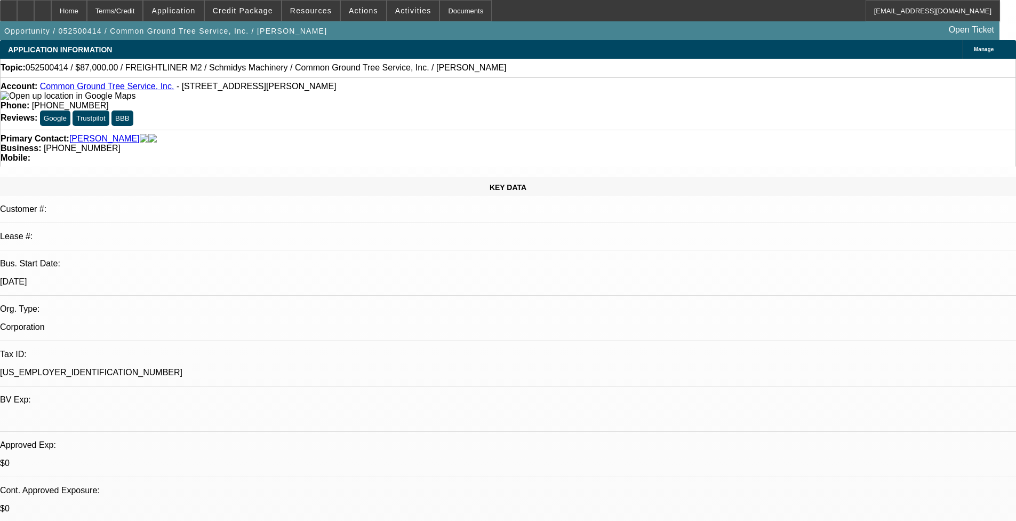
select select "0"
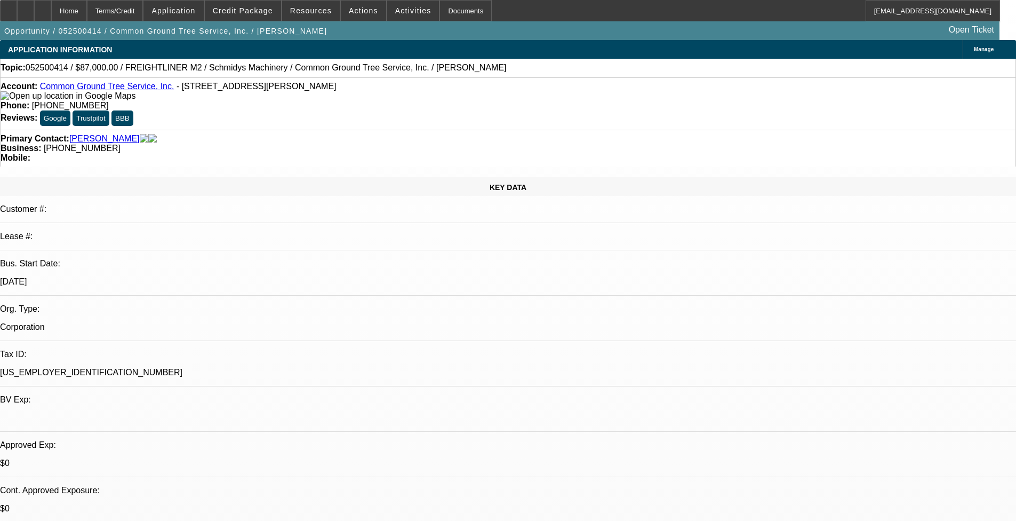
select select "0"
select select "1"
select select "6"
select select "1"
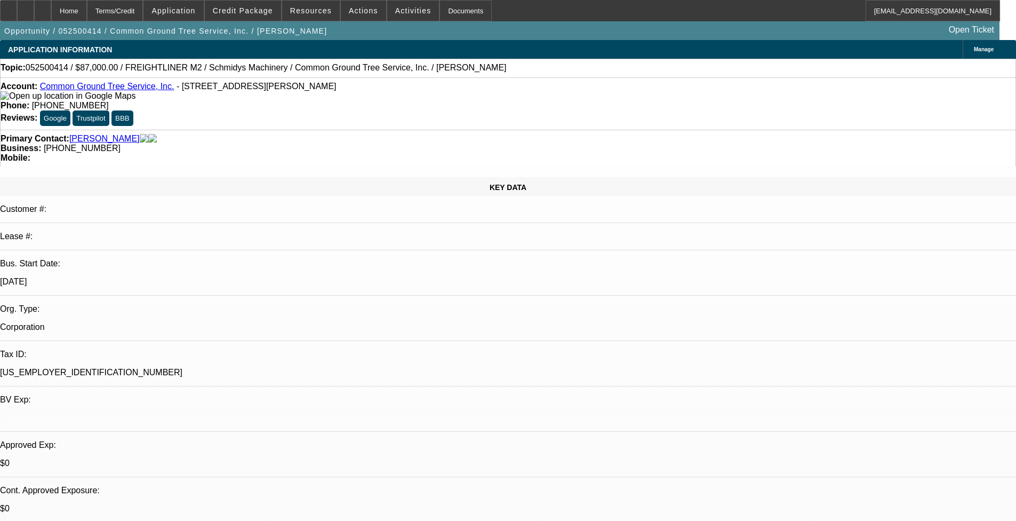
select select "3"
select select "6"
select select "1"
select select "3"
select select "6"
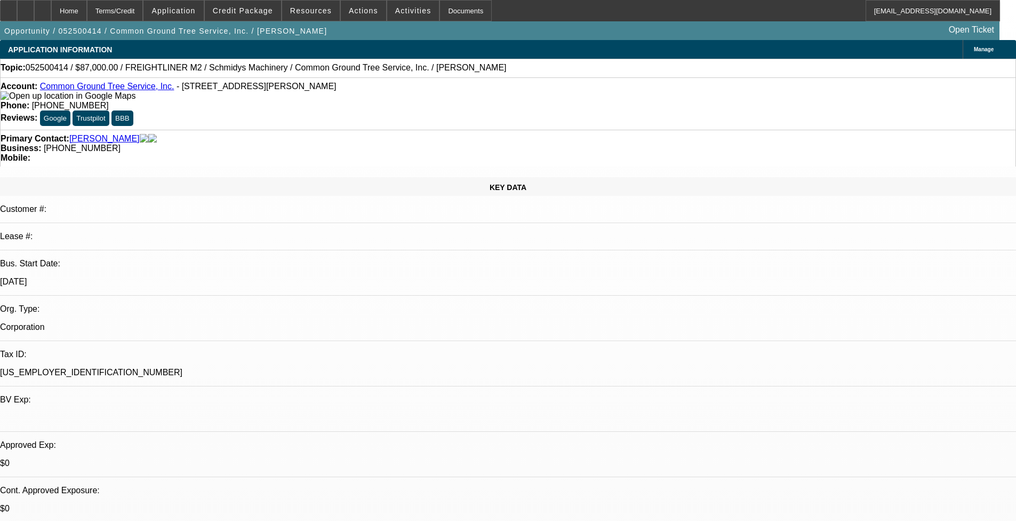
select select "1"
select select "3"
select select "6"
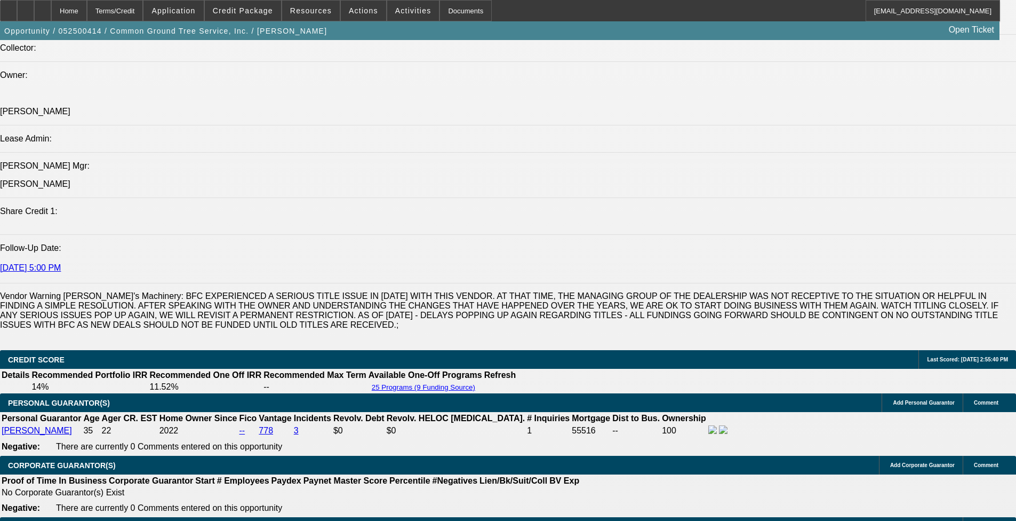
scroll to position [1294, 0]
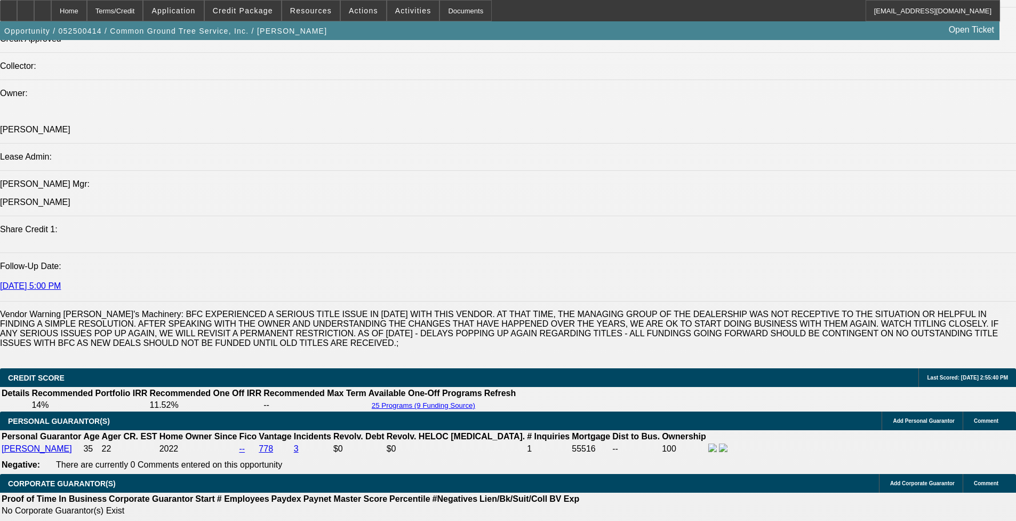
drag, startPoint x: 69, startPoint y: 100, endPoint x: 209, endPoint y: 111, distance: 140.2
drag, startPoint x: 209, startPoint y: 111, endPoint x: 203, endPoint y: 111, distance: 5.9
copy span "Common Ground Tree Service was founded by [PERSON_NAME] in [DATE]. As an ISA Ce…"
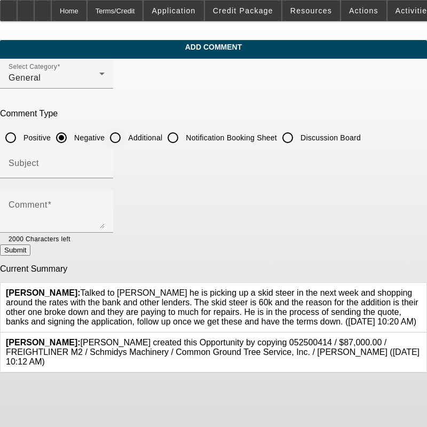
click at [126, 138] on input "Additional" at bounding box center [115, 137] width 21 height 21
radio input "true"
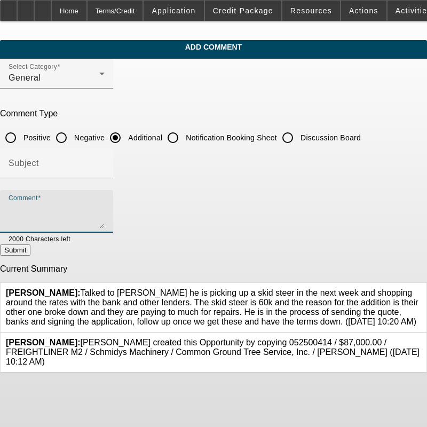
click at [105, 208] on textarea "Comment" at bounding box center [57, 216] width 96 height 26
paste textarea "Common Ground Tree Service was founded by [PERSON_NAME] in [DATE]. As an ISA Ce…"
type textarea "Common Ground Tree Service was founded by [PERSON_NAME] in [DATE]. As an ISA Ce…"
click at [30, 250] on button "Submit" at bounding box center [15, 249] width 30 height 11
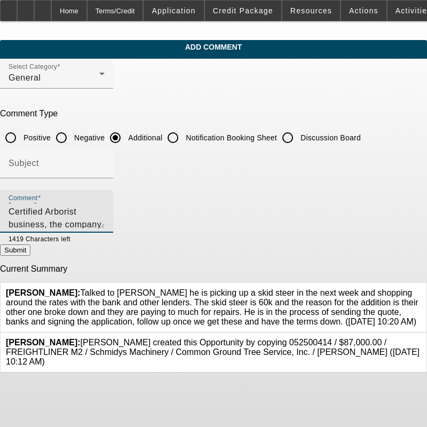
radio input "true"
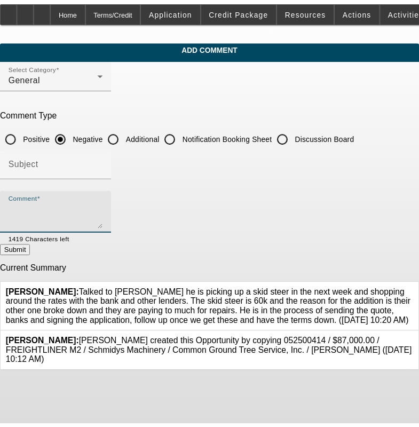
scroll to position [0, 0]
